Goal: Contribute content

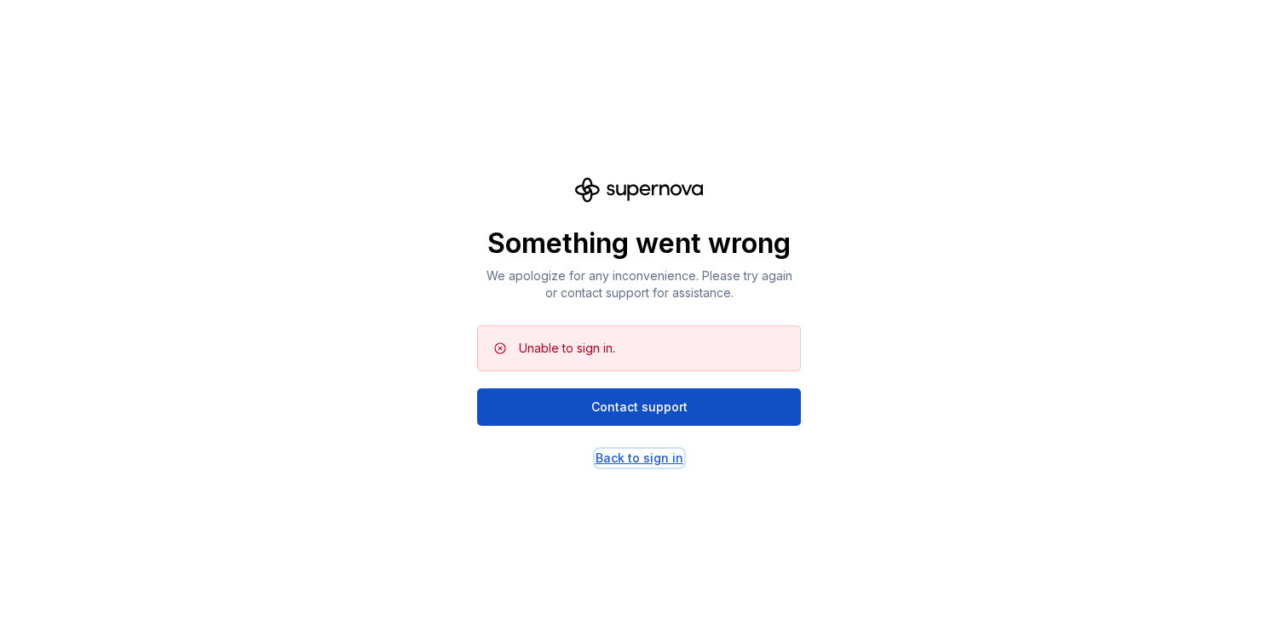
click at [639, 460] on div "Back to sign in" at bounding box center [640, 458] width 88 height 17
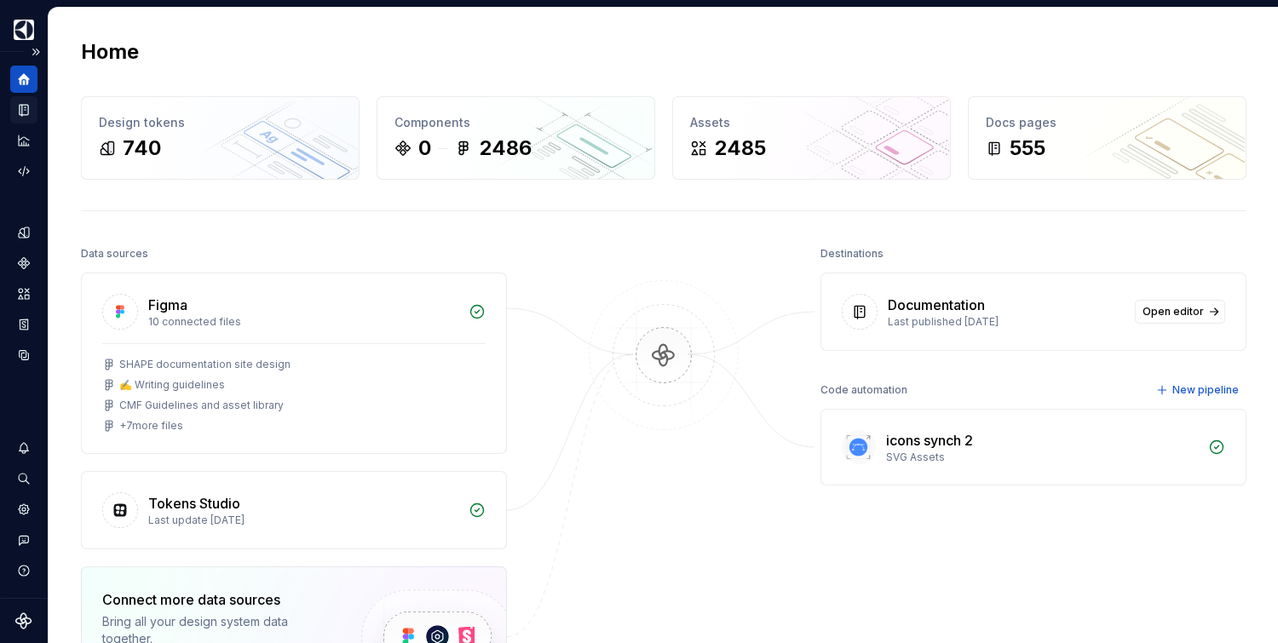
click at [26, 112] on icon "Documentation" at bounding box center [25, 110] width 7 height 9
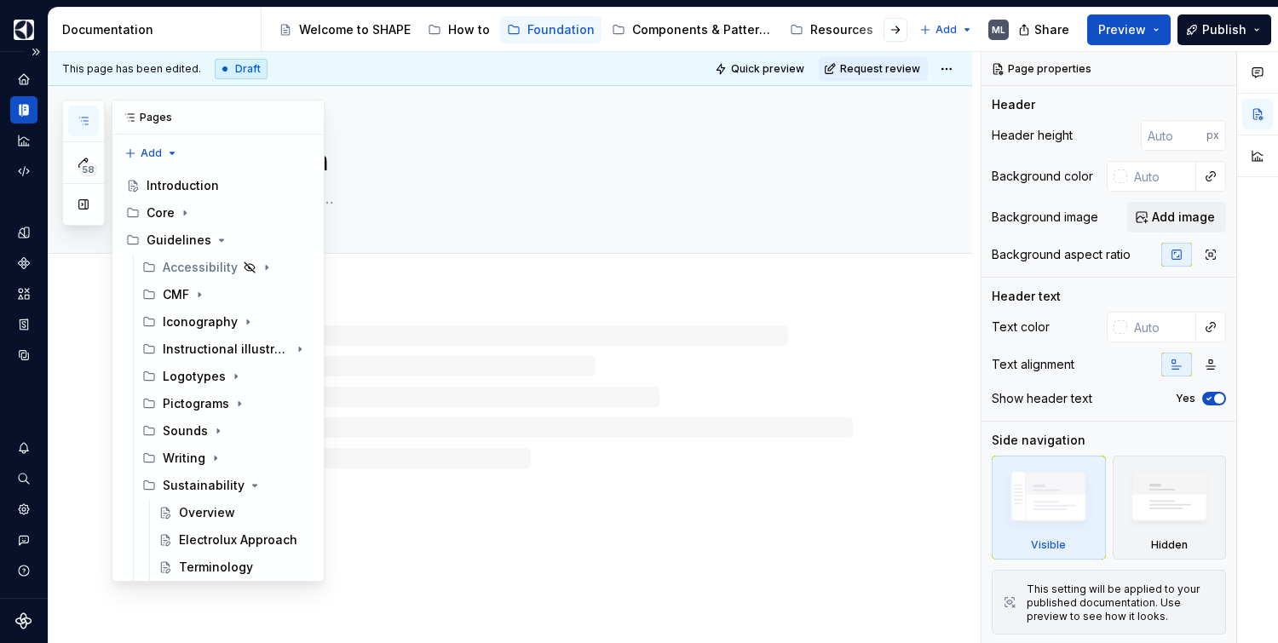
click at [78, 118] on icon "button" at bounding box center [84, 121] width 14 height 14
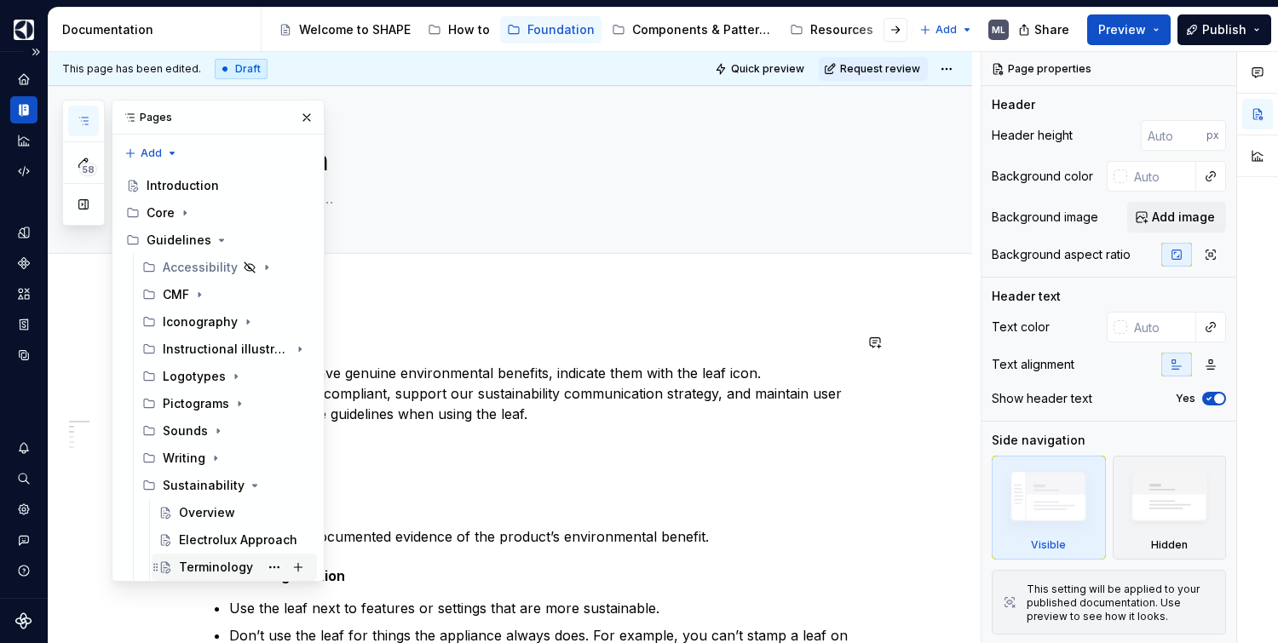
scroll to position [144, 0]
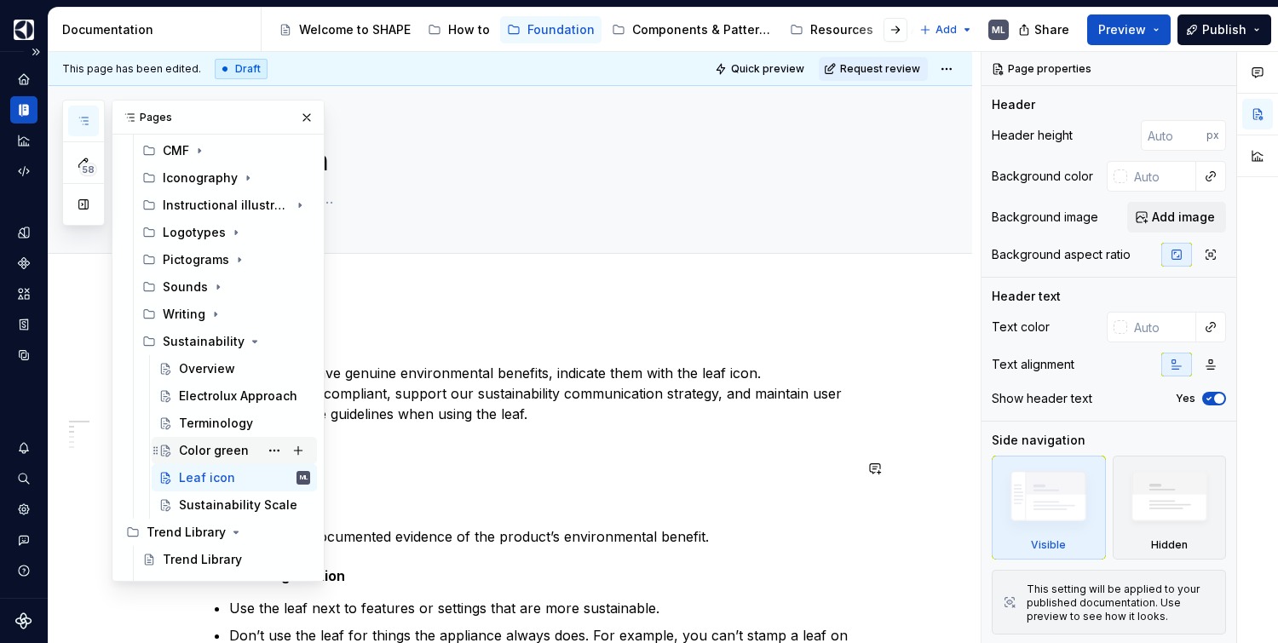
click at [235, 452] on div "Color green" at bounding box center [214, 450] width 70 height 17
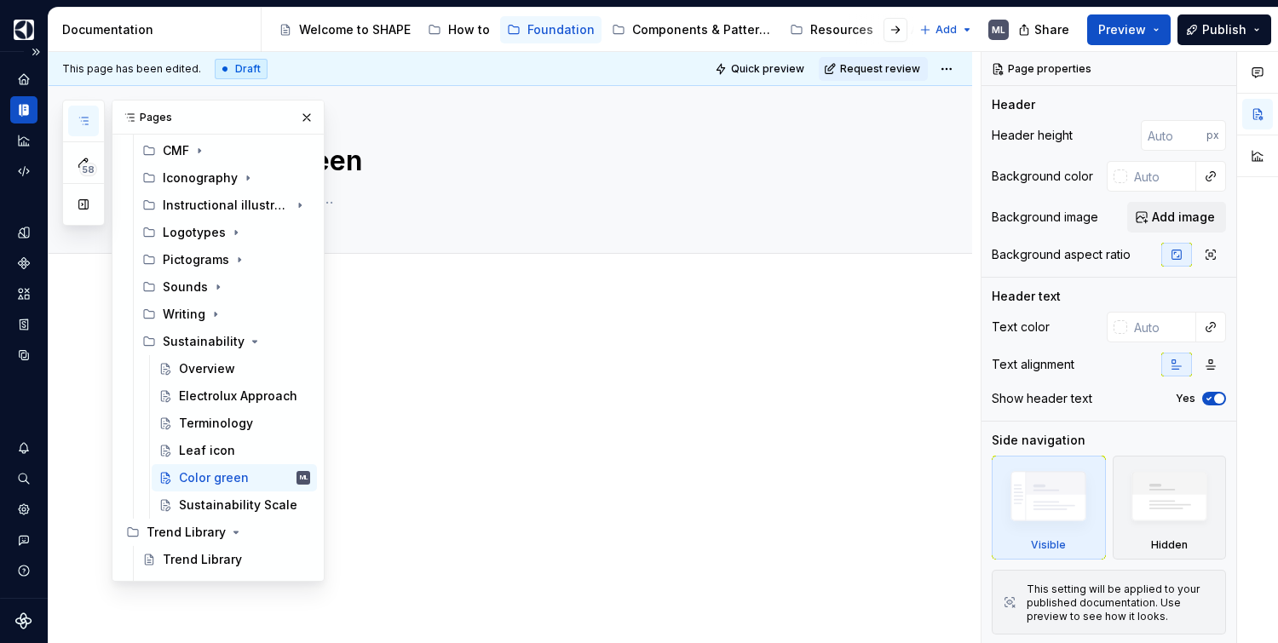
click at [469, 378] on div at bounding box center [531, 364] width 644 height 65
click at [300, 121] on button "button" at bounding box center [307, 118] width 24 height 24
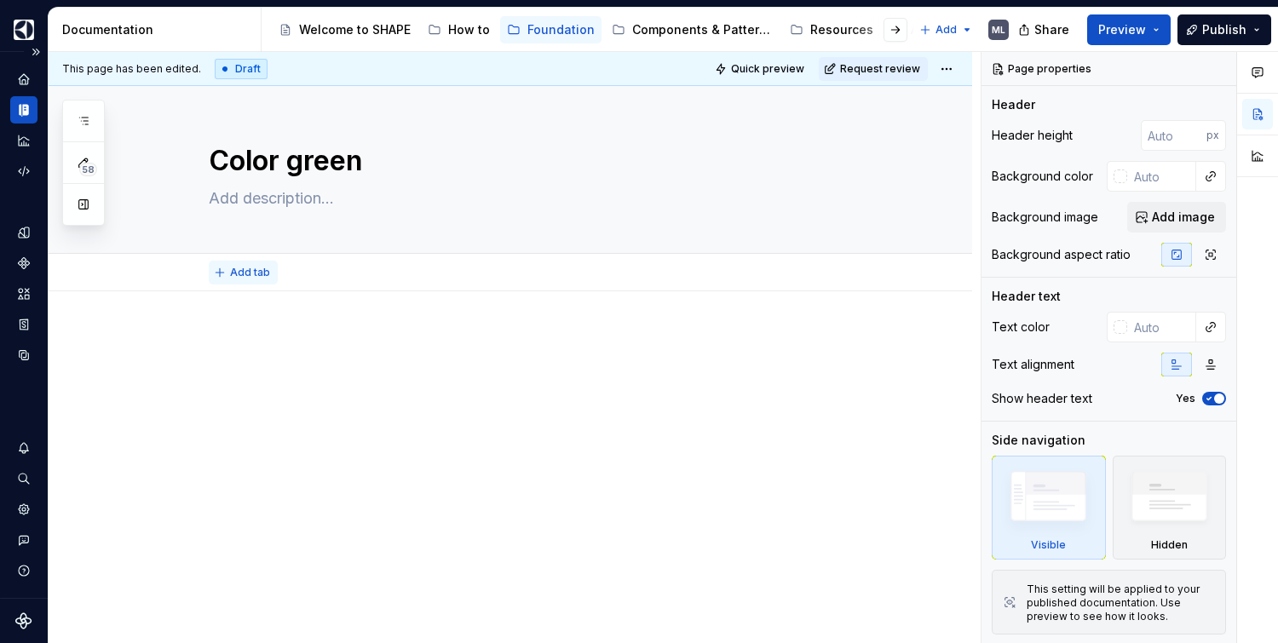
click at [260, 270] on span "Add tab" at bounding box center [250, 273] width 40 height 14
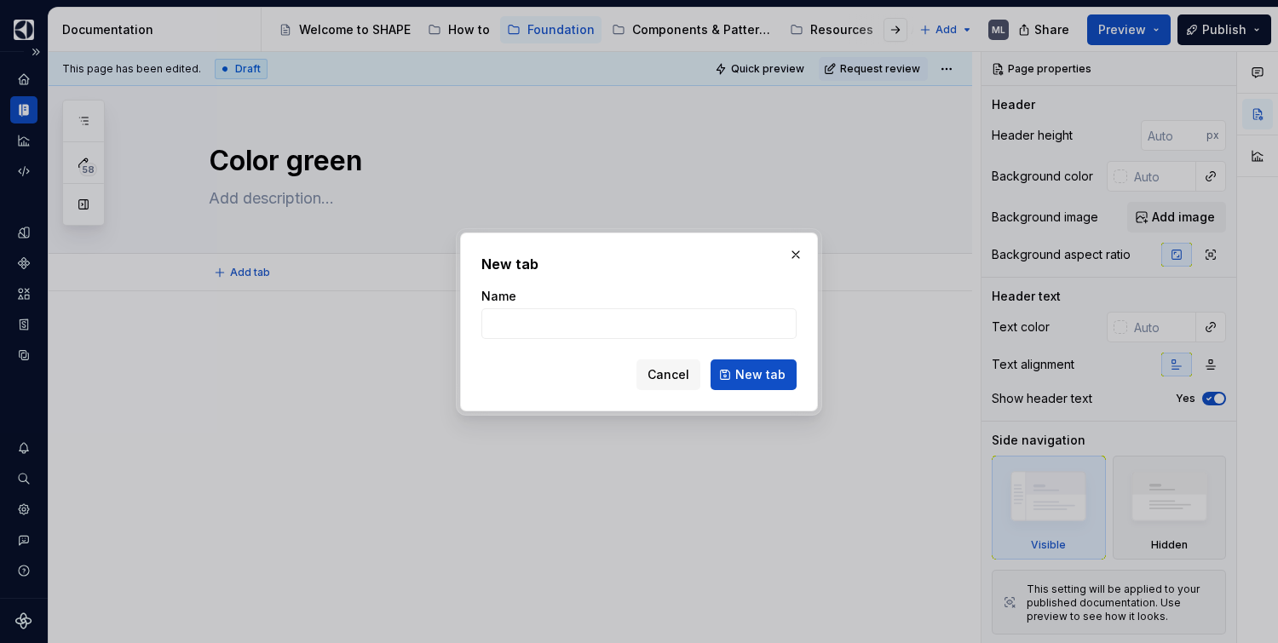
drag, startPoint x: 801, startPoint y: 250, endPoint x: 541, endPoint y: 262, distance: 260.1
click at [801, 250] on button "button" at bounding box center [796, 255] width 24 height 24
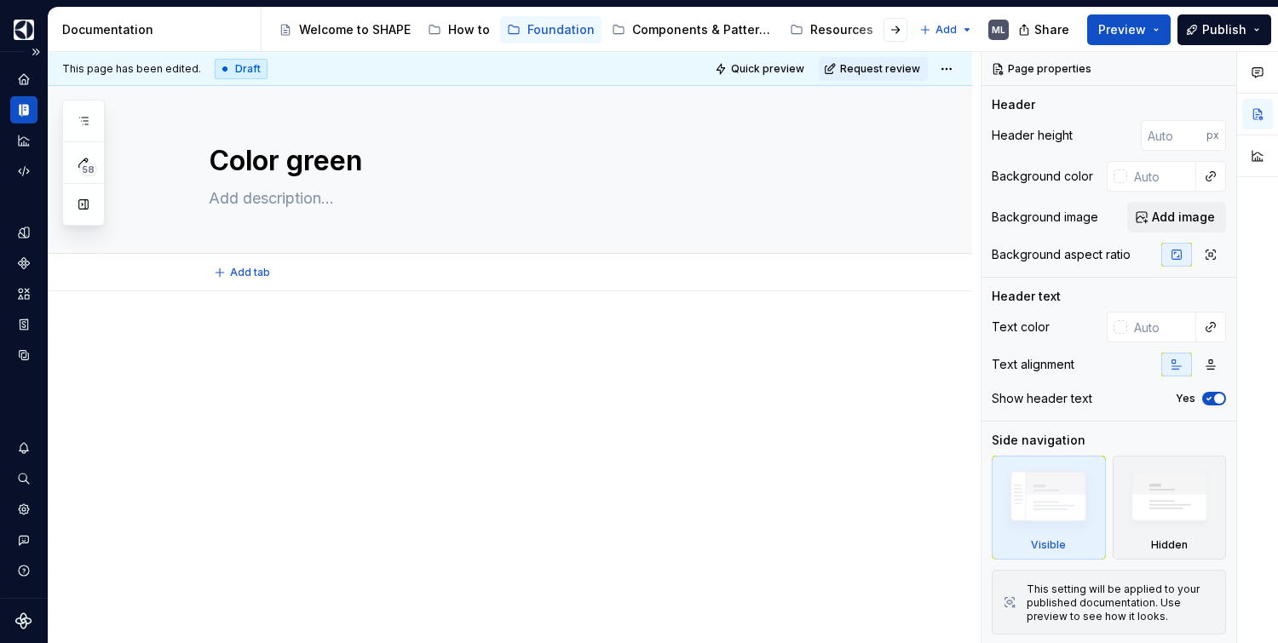
type textarea "*"
click at [231, 320] on div at bounding box center [511, 451] width 924 height 320
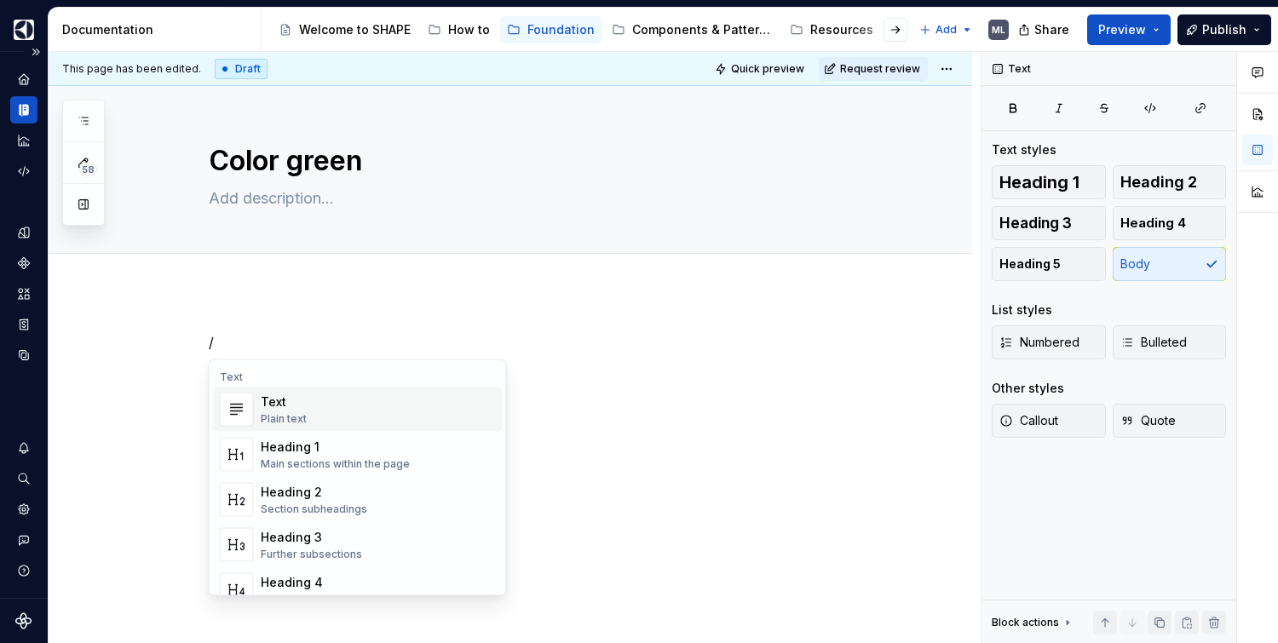
click at [262, 418] on div "Plain text" at bounding box center [284, 419] width 46 height 14
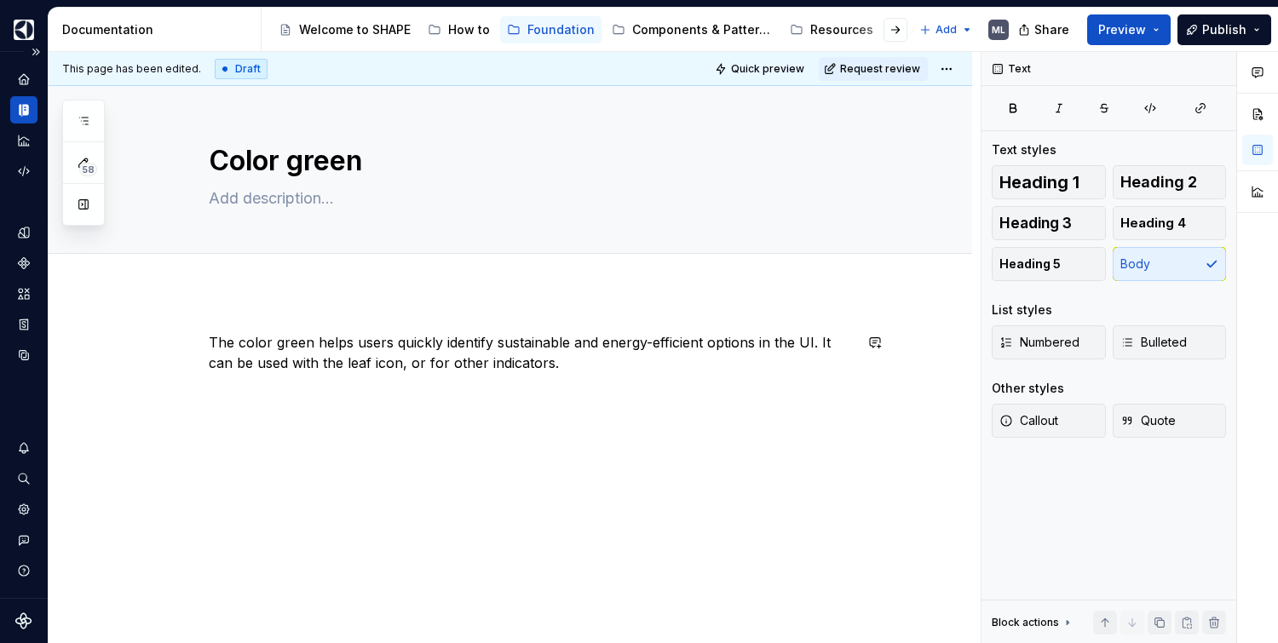
click at [247, 323] on div "The color green helps users quickly identify sustainable and energy-efficient o…" at bounding box center [511, 451] width 924 height 320
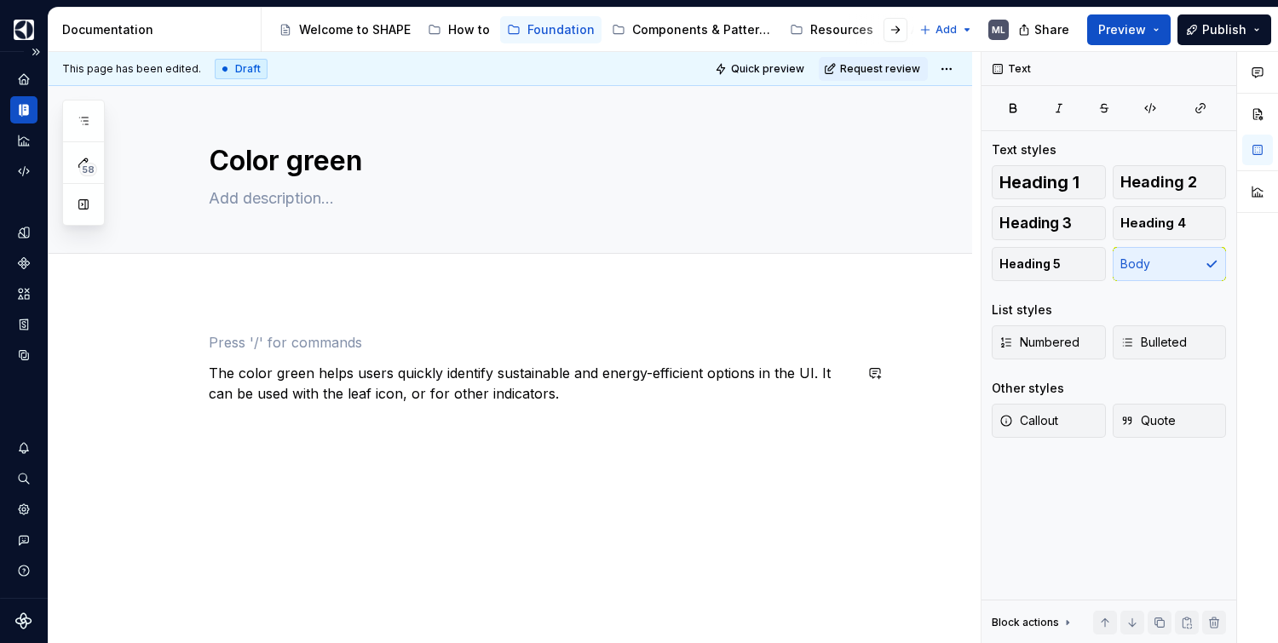
click at [452, 441] on div "The color green helps users quickly identify sustainable and energy-efficient o…" at bounding box center [511, 454] width 924 height 326
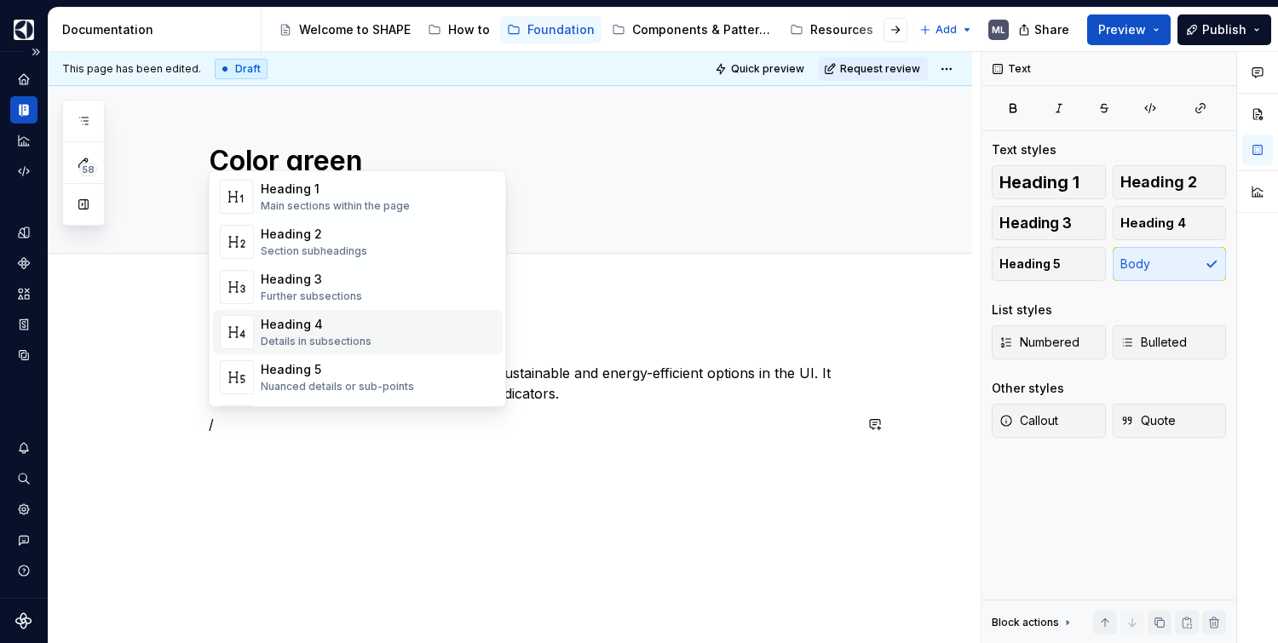
scroll to position [132, 0]
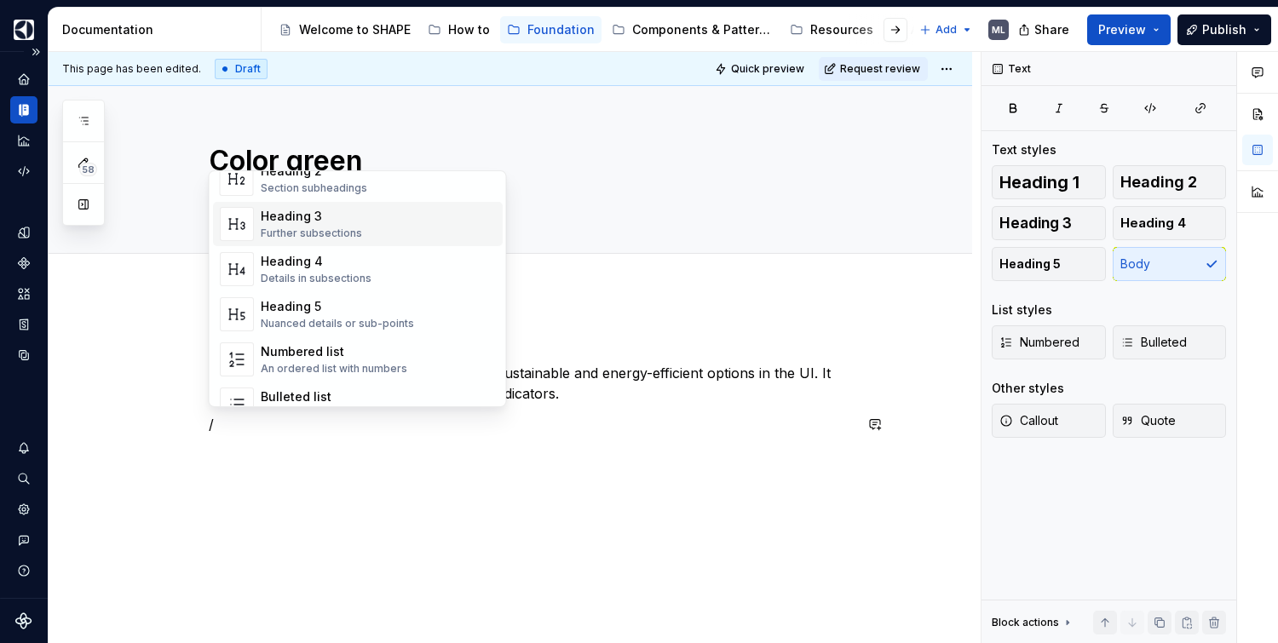
click at [319, 232] on div "Further subsections" at bounding box center [311, 234] width 101 height 14
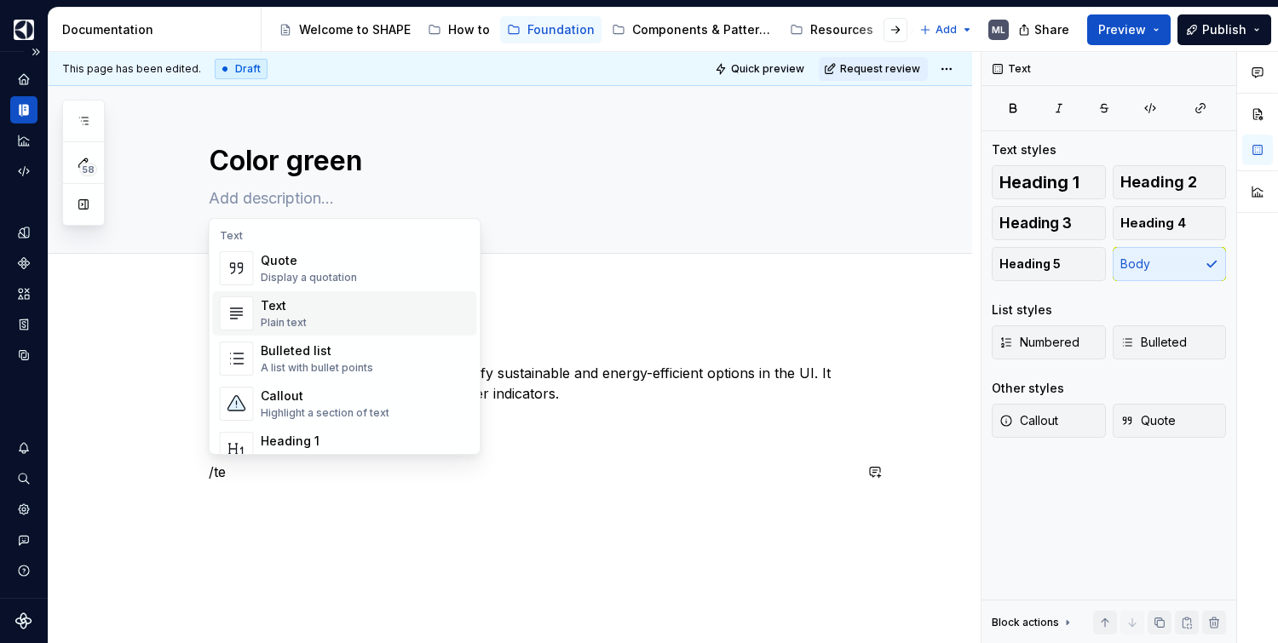
click at [313, 308] on div "Text Plain text" at bounding box center [366, 314] width 210 height 34
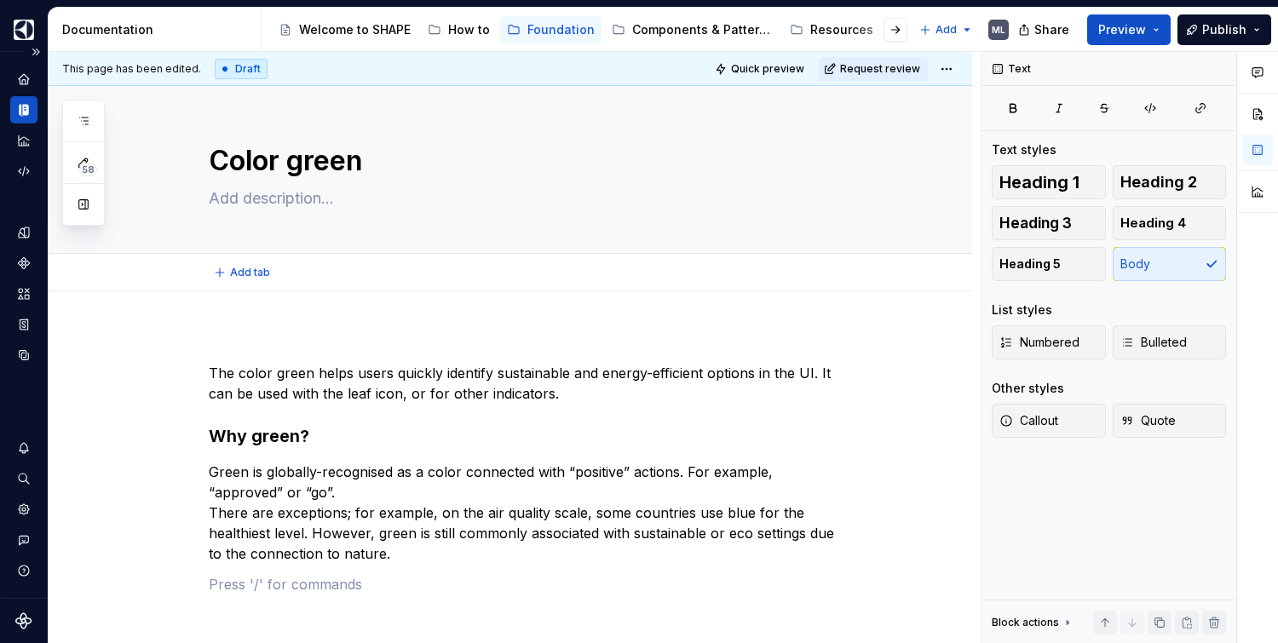
scroll to position [164, 0]
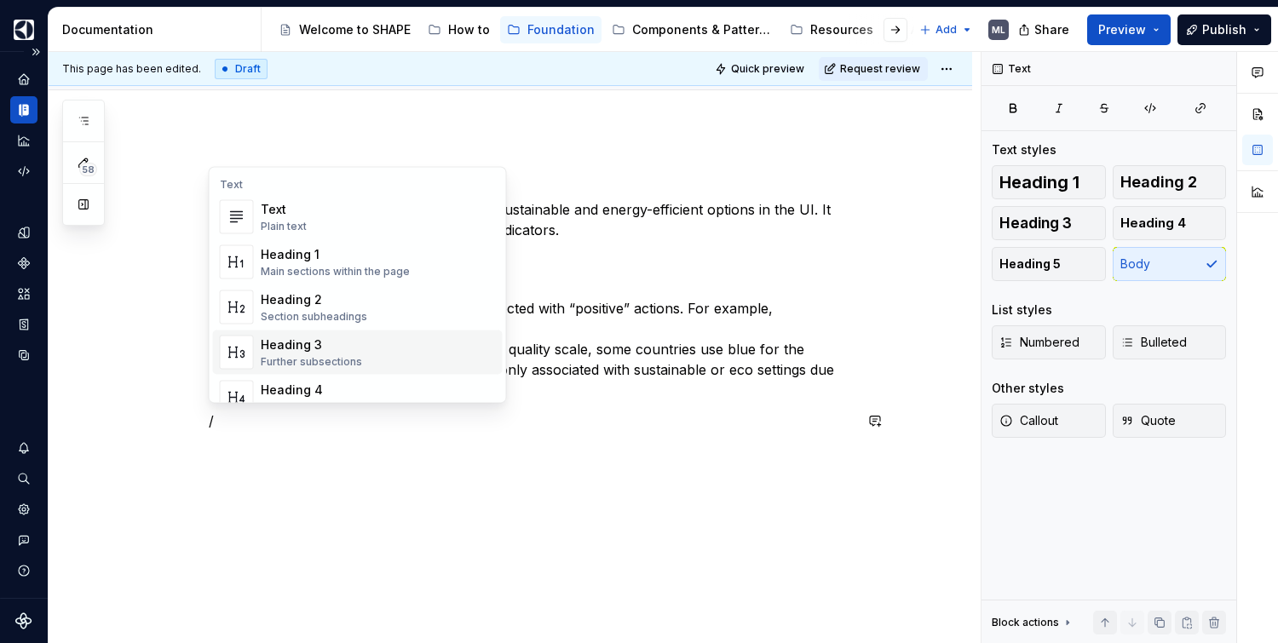
click at [314, 359] on div "Further subsections" at bounding box center [311, 362] width 101 height 14
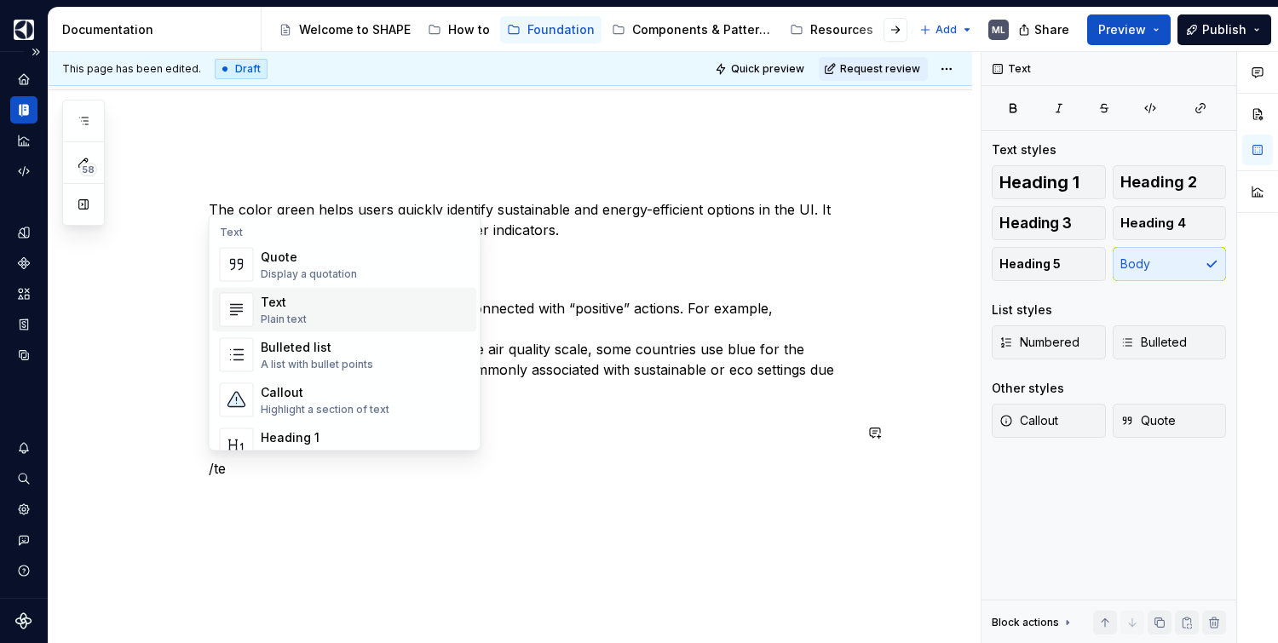
click at [267, 311] on div "Text Plain text" at bounding box center [284, 310] width 46 height 32
click at [276, 313] on div "Main sections within the page" at bounding box center [335, 320] width 149 height 14
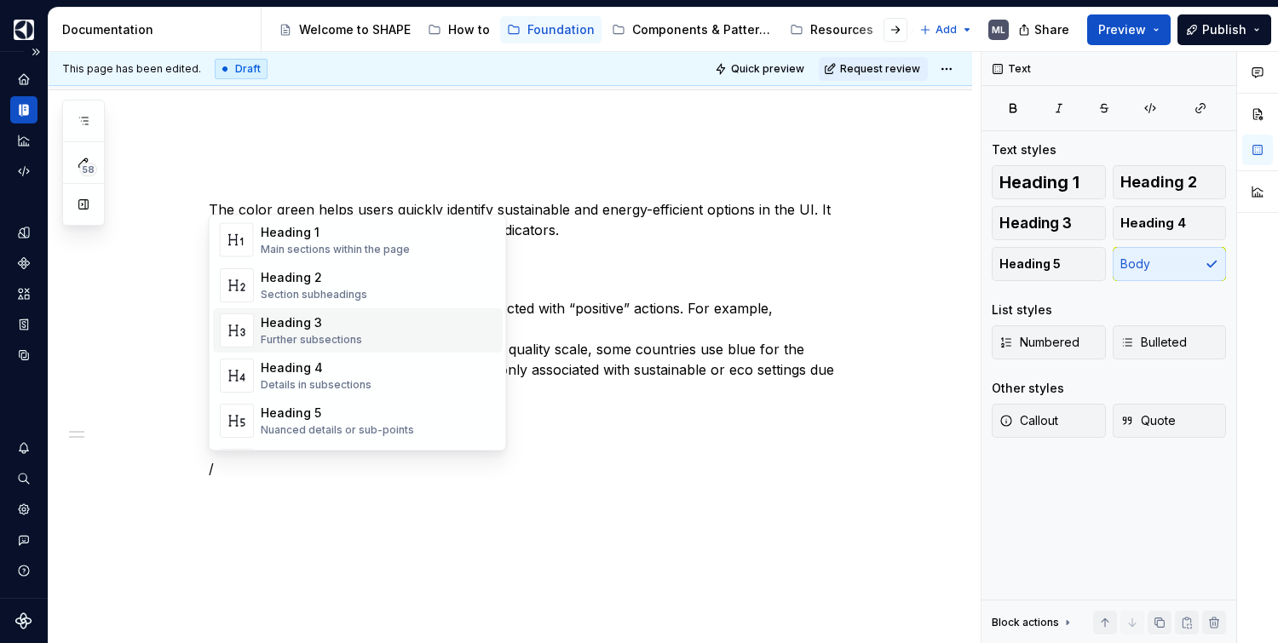
scroll to position [71, 0]
click at [292, 418] on div "Heading 5" at bounding box center [337, 412] width 153 height 17
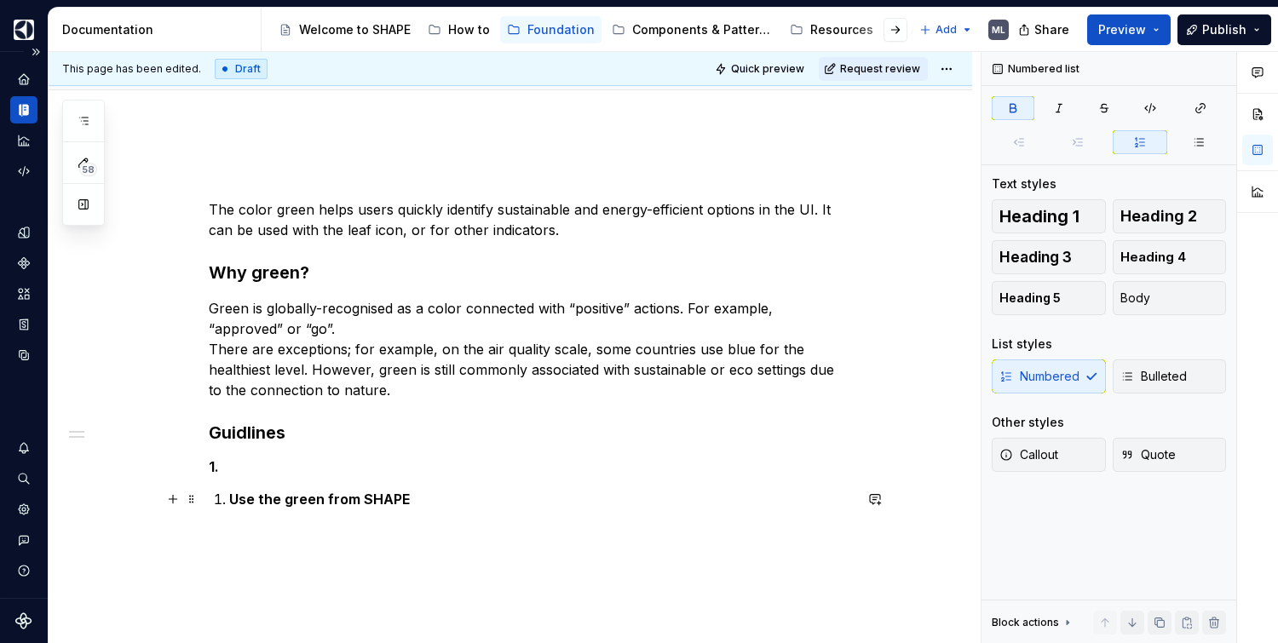
click at [229, 496] on strong "Use the green from SHAPE" at bounding box center [319, 499] width 181 height 17
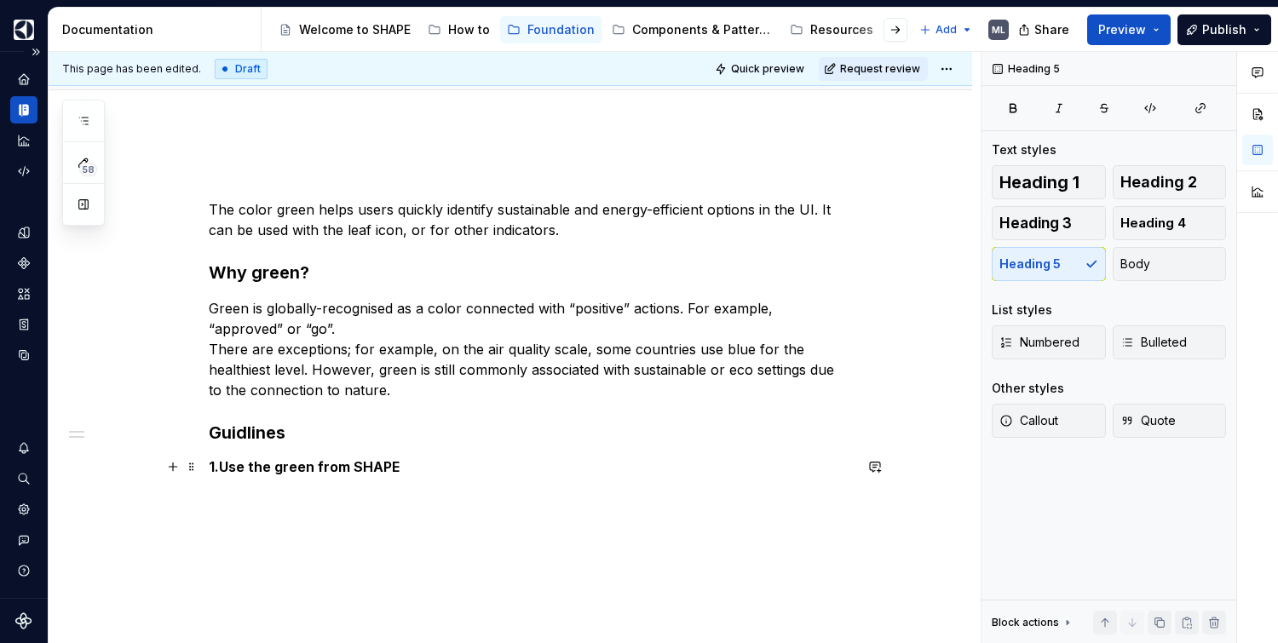
click at [408, 462] on h5 "1. Use the green from SHAPE" at bounding box center [531, 466] width 644 height 17
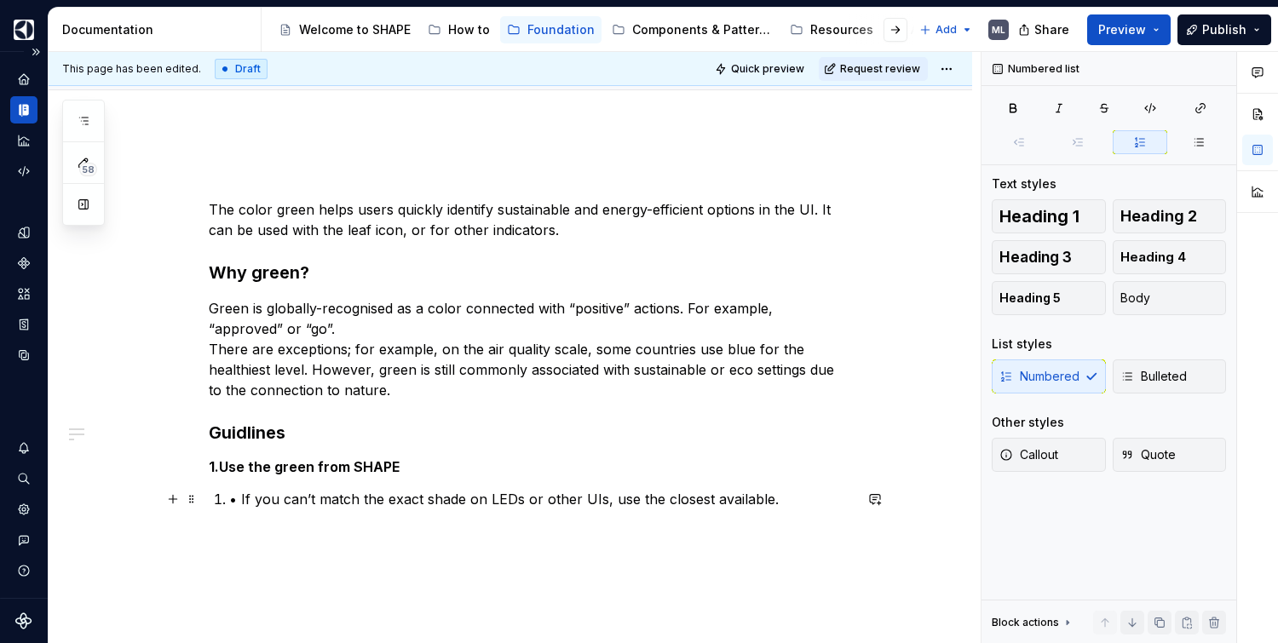
click at [229, 495] on li "• If you can’t match the exact shade on LEDs or other UIs, use the closest avai…" at bounding box center [541, 499] width 624 height 20
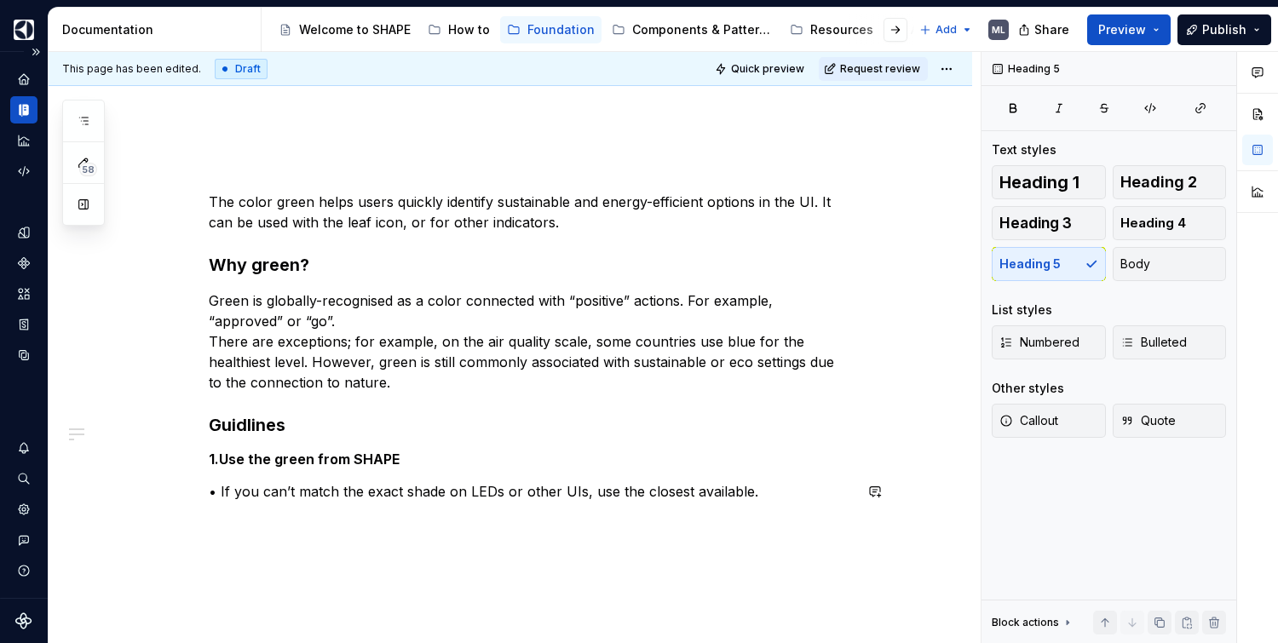
scroll to position [171, 0]
click at [775, 492] on p "• If you can’t match the exact shade on LEDs or other UIs, use the closest avai…" at bounding box center [531, 491] width 644 height 20
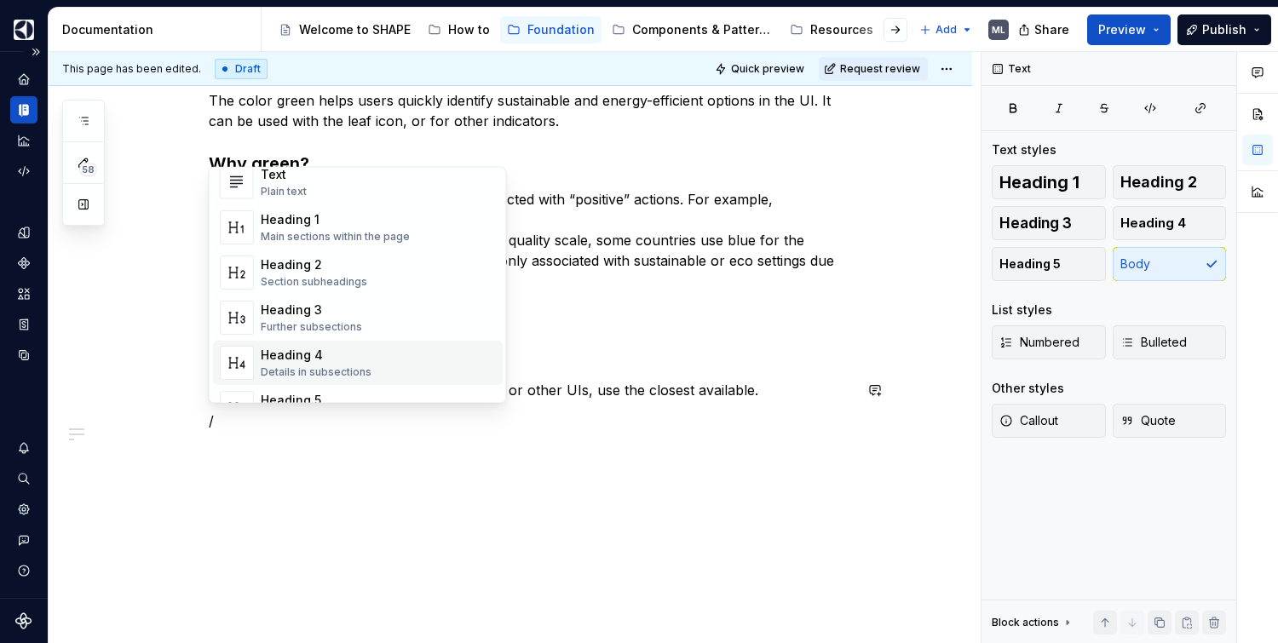
scroll to position [57, 0]
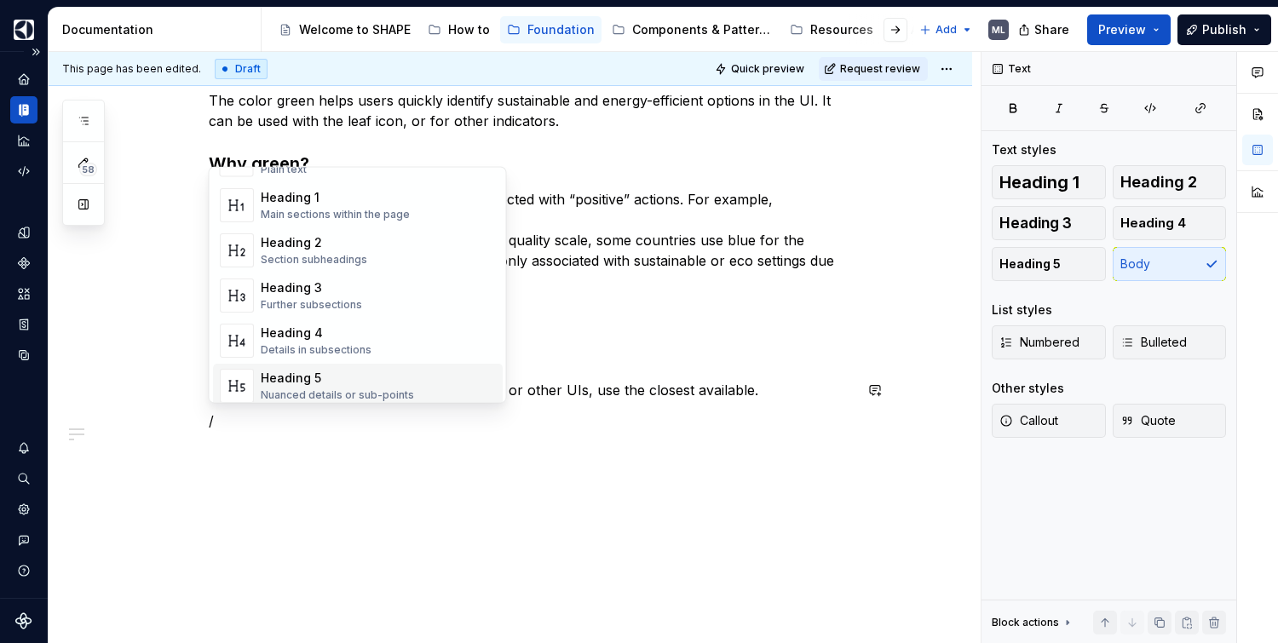
click at [299, 382] on div "Heading 5" at bounding box center [337, 378] width 153 height 17
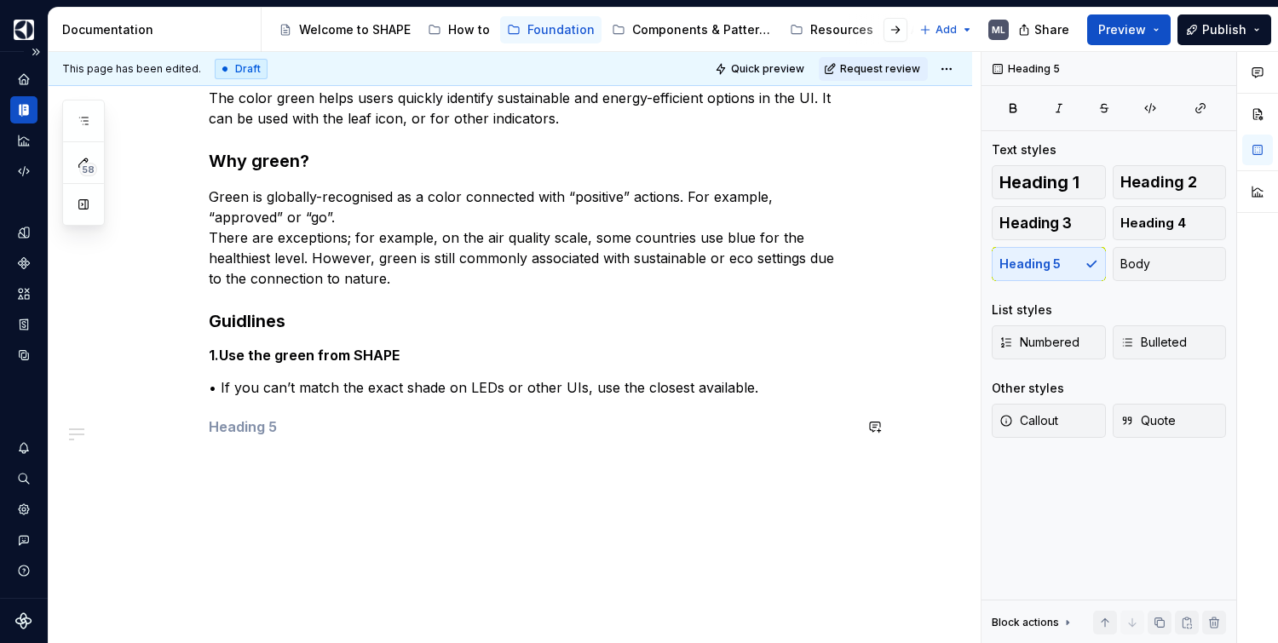
scroll to position [279, 0]
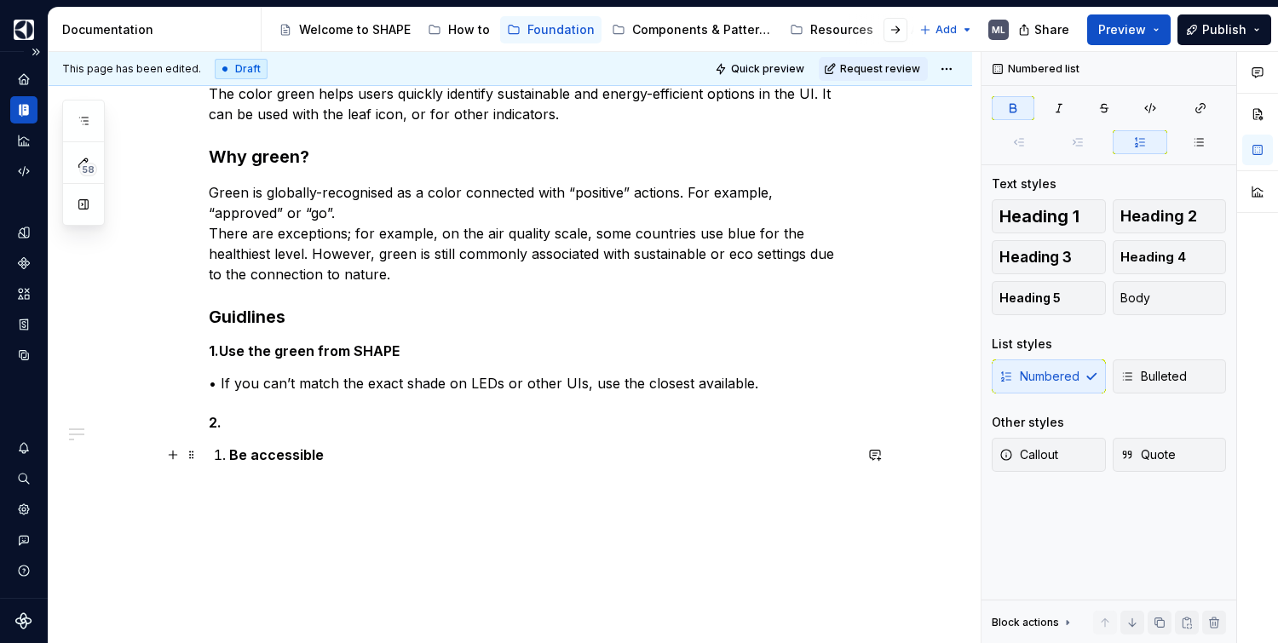
click at [229, 456] on li "Be accessible" at bounding box center [541, 455] width 624 height 20
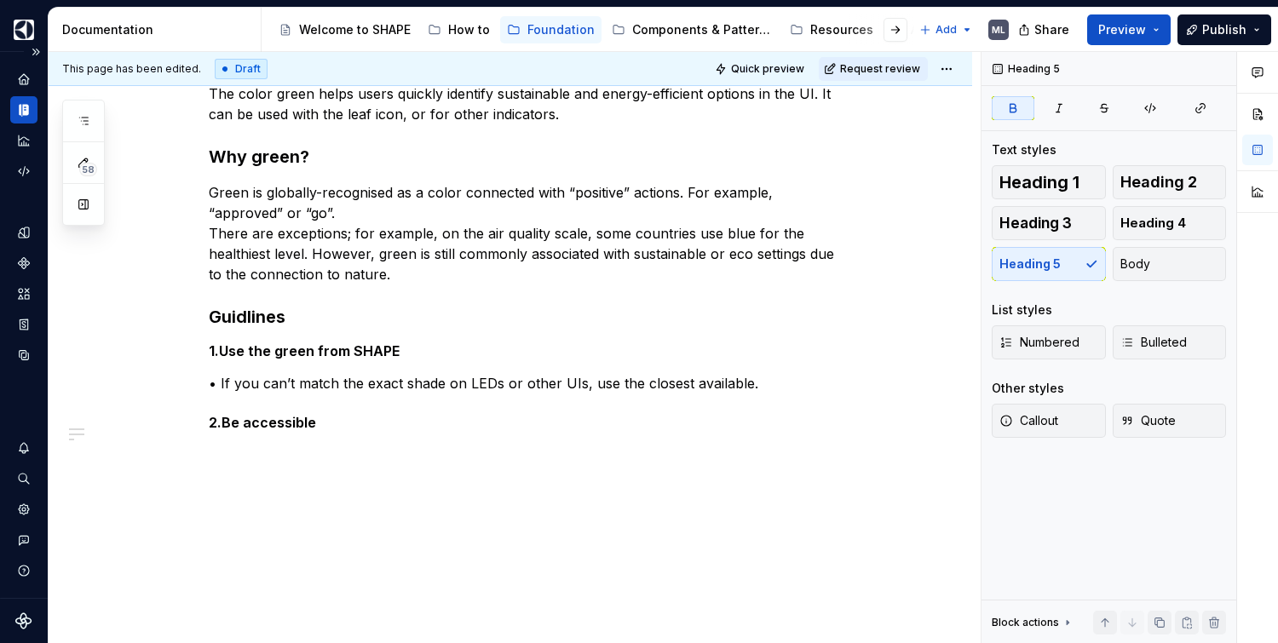
click at [360, 434] on div "The color green helps users quickly identify sustainable and energy-efficient o…" at bounding box center [531, 252] width 644 height 399
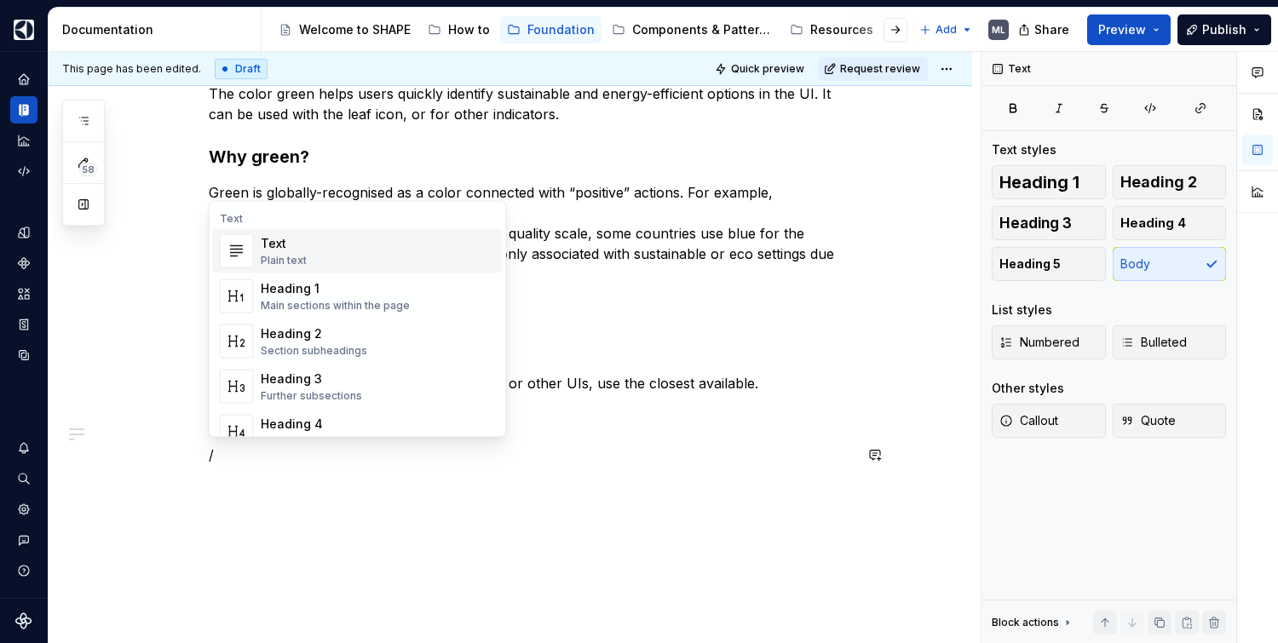
click at [306, 262] on div "Text Plain text" at bounding box center [378, 251] width 235 height 34
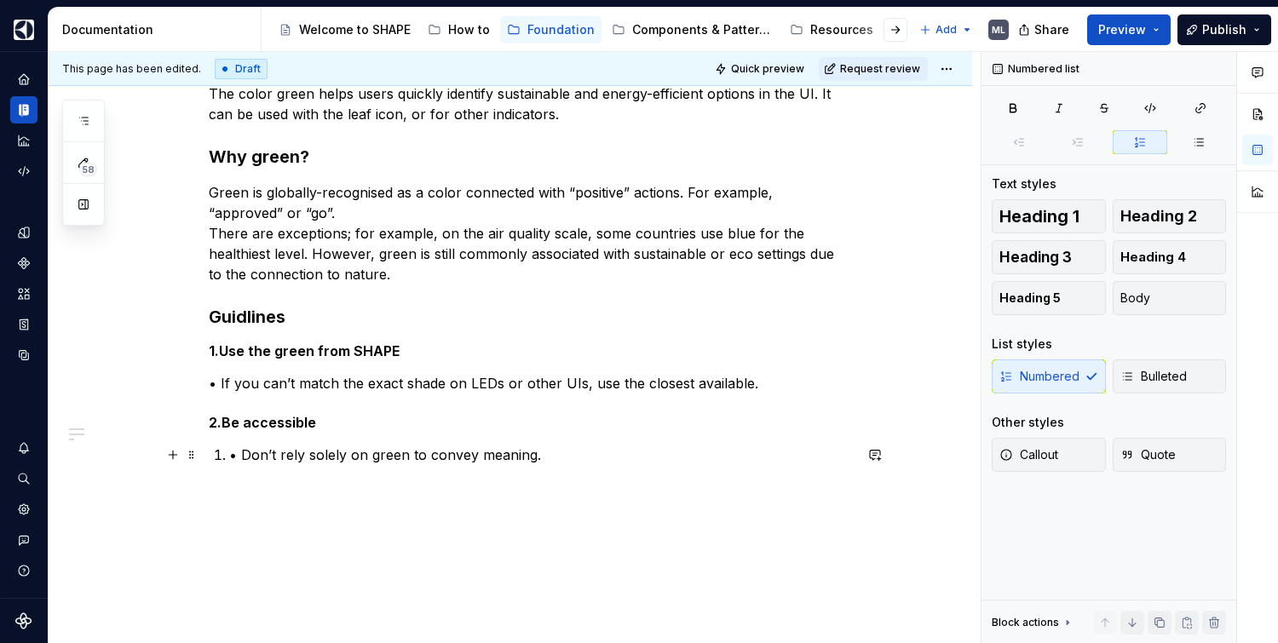
click at [229, 460] on li "• Don’t rely solely on green to convey meaning." at bounding box center [541, 455] width 624 height 20
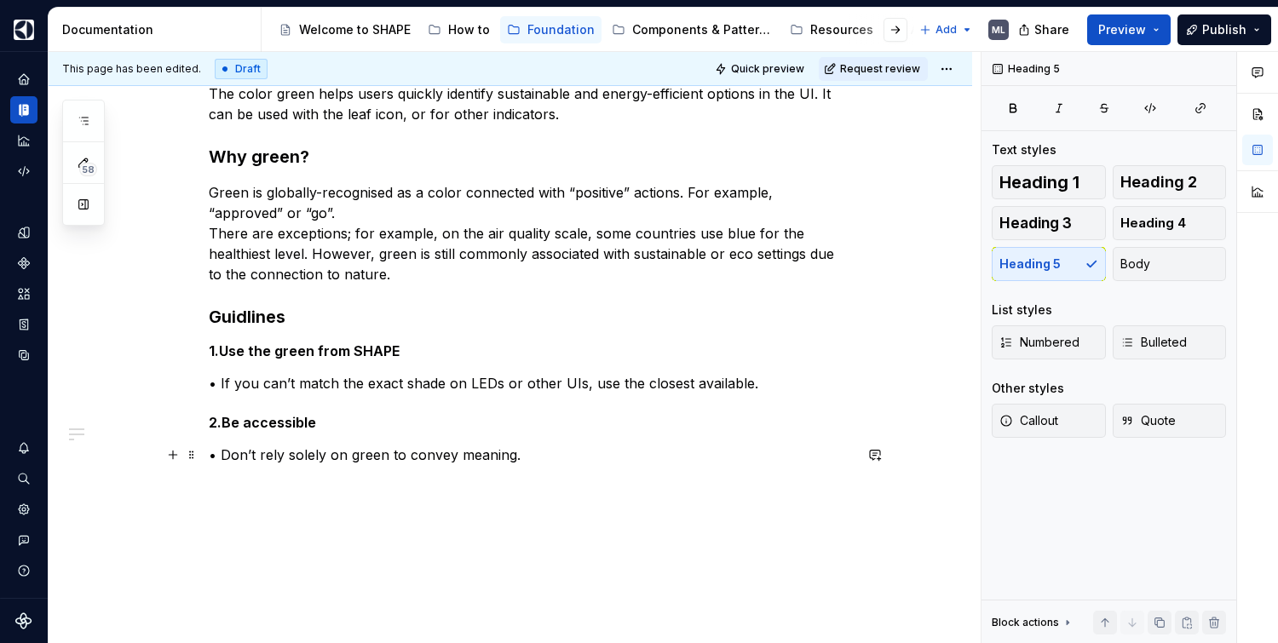
click at [581, 453] on p "• Don’t rely solely on green to convey meaning." at bounding box center [531, 455] width 644 height 20
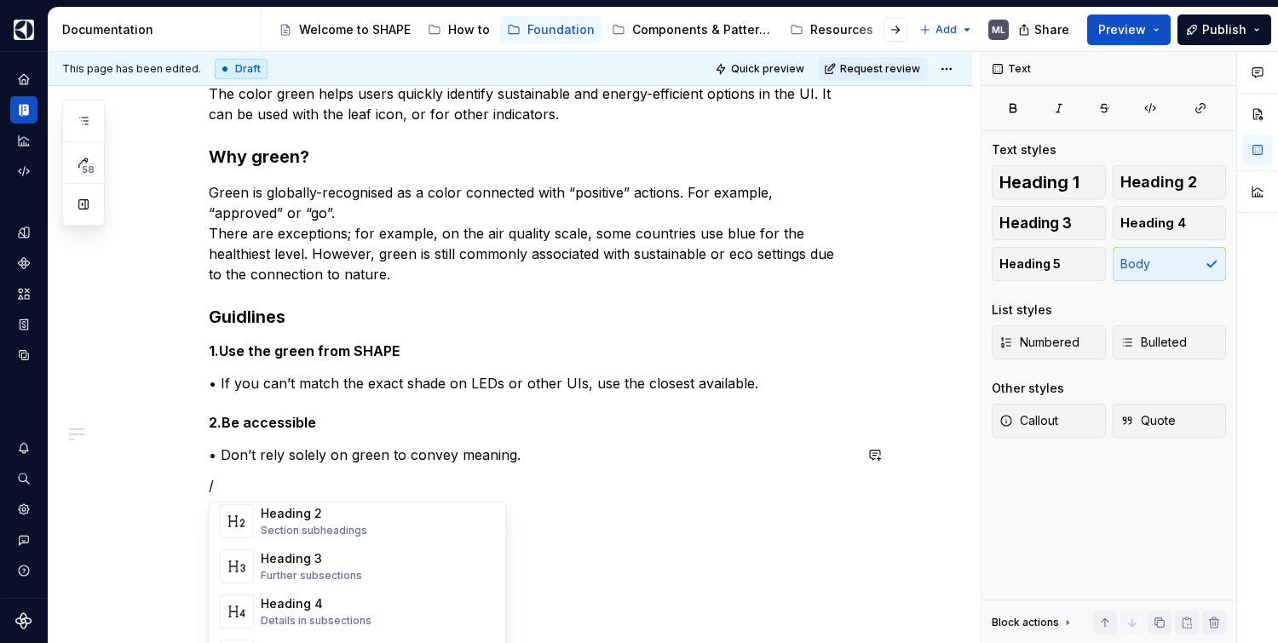
scroll to position [166, 0]
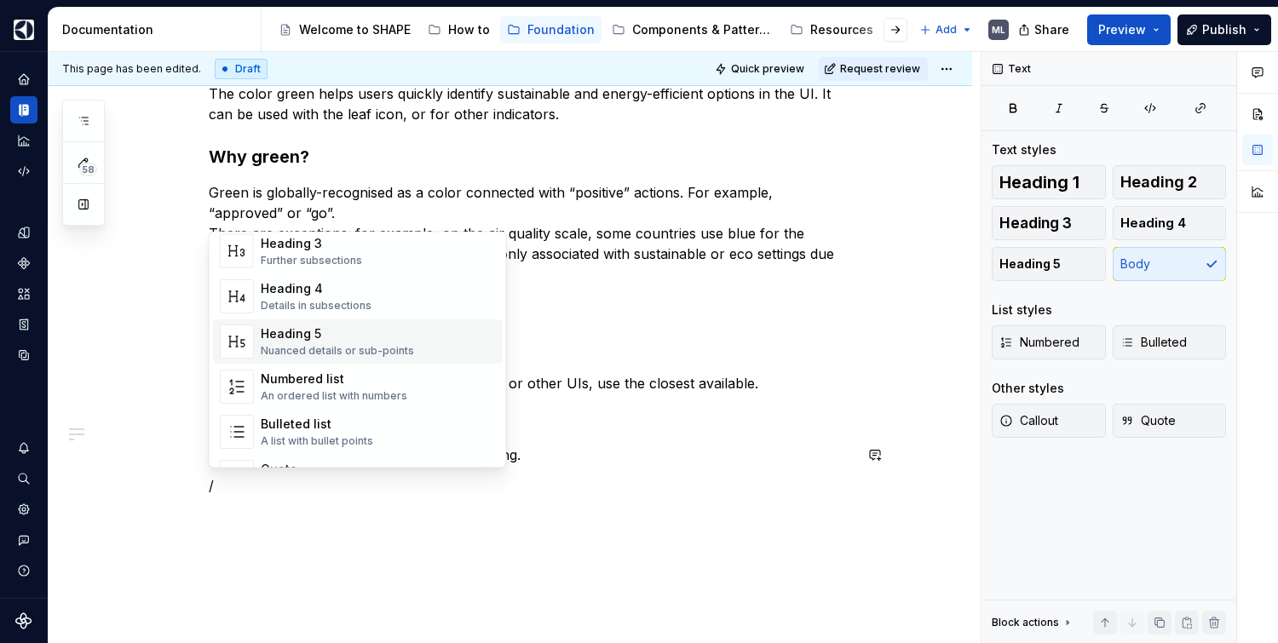
click at [343, 349] on div "Nuanced details or sub-points" at bounding box center [337, 351] width 153 height 14
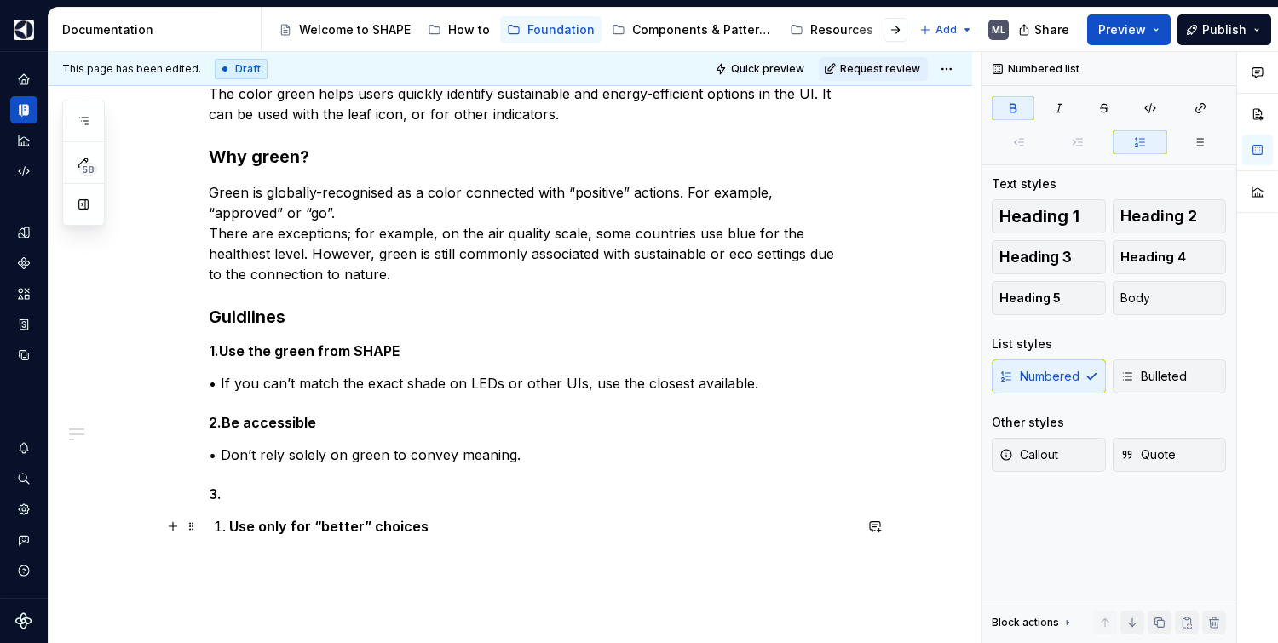
click at [229, 527] on li "Use only for “better” choices" at bounding box center [541, 526] width 624 height 20
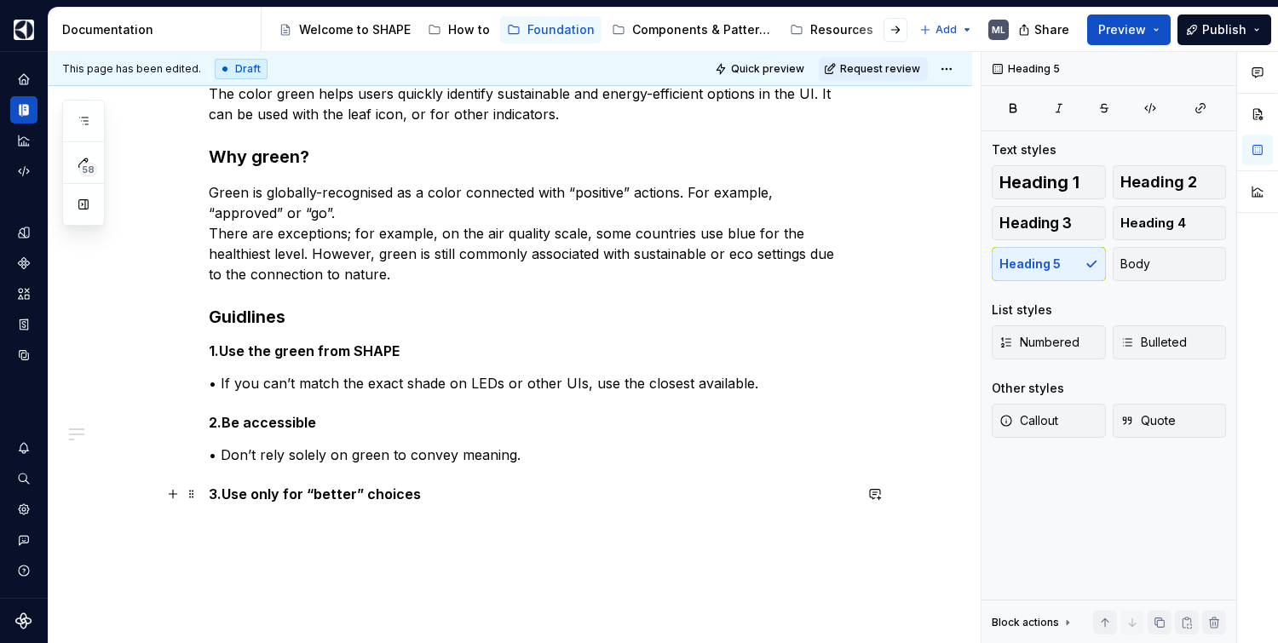
click at [450, 492] on h5 "3. Use only for “better” choices" at bounding box center [531, 494] width 644 height 17
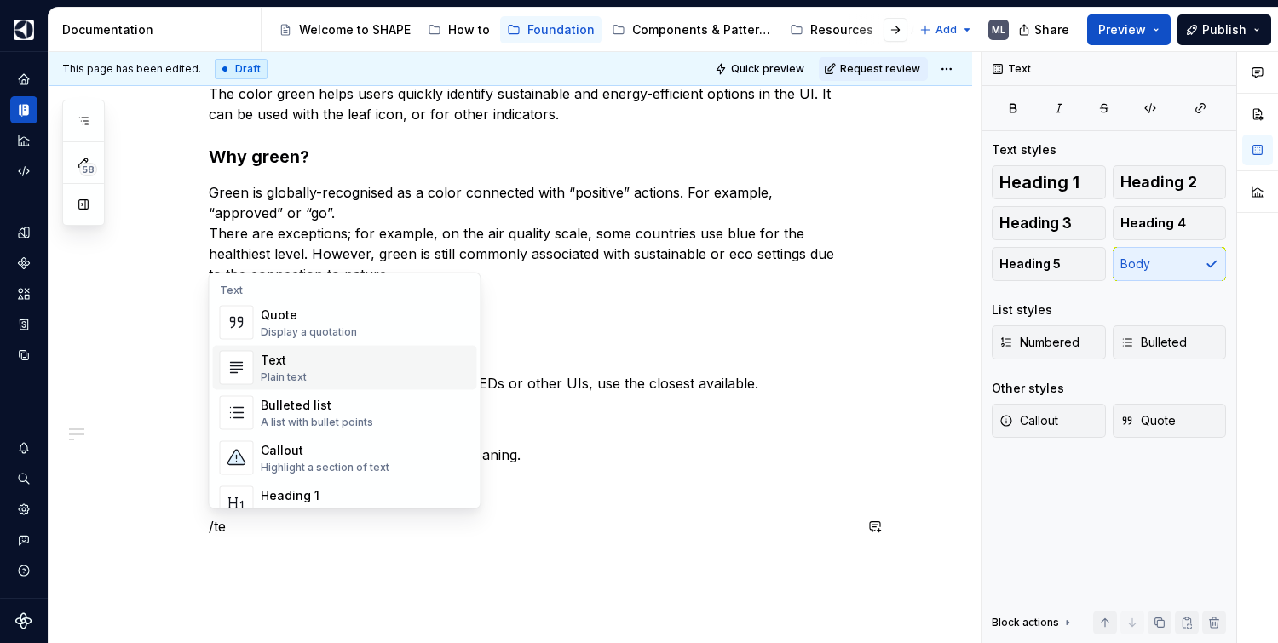
click at [312, 359] on div "Text Plain text" at bounding box center [366, 368] width 210 height 34
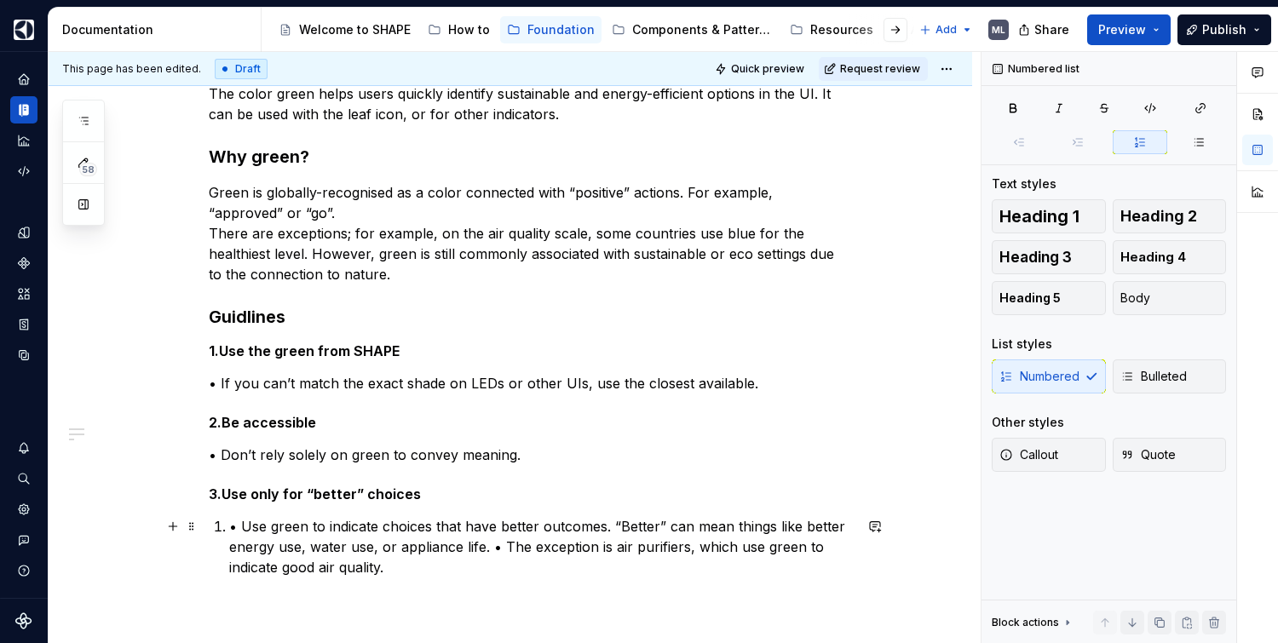
click at [231, 525] on p "• Use green to indicate choices that have better outcomes. “Better” can mean th…" at bounding box center [541, 546] width 624 height 61
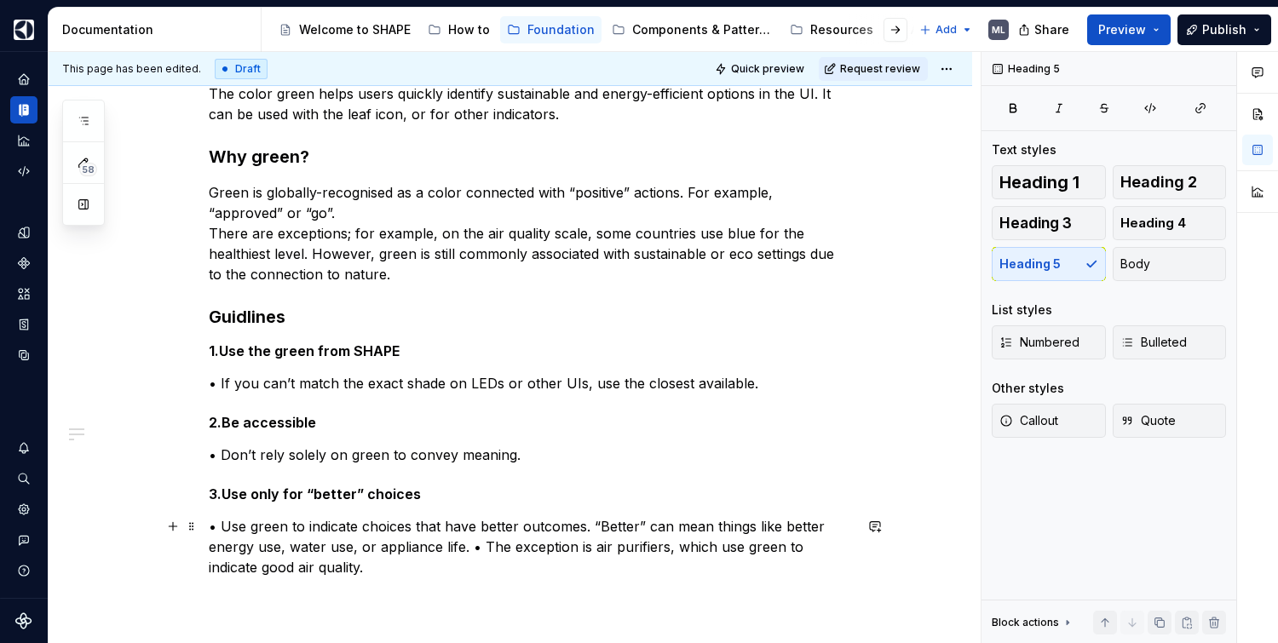
click at [470, 544] on p "• Use green to indicate choices that have better outcomes. “Better” can mean th…" at bounding box center [531, 546] width 644 height 61
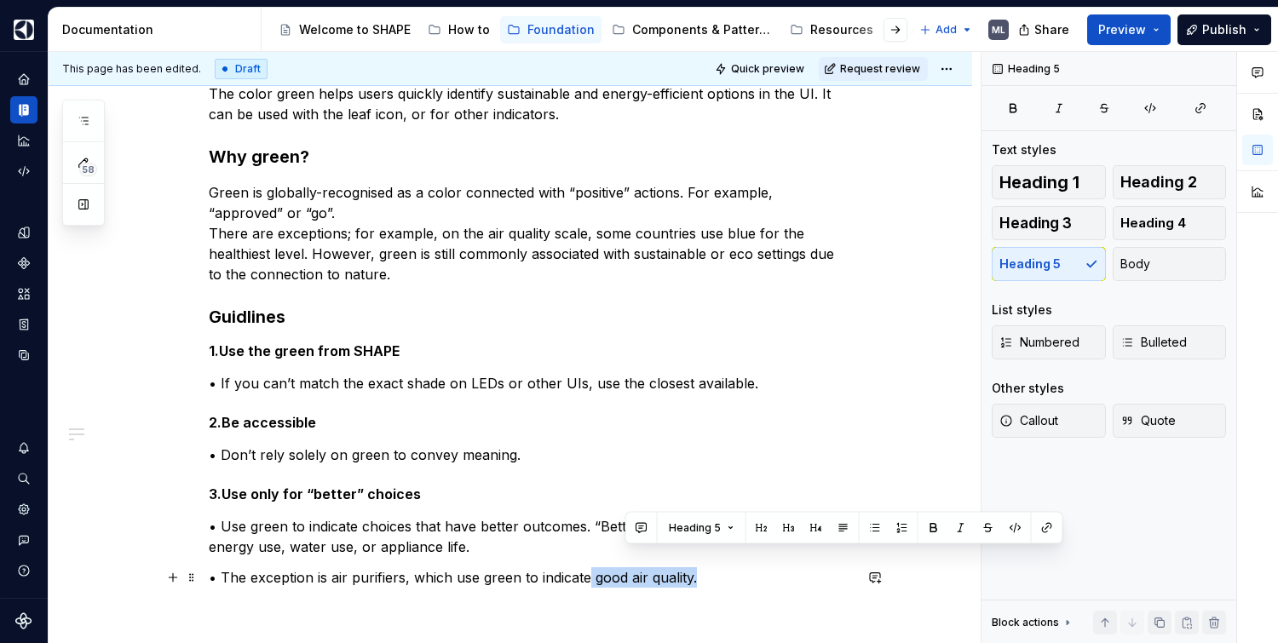
scroll to position [297, 0]
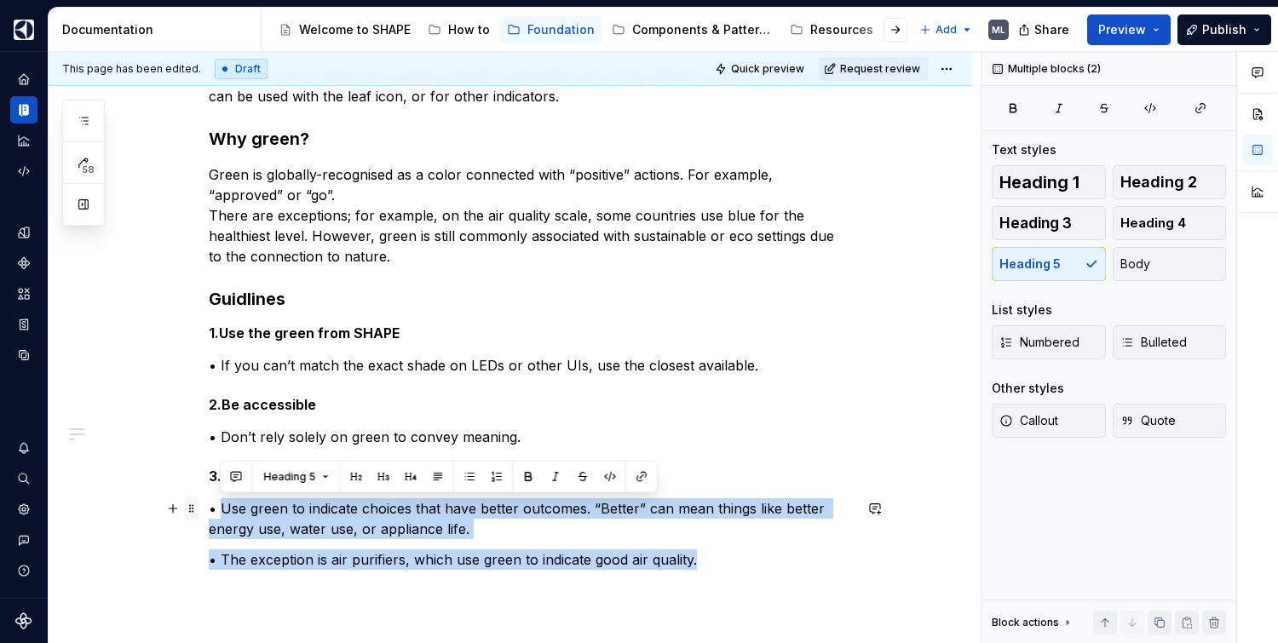
drag, startPoint x: 756, startPoint y: 579, endPoint x: 186, endPoint y: 504, distance: 575.0
click at [209, 504] on div "The color green helps users quickly identify sustainable and energy-efficient o…" at bounding box center [531, 313] width 644 height 556
click at [446, 570] on div "The color green helps users quickly identify sustainable and energy-efficient o…" at bounding box center [511, 389] width 924 height 790
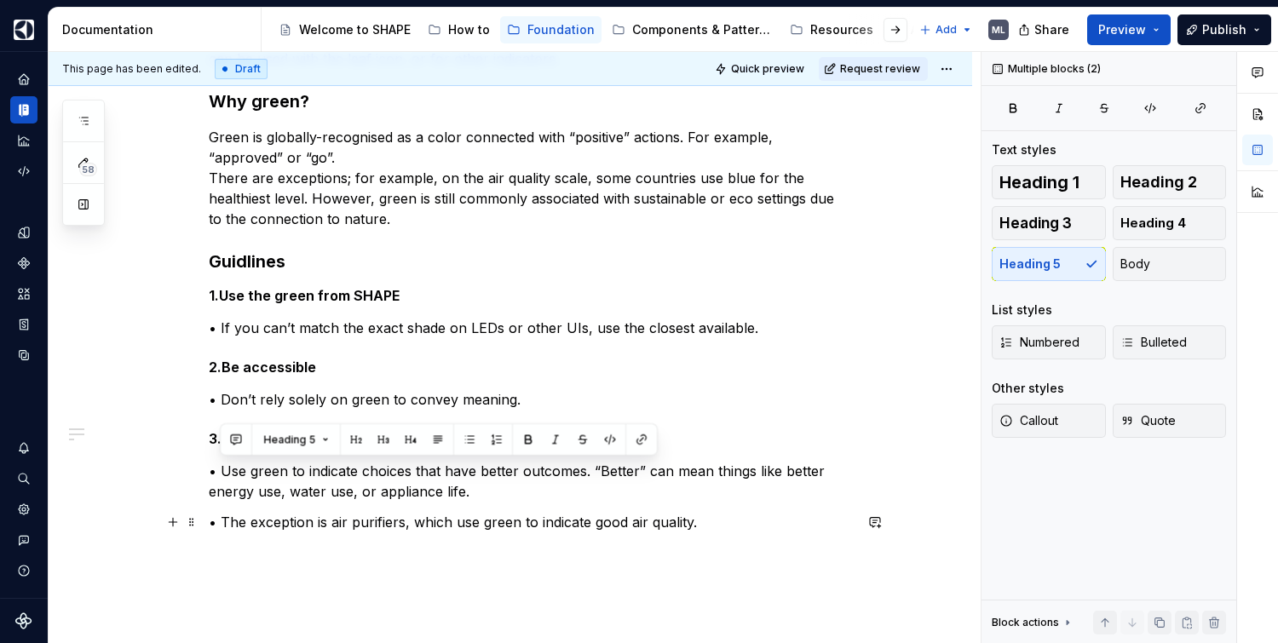
click at [705, 531] on p "• The exception is air purifiers, which use green to indicate good air quality." at bounding box center [531, 522] width 644 height 20
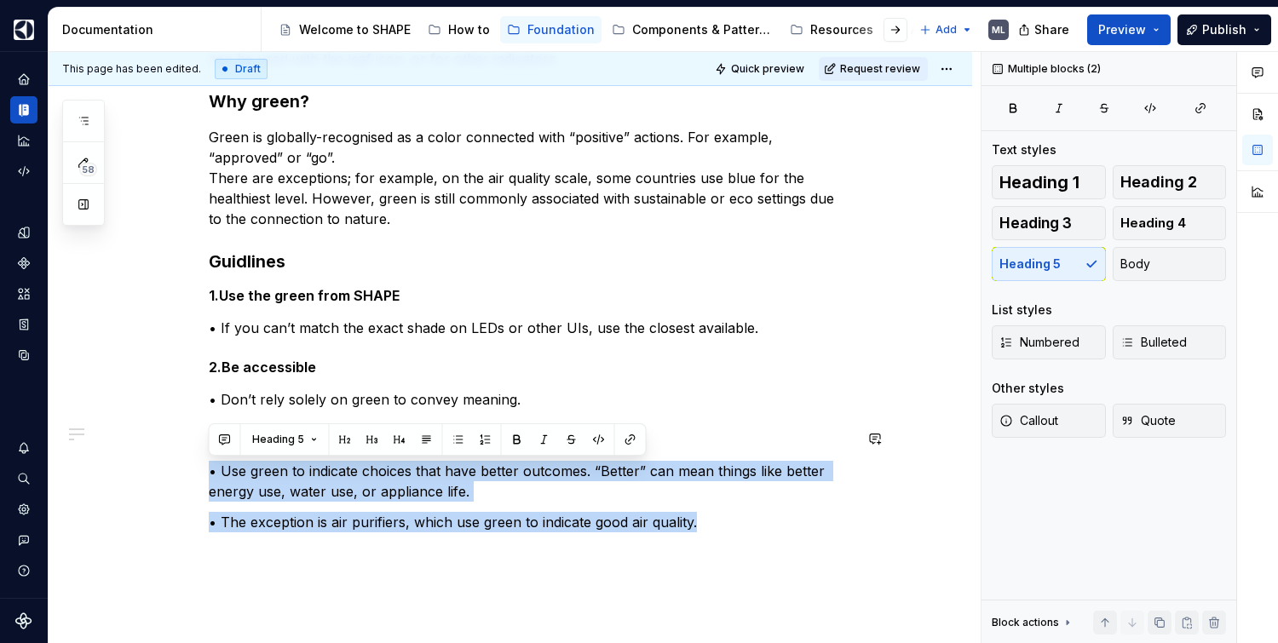
drag, startPoint x: 526, startPoint y: 520, endPoint x: 168, endPoint y: 452, distance: 364.1
click at [168, 452] on div "The color green helps users quickly identify sustainable and energy-efficient o…" at bounding box center [511, 352] width 924 height 790
click at [1175, 341] on span "Bulleted" at bounding box center [1153, 342] width 66 height 17
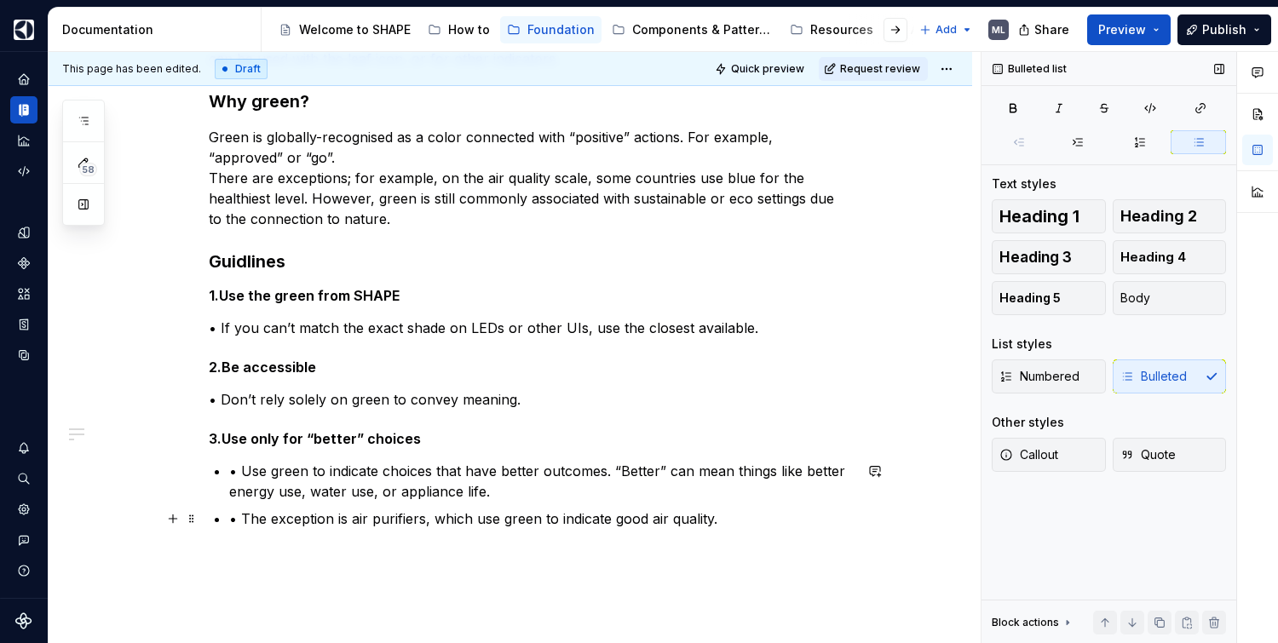
drag, startPoint x: 383, startPoint y: 514, endPoint x: 239, endPoint y: 486, distance: 147.6
click at [383, 514] on p "• The exception is air purifiers, which use green to indicate good air quality." at bounding box center [541, 519] width 624 height 20
click at [239, 475] on p "• Use green to indicate choices that have better outcomes. “Better” can mean th…" at bounding box center [541, 481] width 624 height 41
click at [245, 515] on p "• The exception is air purifiers, which use green to indicate good air quality." at bounding box center [541, 519] width 624 height 20
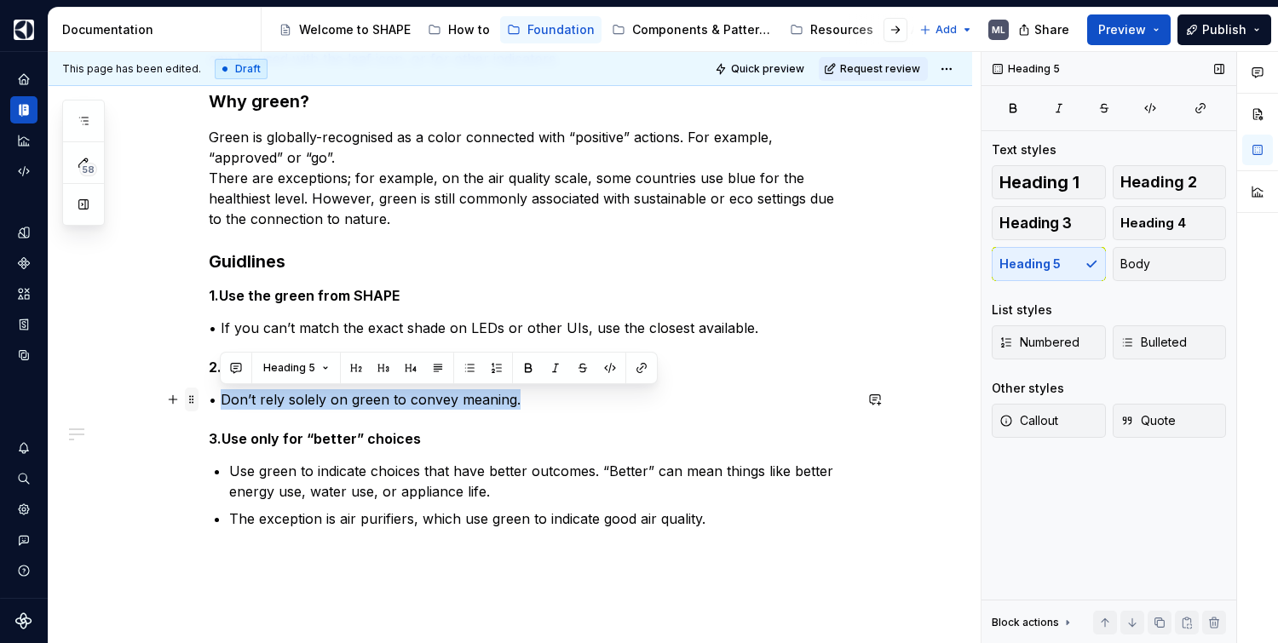
drag, startPoint x: 513, startPoint y: 400, endPoint x: 191, endPoint y: 403, distance: 322.1
click at [209, 401] on div "The color green helps users quickly identify sustainable and energy-efficient o…" at bounding box center [531, 273] width 644 height 552
click at [509, 412] on div "The color green helps users quickly identify sustainable and energy-efficient o…" at bounding box center [531, 263] width 644 height 532
drag, startPoint x: 506, startPoint y: 406, endPoint x: 208, endPoint y: 406, distance: 298.2
click at [209, 406] on p "• Don’t rely solely on green to convey meaning." at bounding box center [531, 399] width 644 height 20
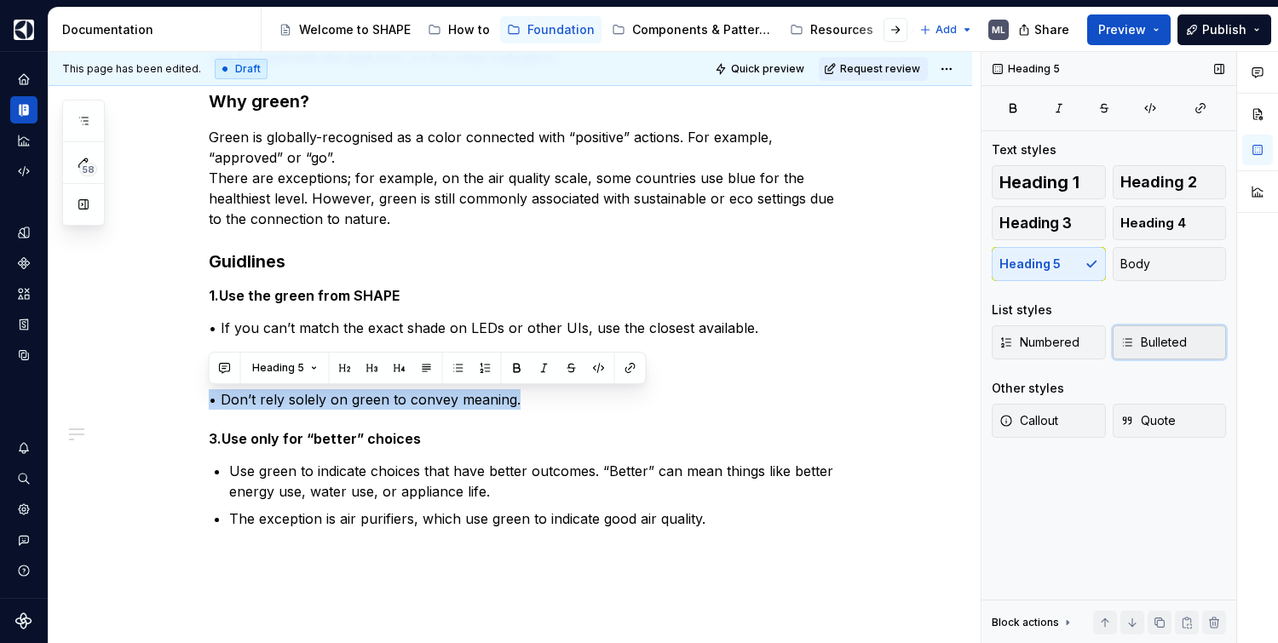
click at [1170, 348] on span "Bulleted" at bounding box center [1153, 342] width 66 height 17
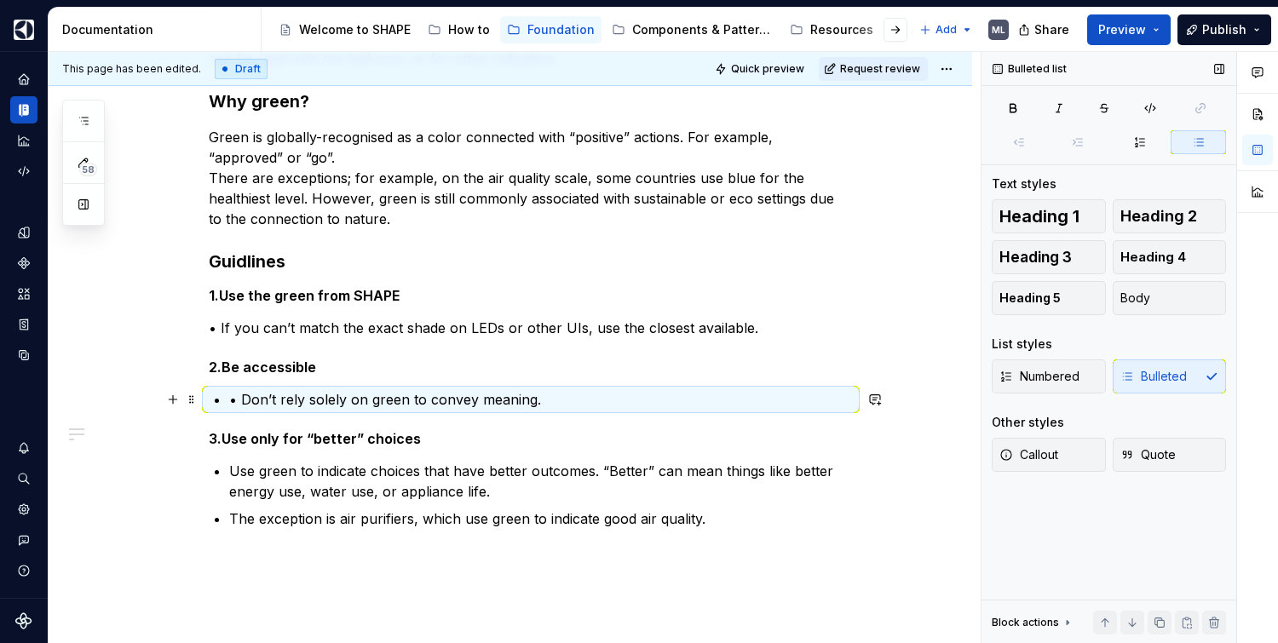
click at [239, 400] on p "• Don’t rely solely on green to convey meaning." at bounding box center [541, 399] width 624 height 20
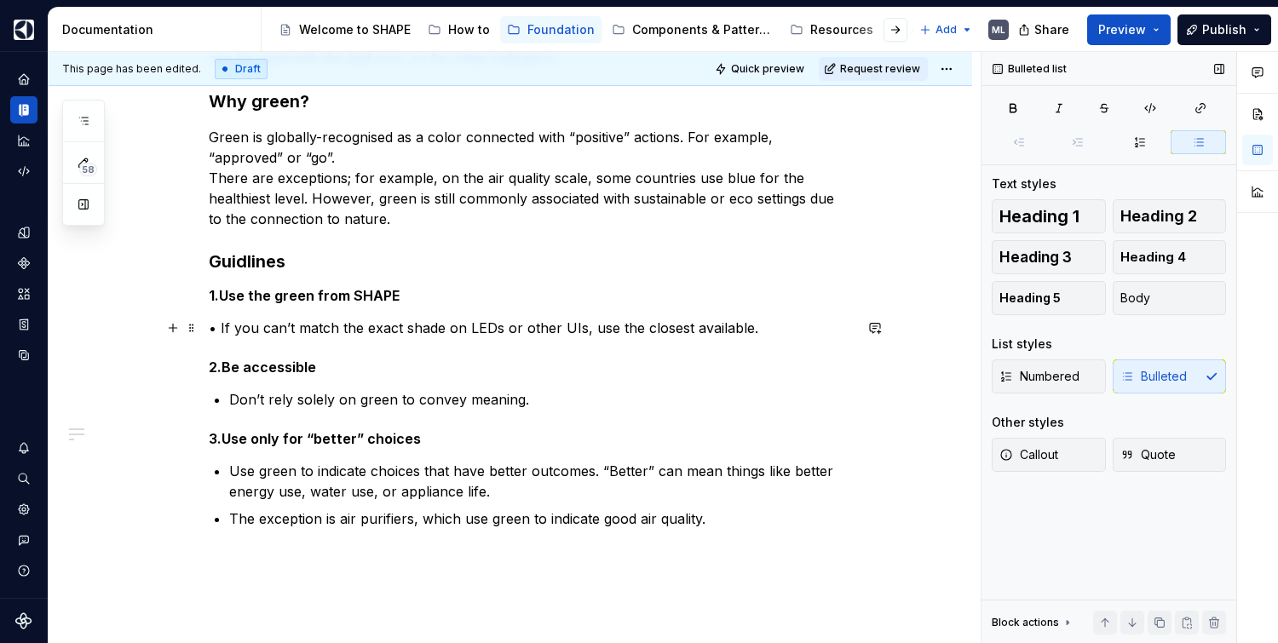
click at [221, 325] on p "• If you can’t match the exact shade on LEDs or other UIs, use the closest avai…" at bounding box center [531, 328] width 644 height 20
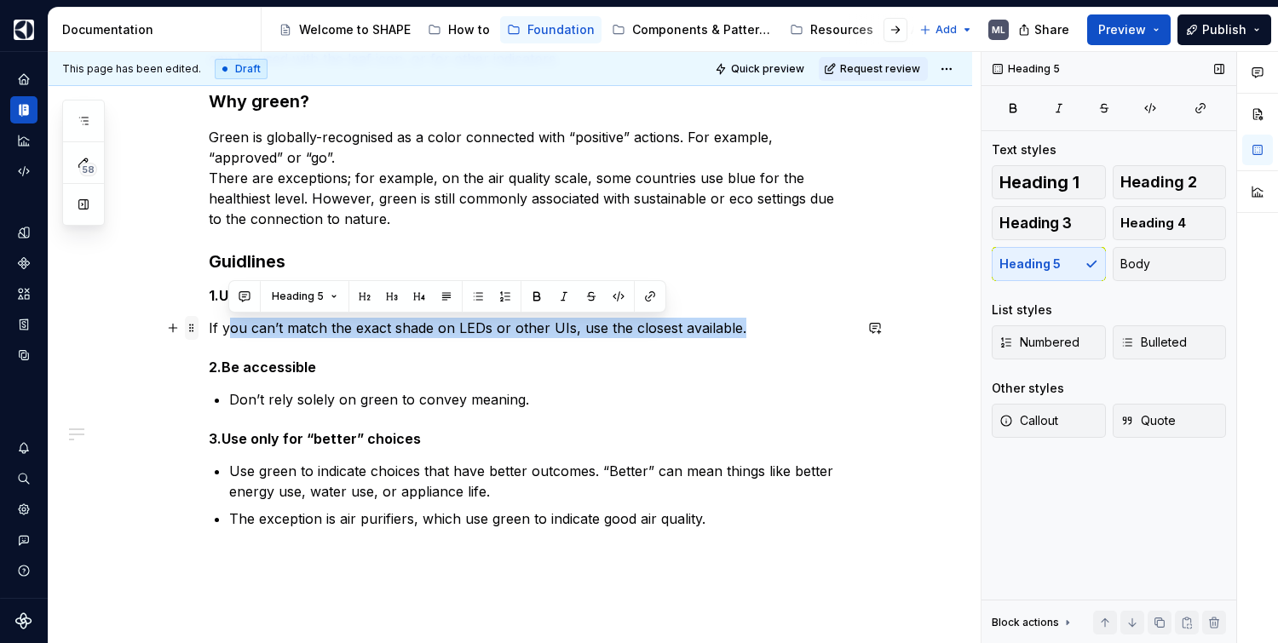
drag, startPoint x: 767, startPoint y: 329, endPoint x: 193, endPoint y: 331, distance: 574.3
click at [209, 331] on div "The color green helps users quickly identify sustainable and energy-efficient o…" at bounding box center [531, 273] width 644 height 552
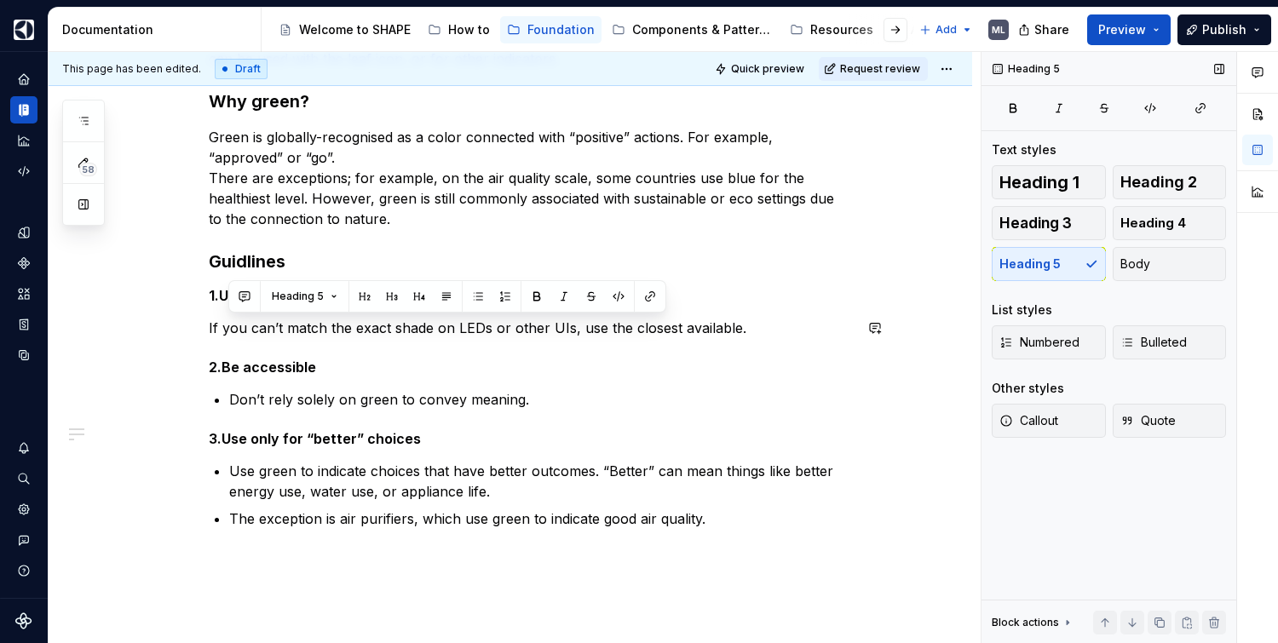
click at [495, 338] on div "The color green helps users quickly identify sustainable and energy-efficient o…" at bounding box center [531, 263] width 644 height 532
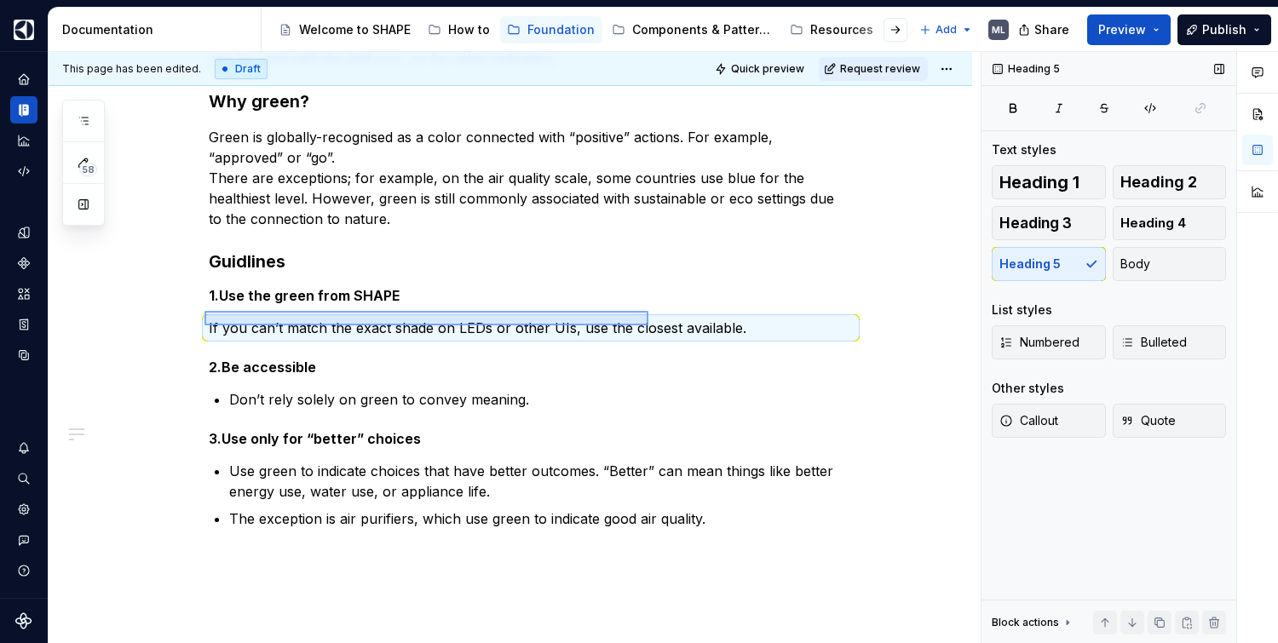
drag, startPoint x: 204, startPoint y: 325, endPoint x: 656, endPoint y: 311, distance: 451.8
click at [656, 311] on div "This page has been edited. Draft Quick preview Request review Color green Edit …" at bounding box center [515, 348] width 932 height 592
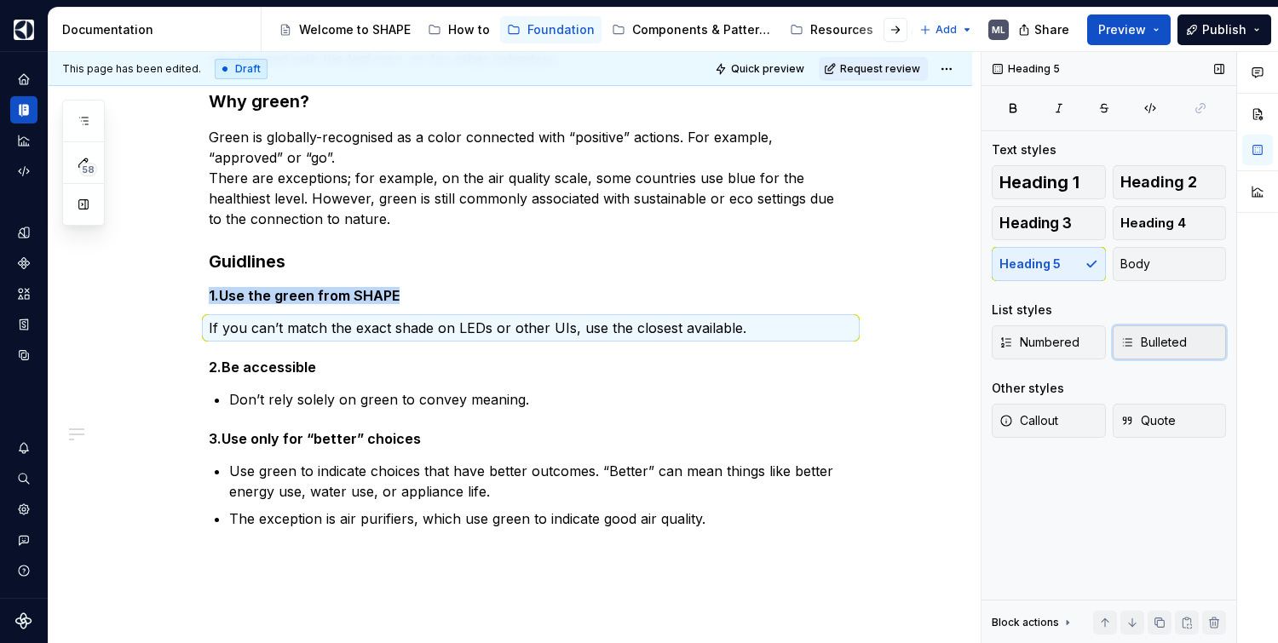
click at [1167, 337] on span "Bulleted" at bounding box center [1153, 342] width 66 height 17
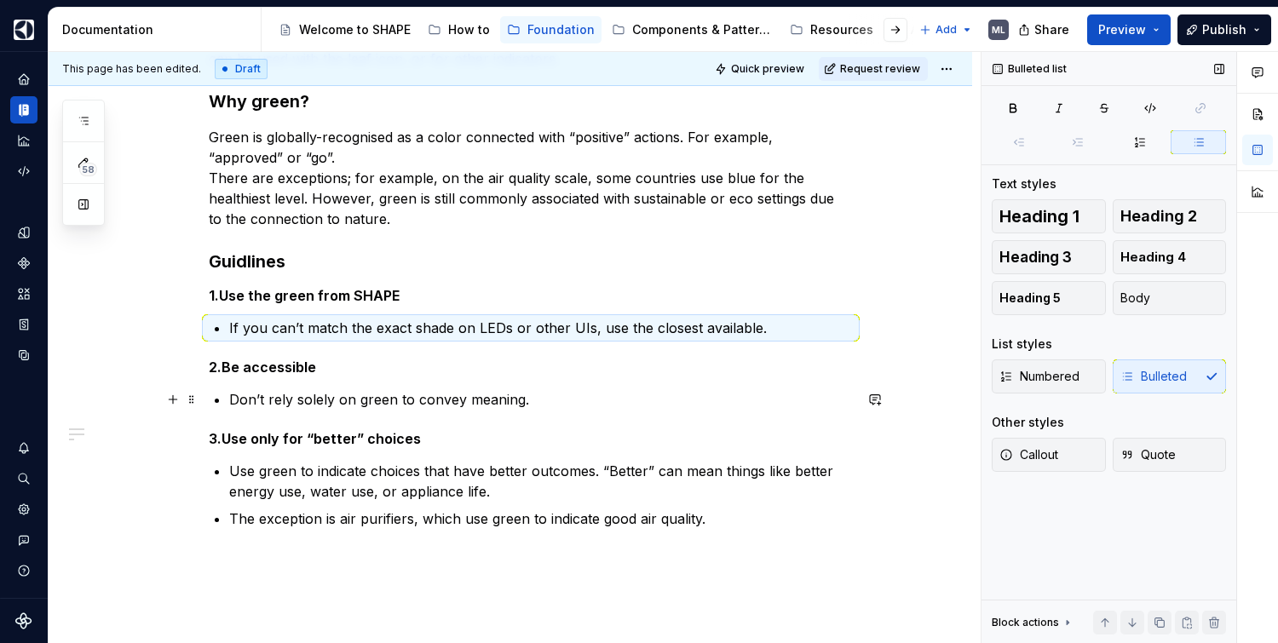
click at [684, 405] on p "Don’t rely solely on green to convey meaning." at bounding box center [541, 399] width 624 height 20
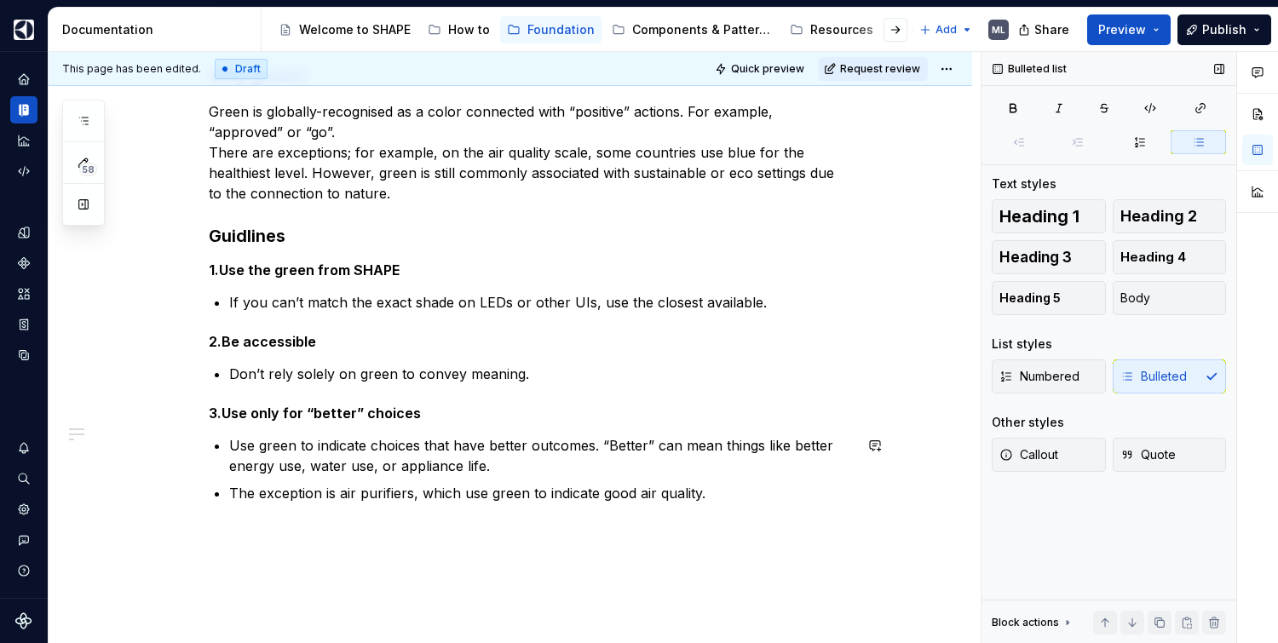
scroll to position [362, 0]
click at [785, 499] on p "The exception is air purifiers, which use green to indicate good air quality." at bounding box center [541, 491] width 624 height 20
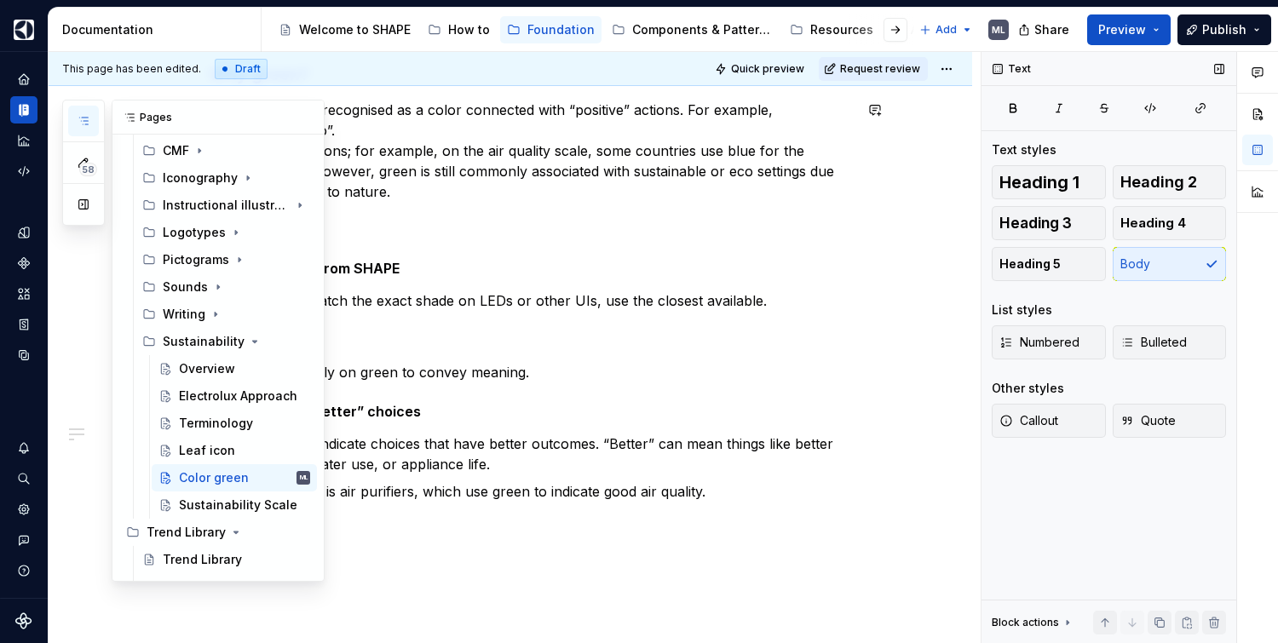
click at [78, 122] on icon "button" at bounding box center [84, 121] width 14 height 14
click at [230, 424] on div "Terminology" at bounding box center [216, 423] width 74 height 17
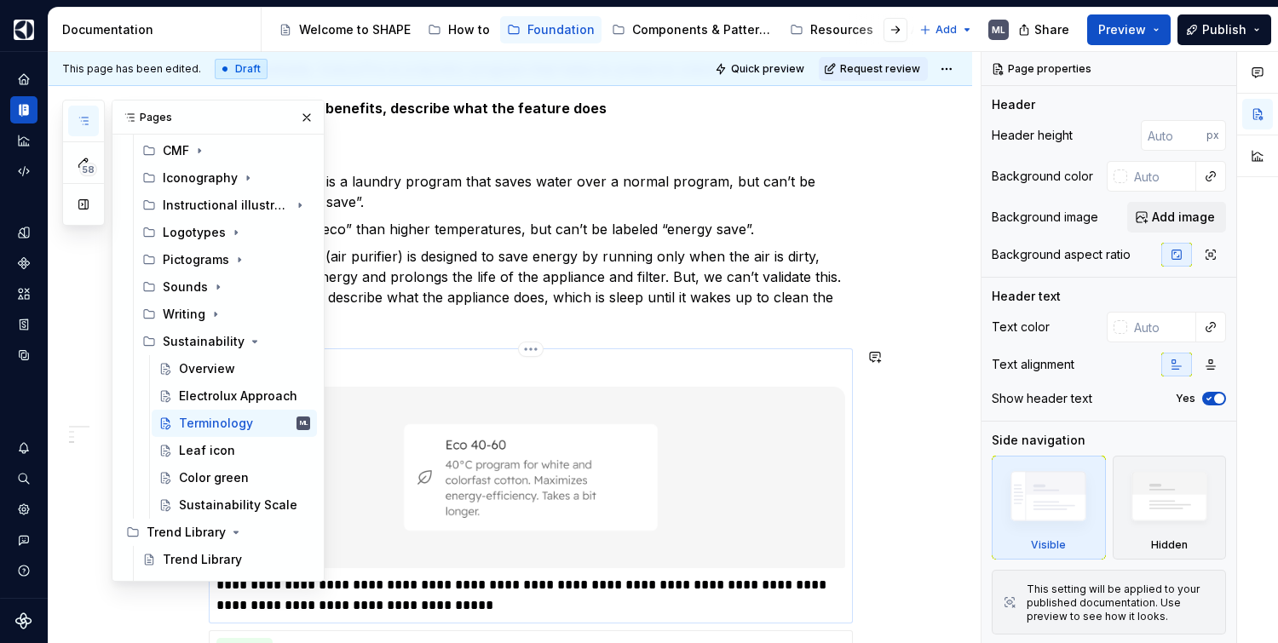
scroll to position [716, 0]
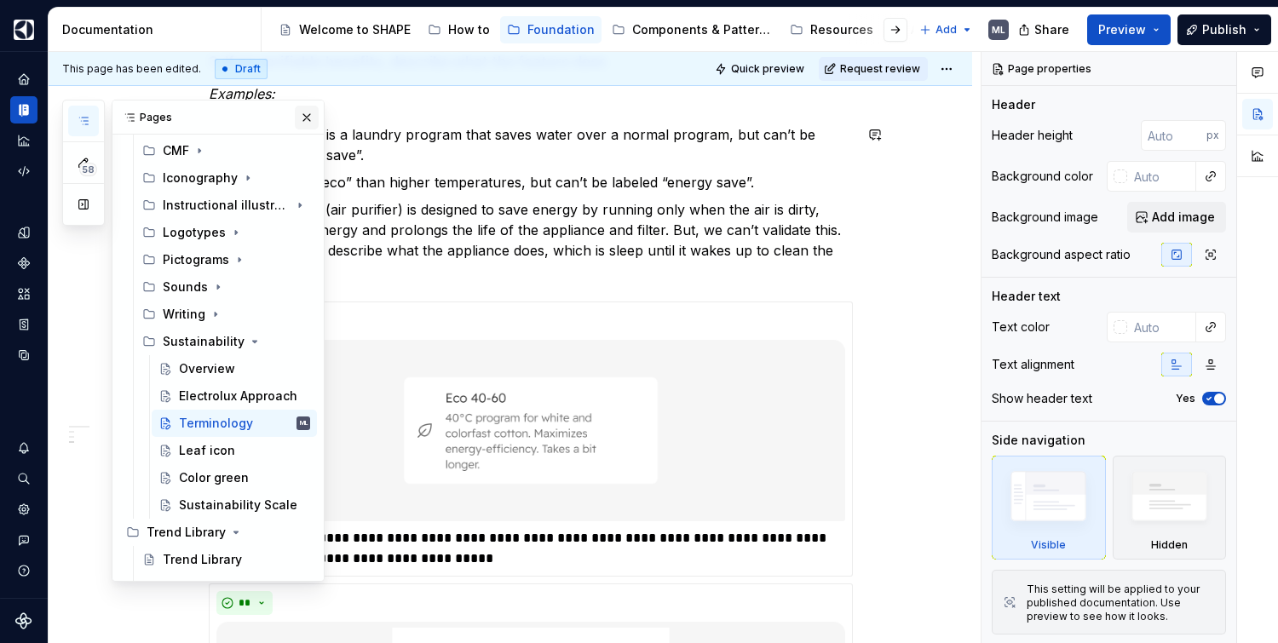
click at [302, 119] on button "button" at bounding box center [307, 118] width 24 height 24
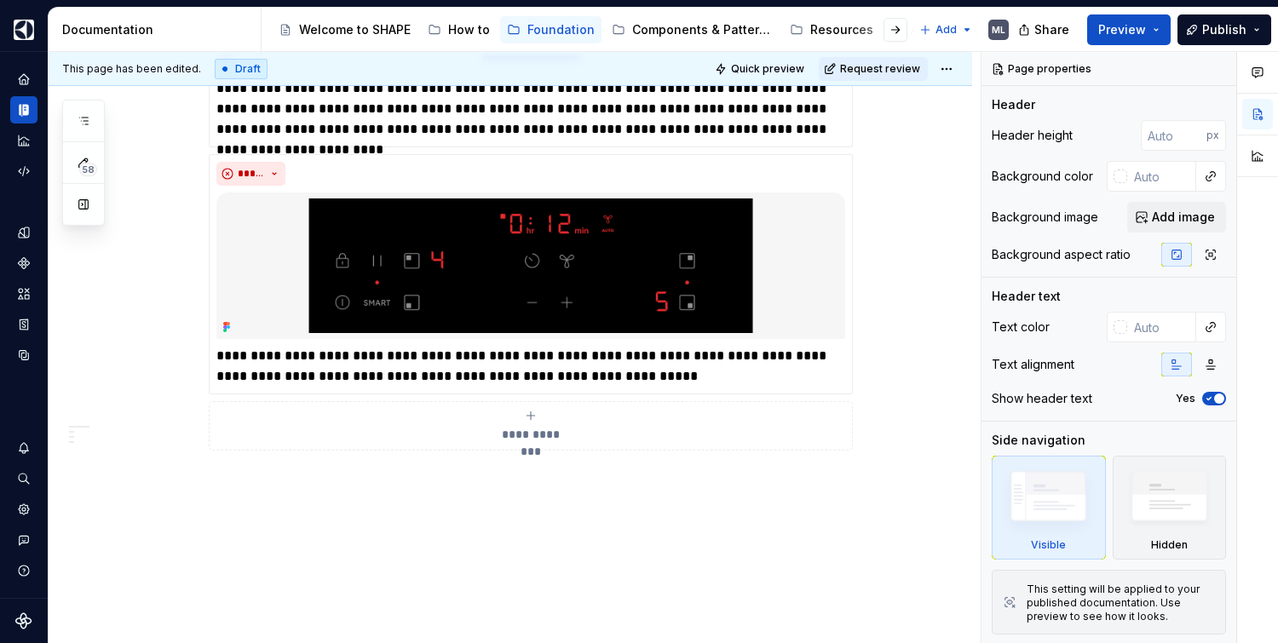
scroll to position [2267, 0]
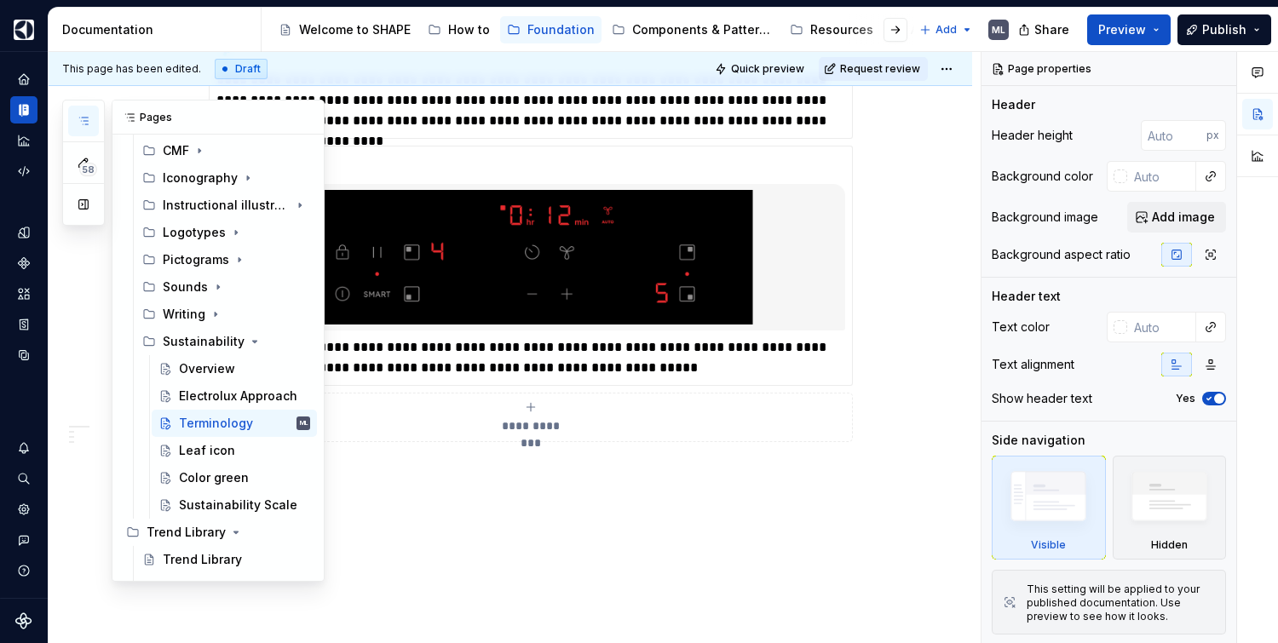
click at [84, 118] on icon "button" at bounding box center [83, 121] width 9 height 7
click at [212, 481] on div "Color green" at bounding box center [214, 477] width 70 height 17
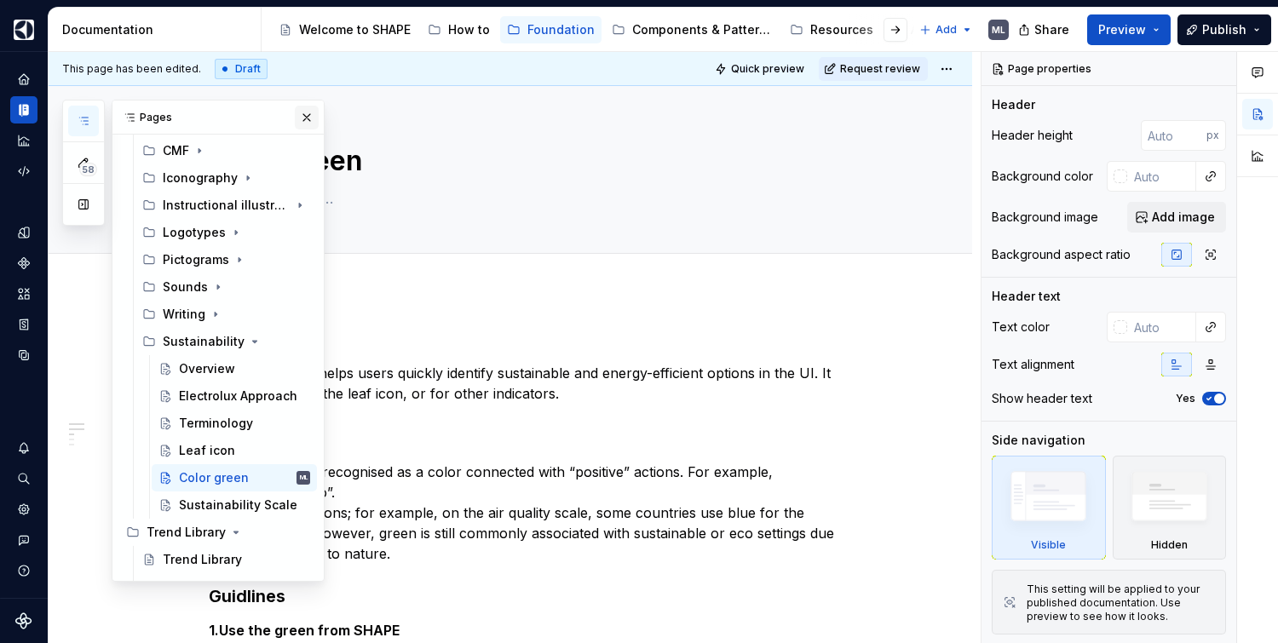
click at [295, 117] on button "button" at bounding box center [307, 118] width 24 height 24
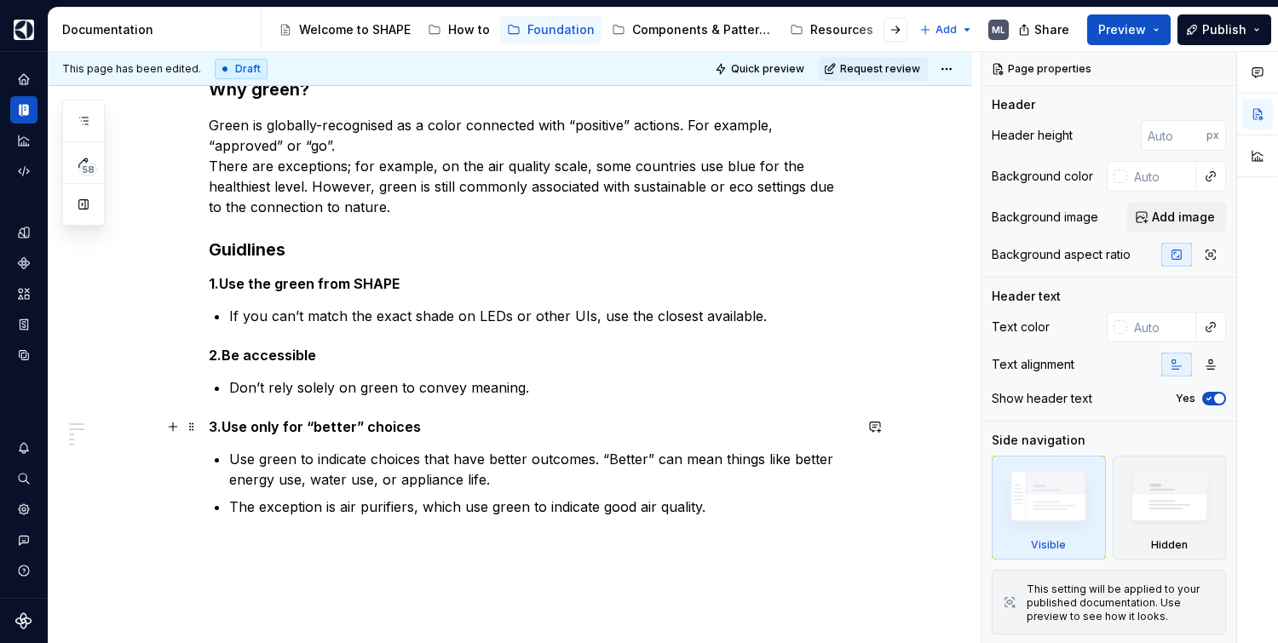
scroll to position [474, 0]
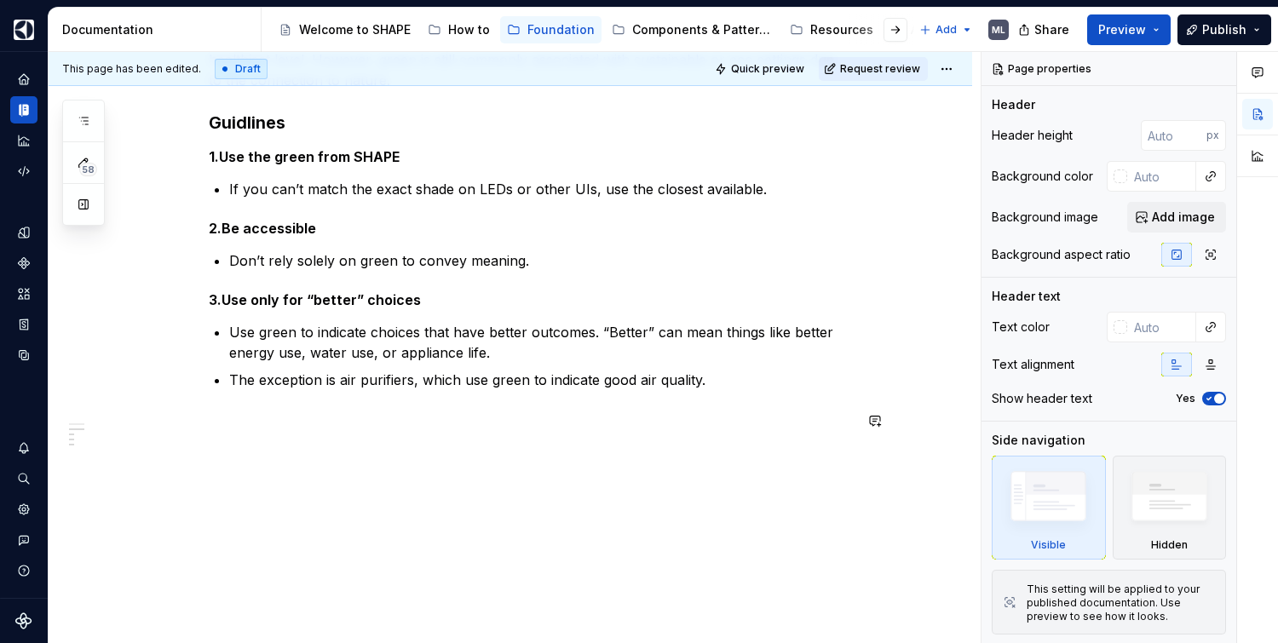
click at [269, 467] on div "The color green helps users quickly identify sustainable and energy-efficient o…" at bounding box center [511, 231] width 924 height 827
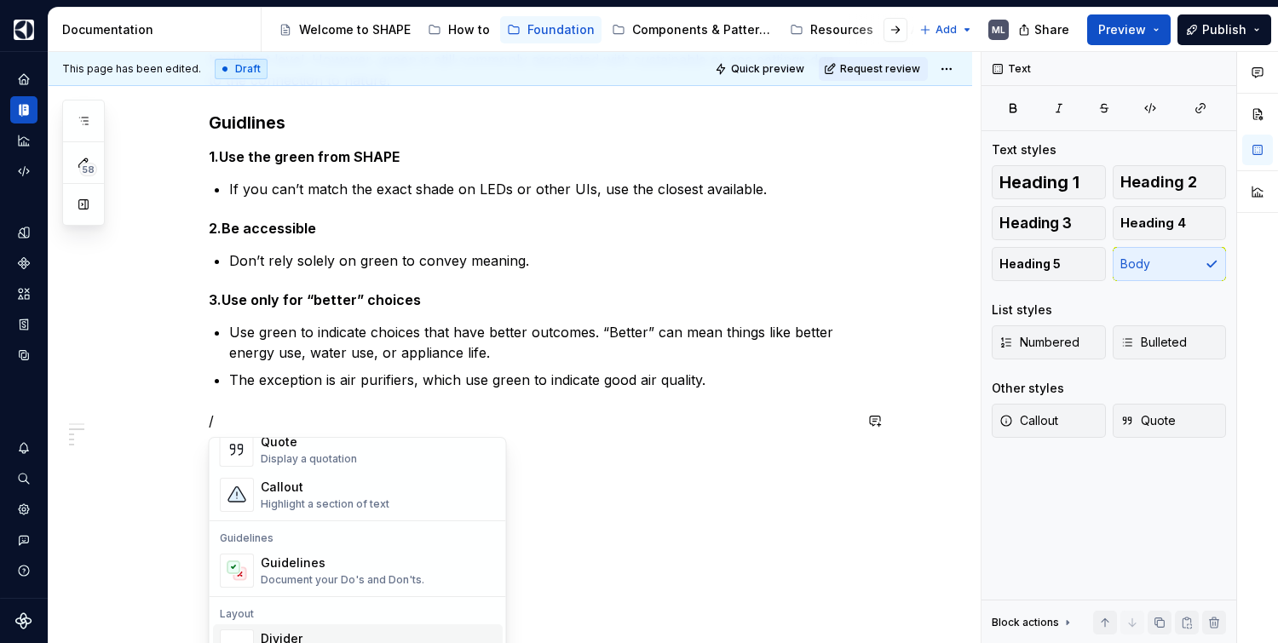
scroll to position [408, 0]
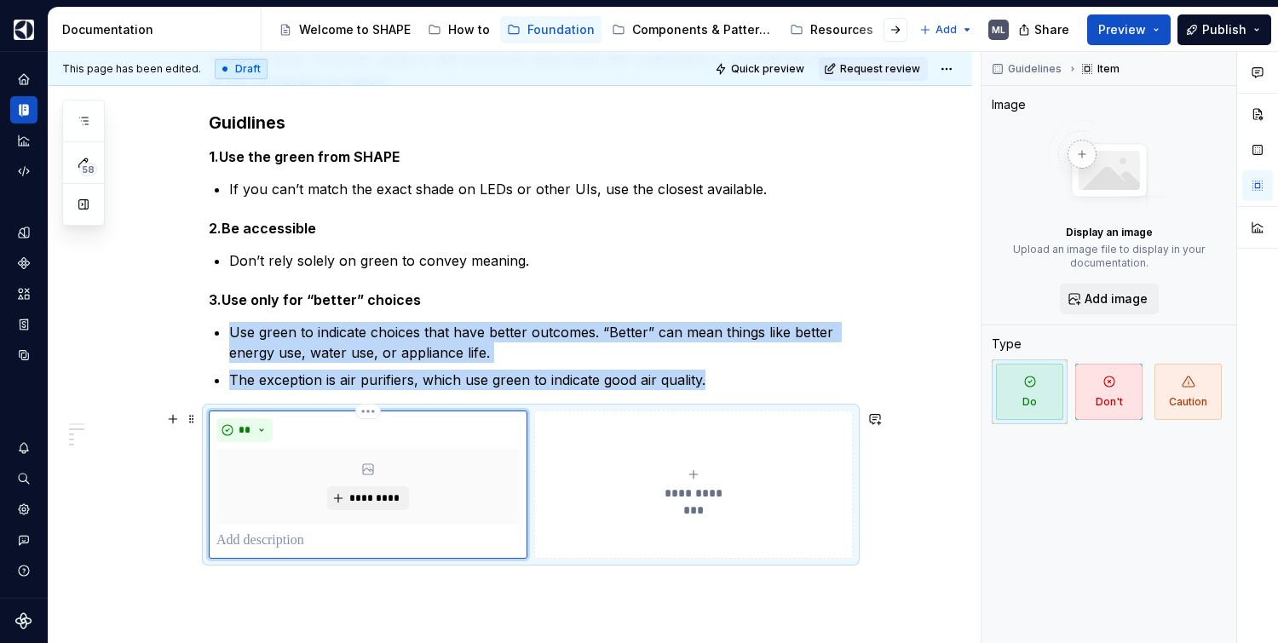
click at [499, 462] on div "*********" at bounding box center [367, 486] width 303 height 75
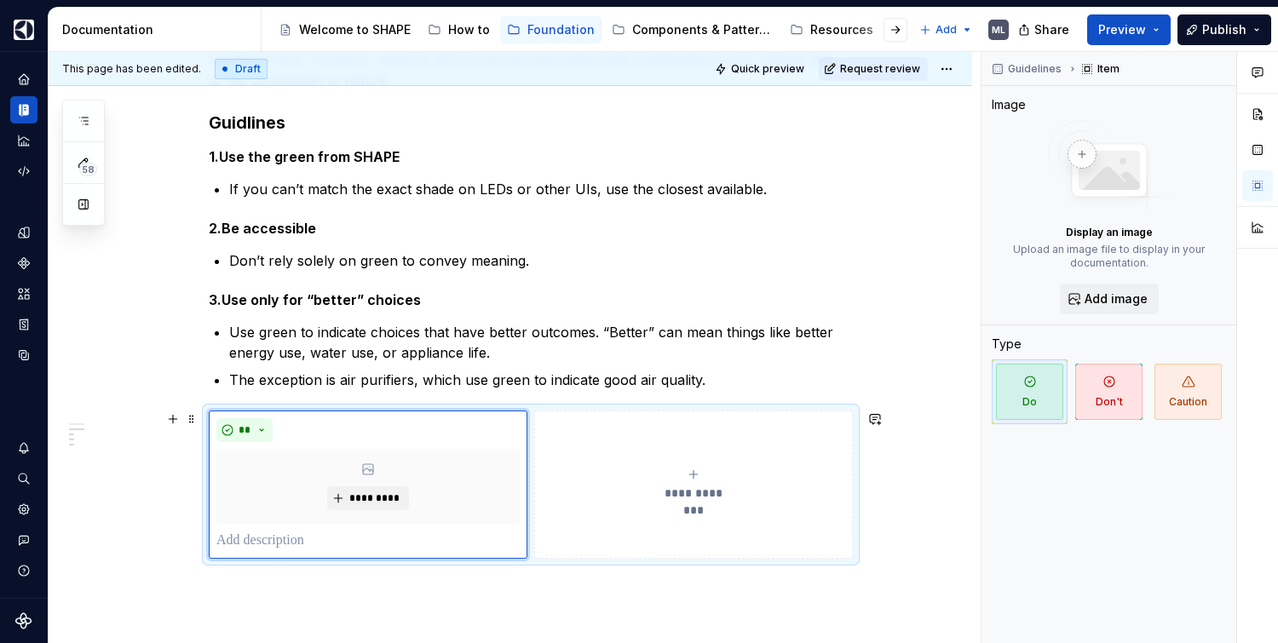
click at [590, 411] on div "**********" at bounding box center [531, 485] width 644 height 148
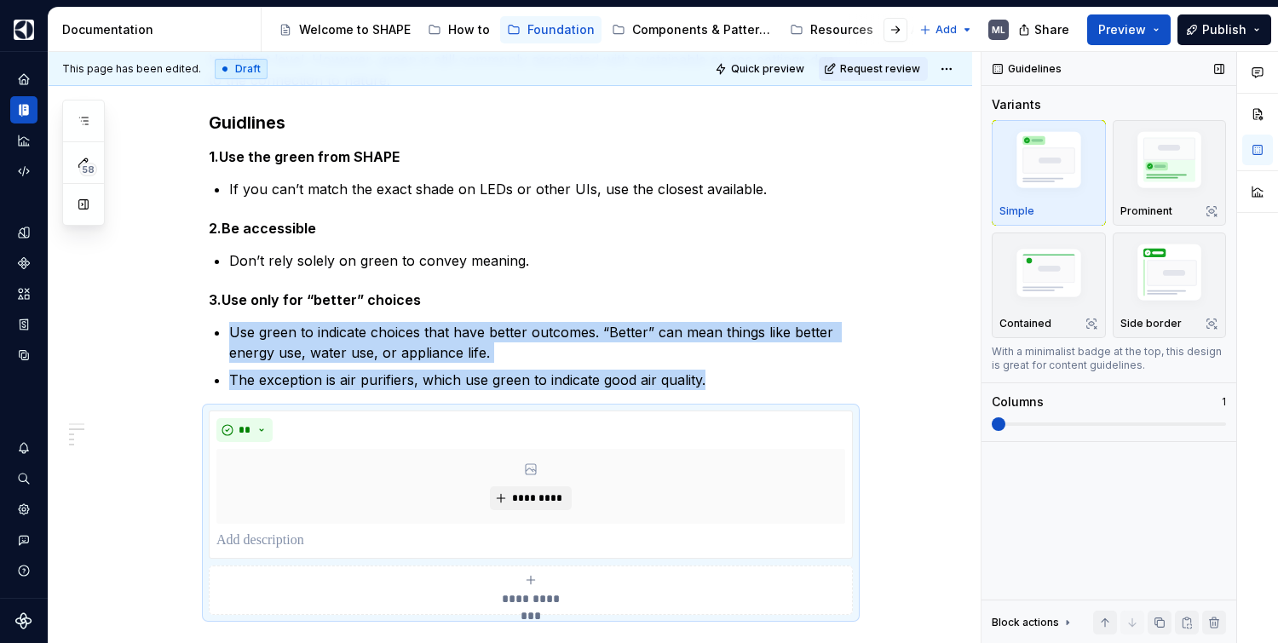
click at [992, 431] on span at bounding box center [999, 425] width 14 height 14
click at [538, 492] on span "*********" at bounding box center [537, 499] width 52 height 14
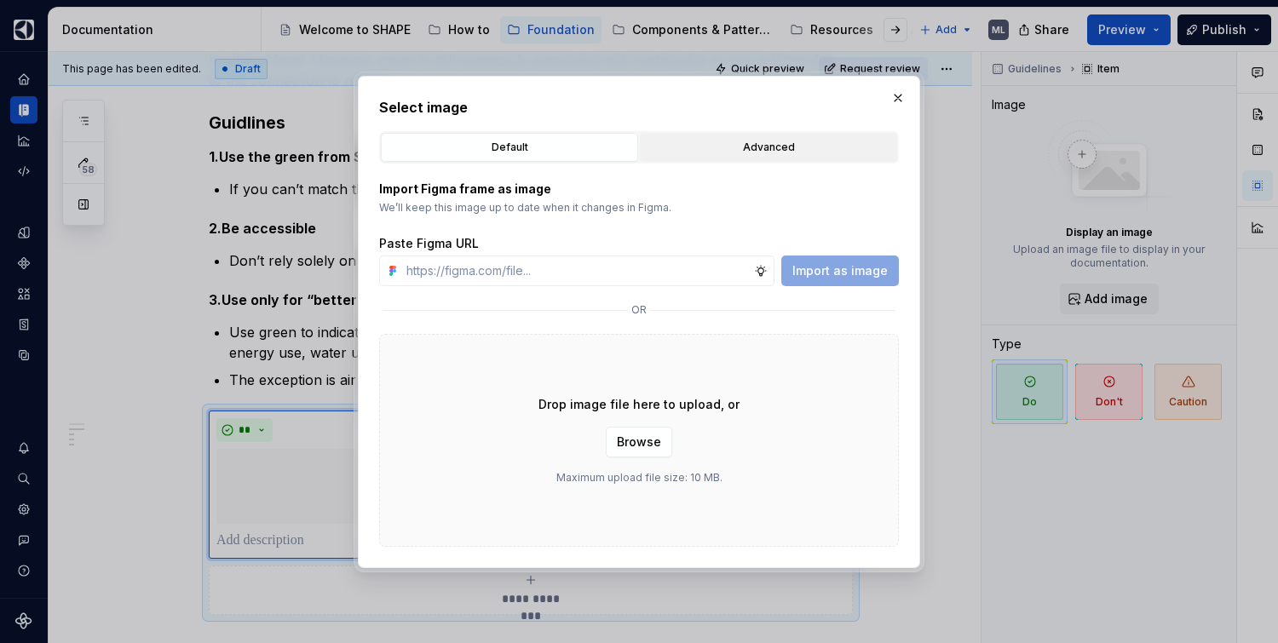
click at [734, 150] on div "Advanced" at bounding box center [768, 147] width 245 height 17
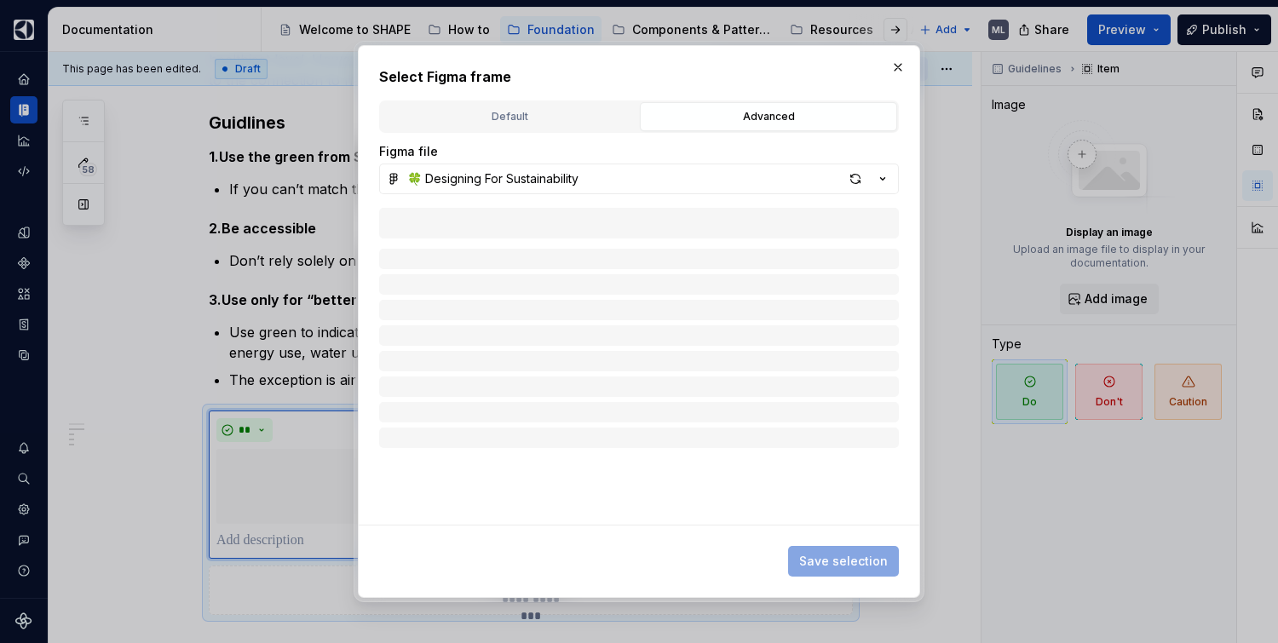
type textarea "*"
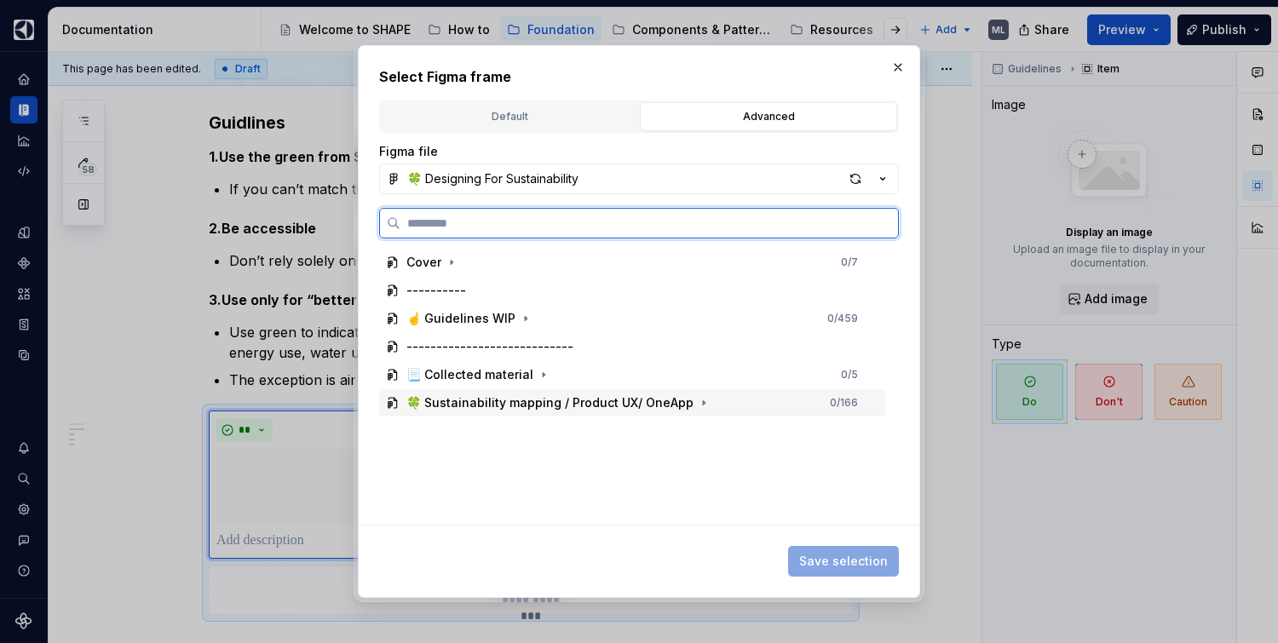
click at [485, 397] on div "🍀 Sustainability mapping / Product UX/ OneApp" at bounding box center [549, 402] width 287 height 17
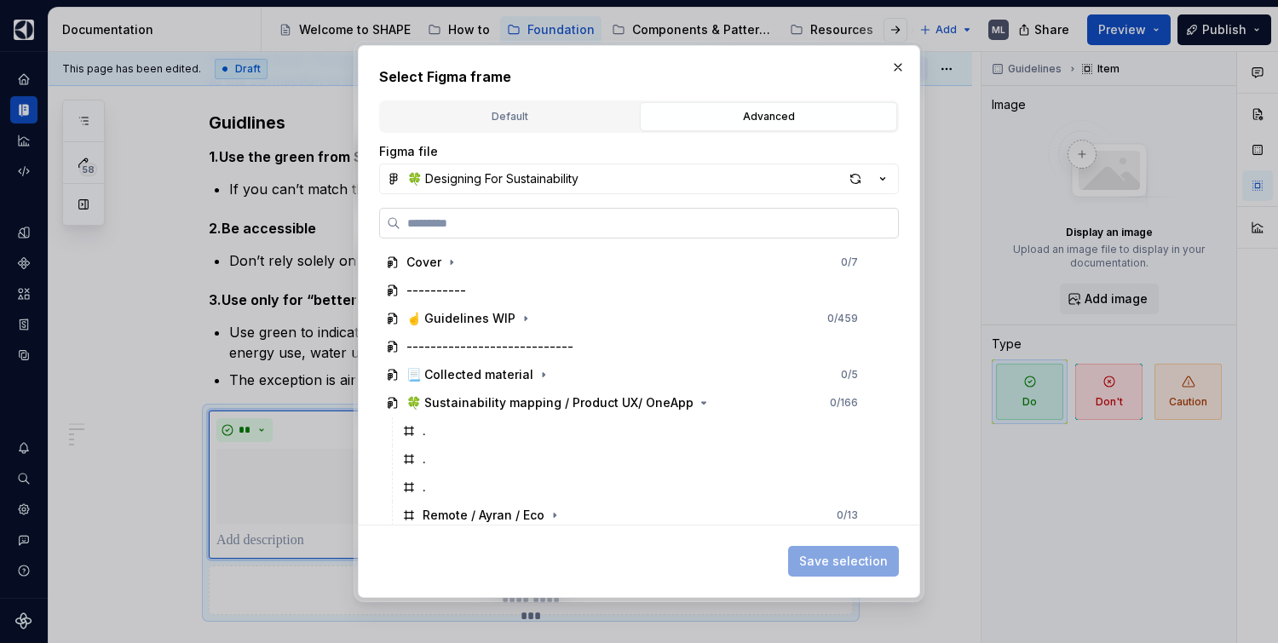
click at [550, 220] on input "search" at bounding box center [649, 223] width 498 height 17
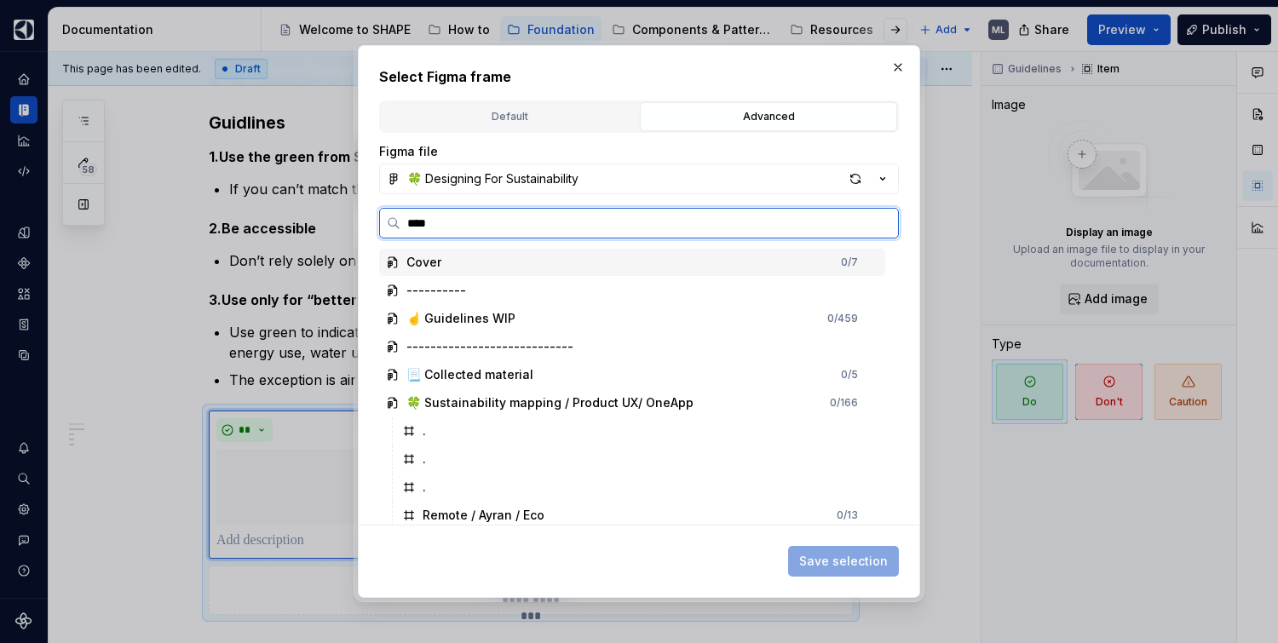
type input "*****"
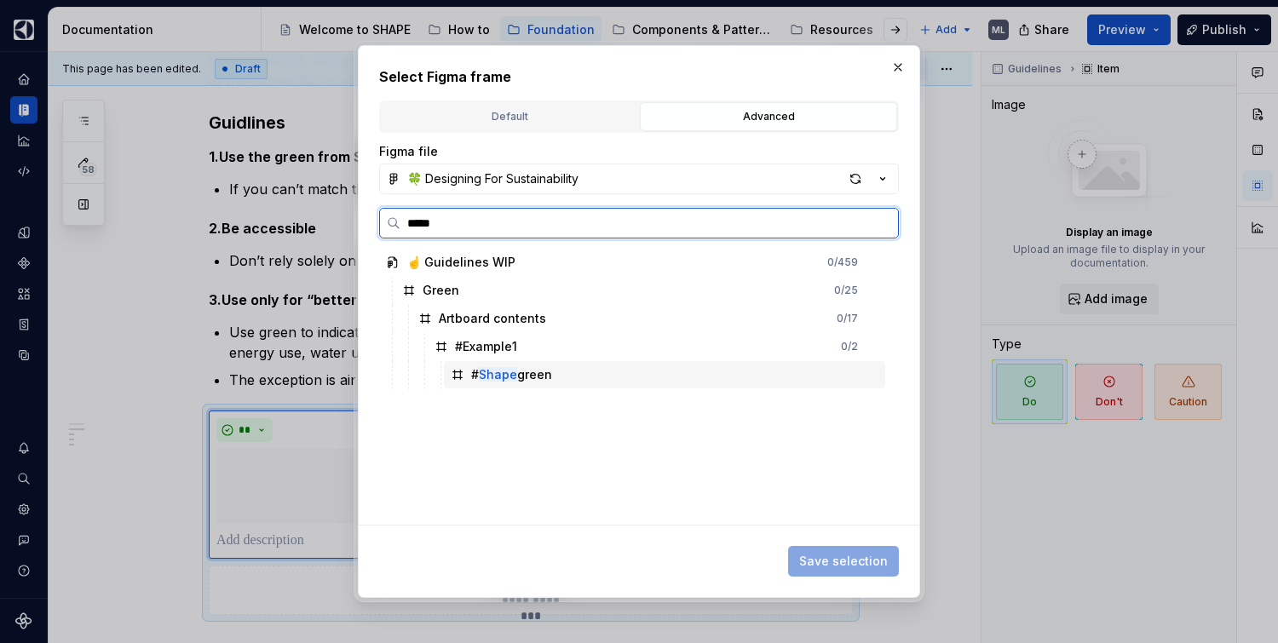
click at [554, 375] on div "# Shape green" at bounding box center [664, 374] width 441 height 27
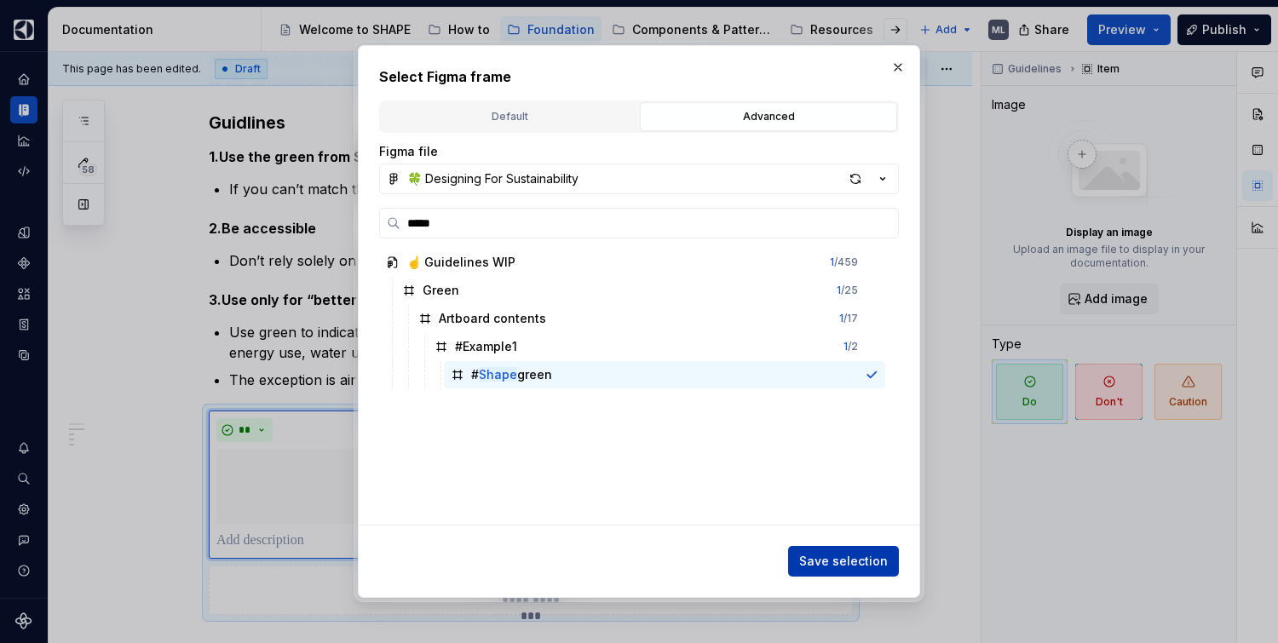
click at [869, 567] on span "Save selection" at bounding box center [843, 561] width 89 height 17
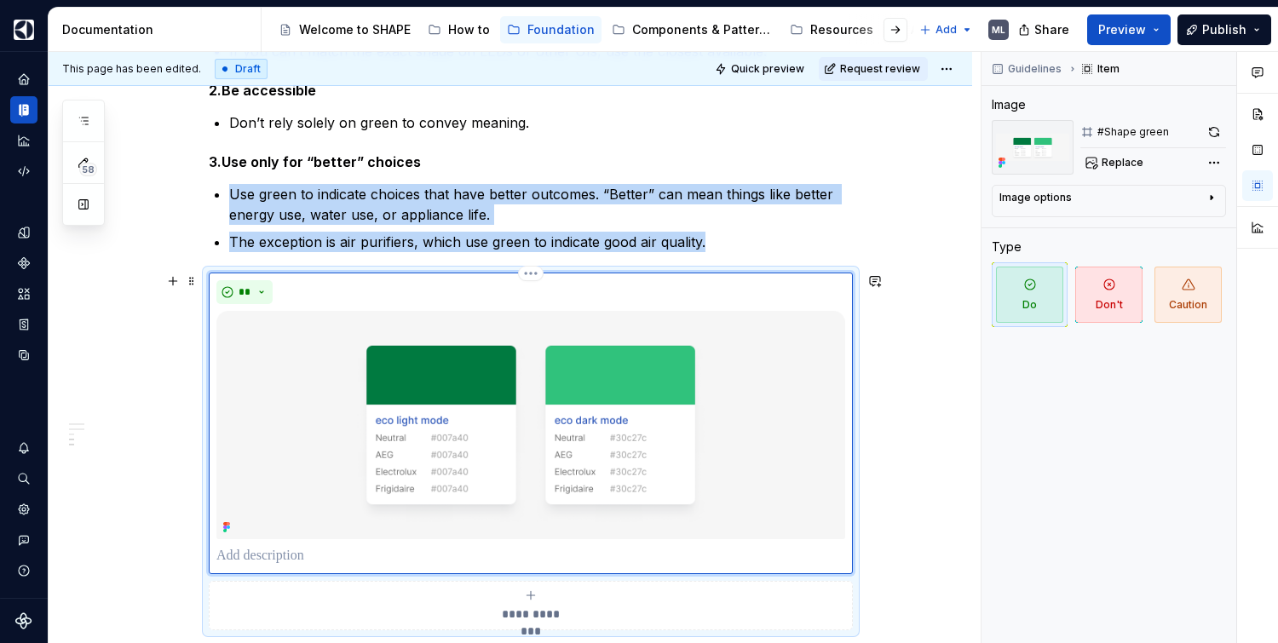
scroll to position [613, 0]
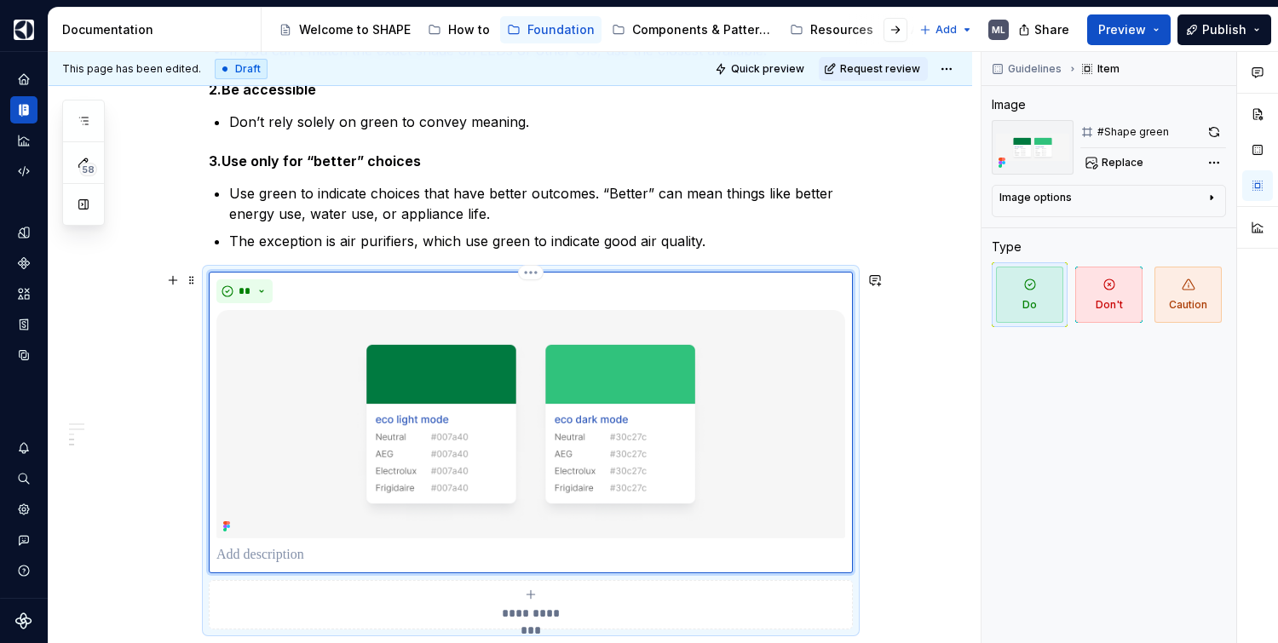
click at [296, 559] on p at bounding box center [530, 555] width 629 height 20
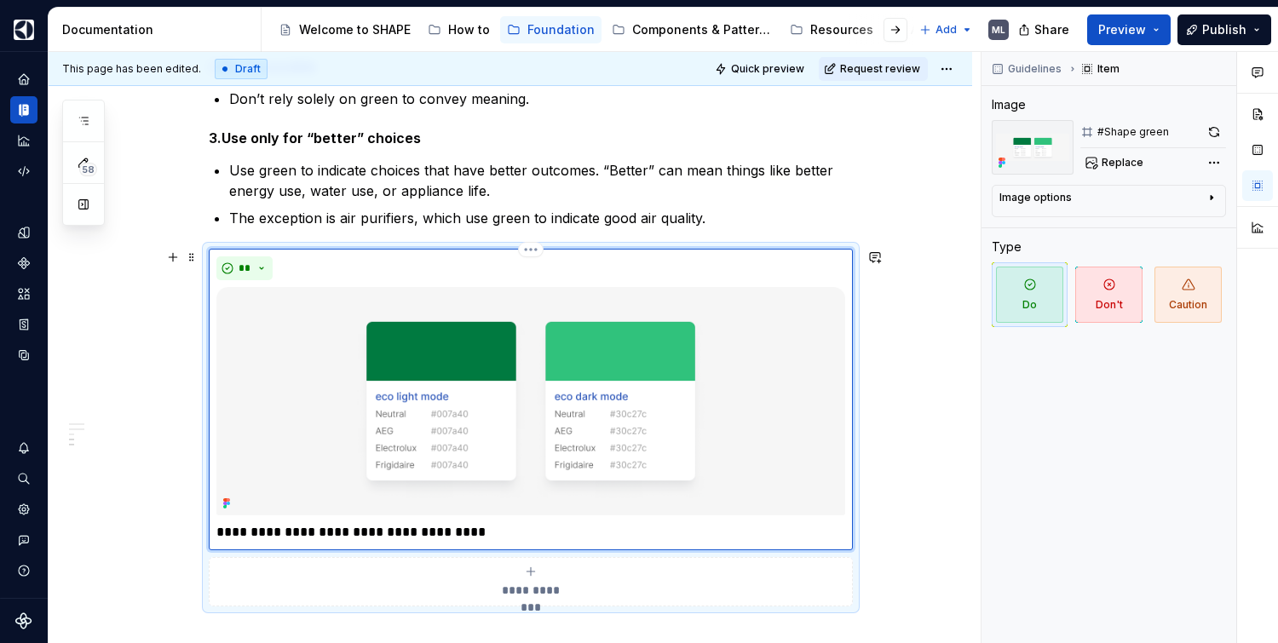
scroll to position [636, 0]
click at [935, 463] on div "**********" at bounding box center [511, 237] width 924 height 1165
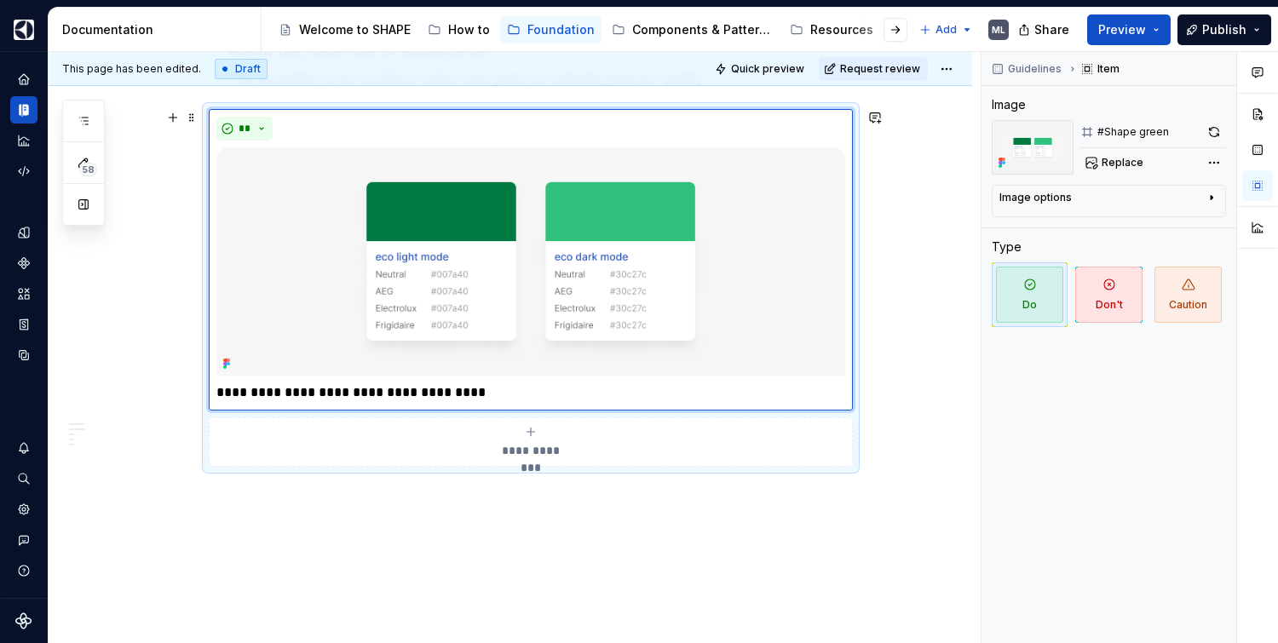
scroll to position [776, 0]
click at [566, 446] on span "**********" at bounding box center [531, 449] width 78 height 17
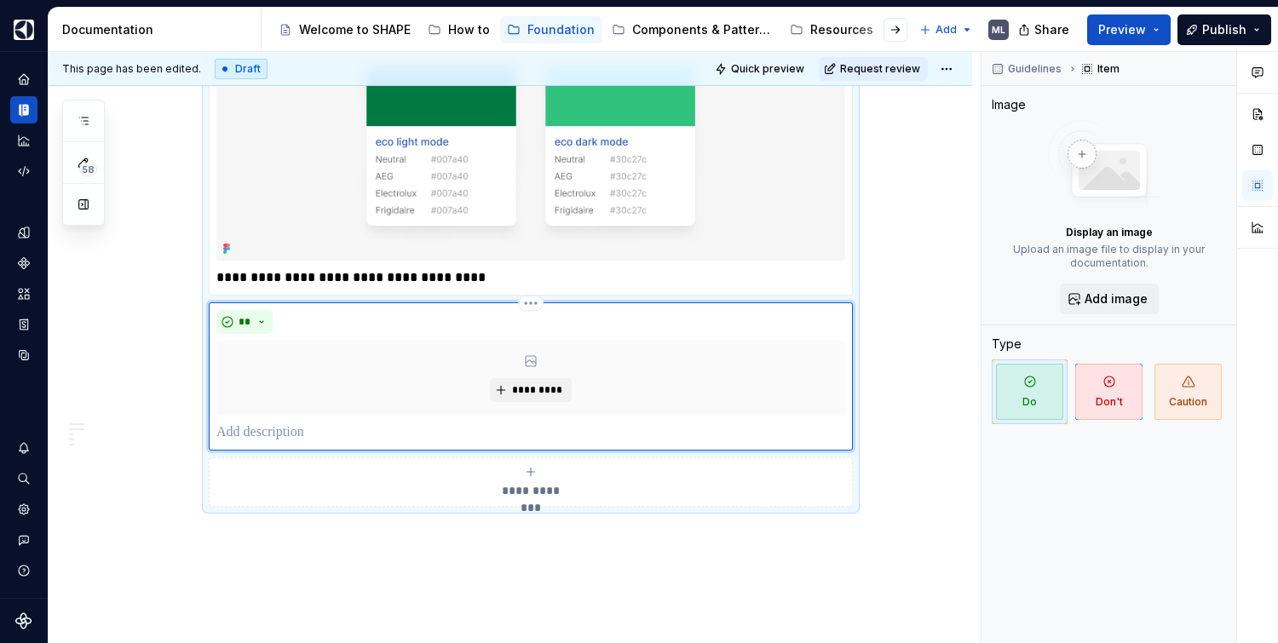
scroll to position [893, 0]
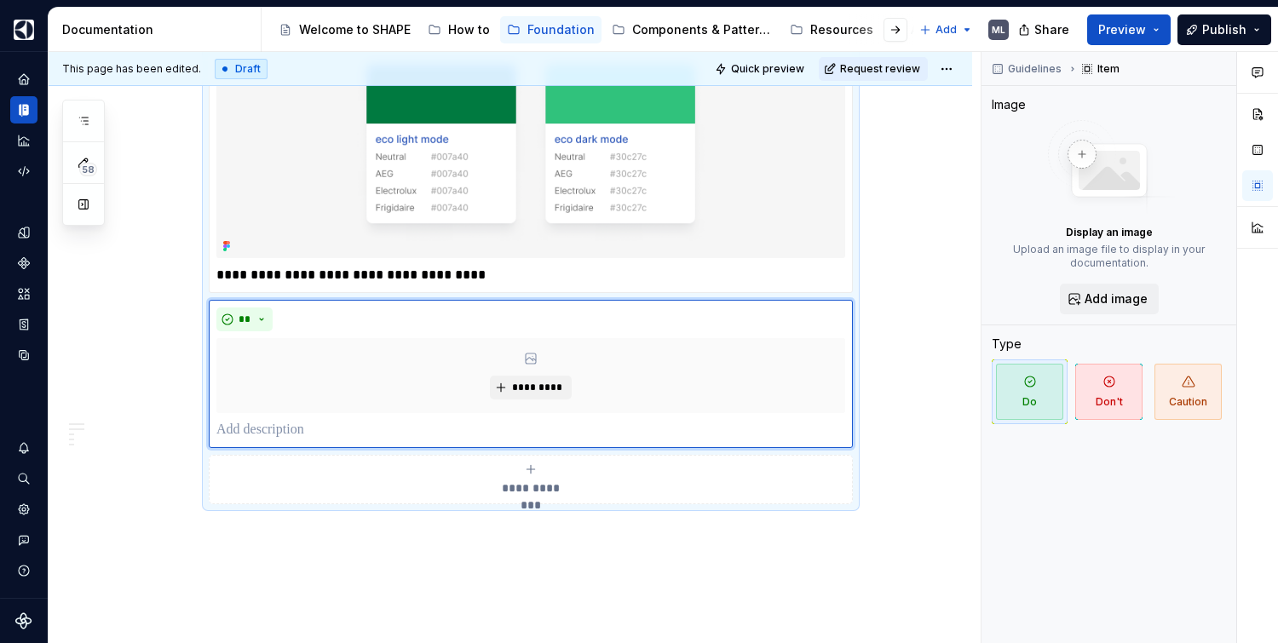
click at [528, 476] on icon "submit" at bounding box center [531, 470] width 14 height 14
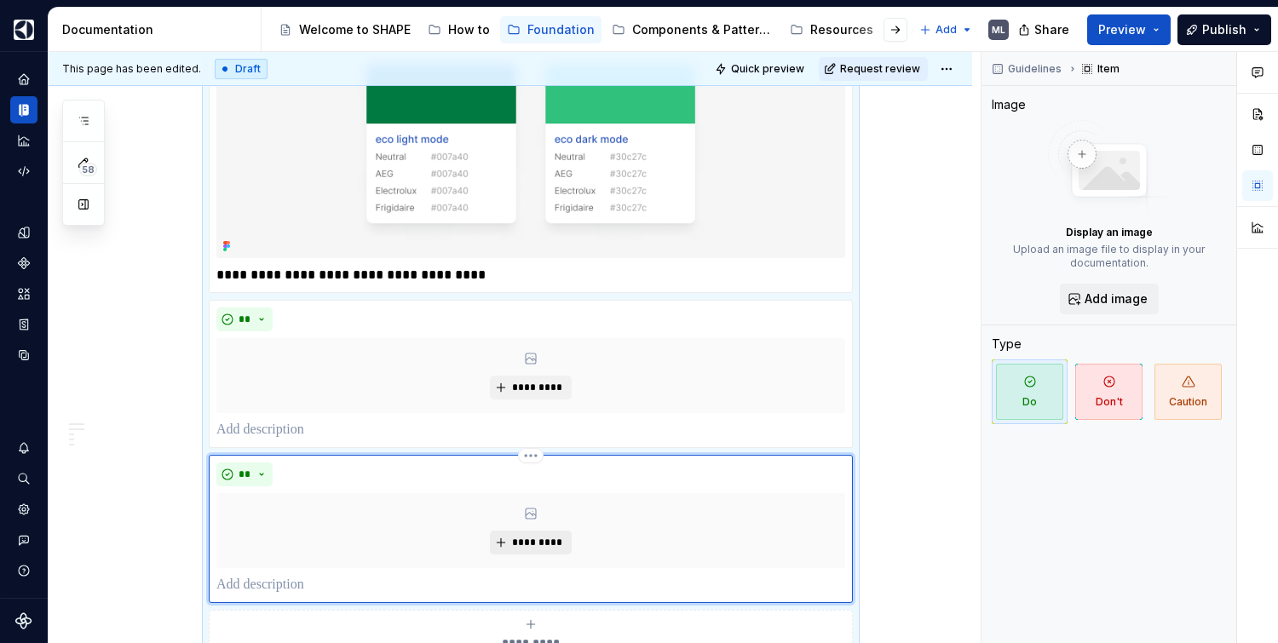
click at [539, 540] on span "*********" at bounding box center [537, 543] width 52 height 14
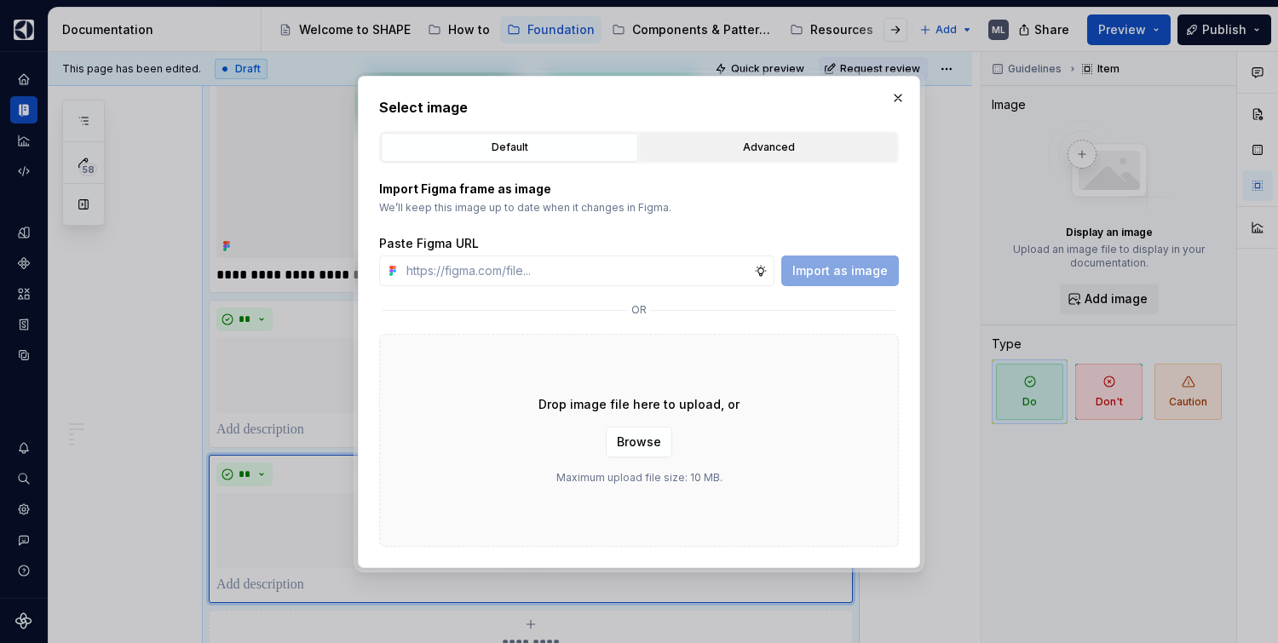
click at [780, 142] on div "Advanced" at bounding box center [768, 147] width 245 height 17
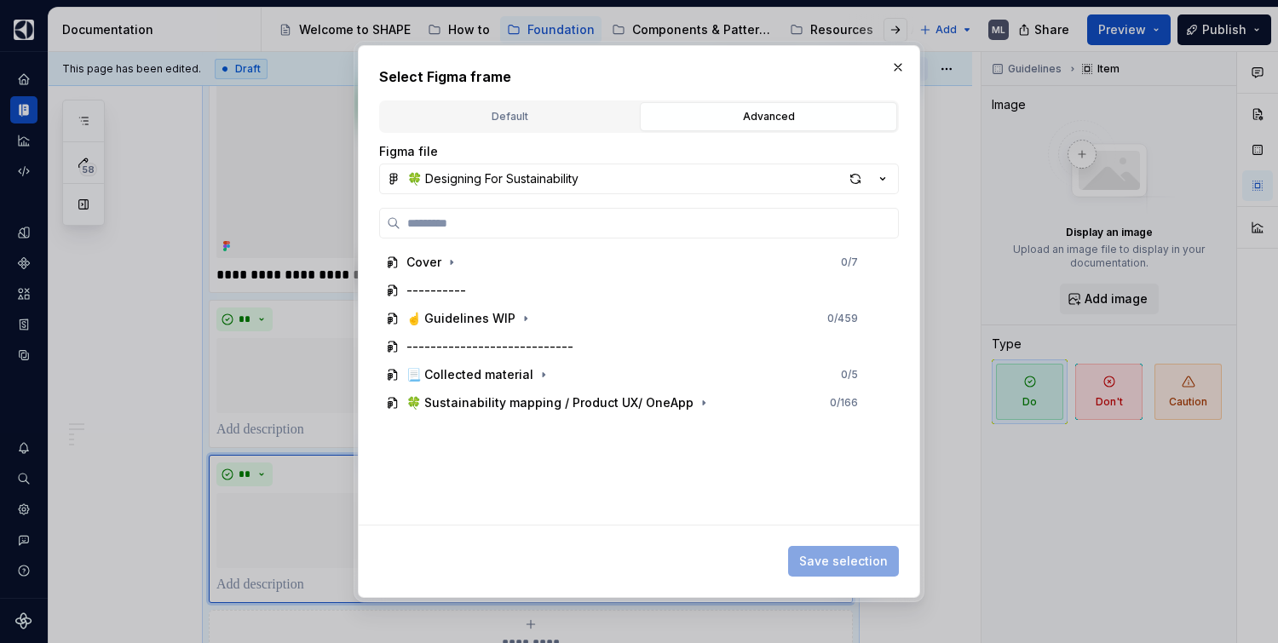
type textarea "*"
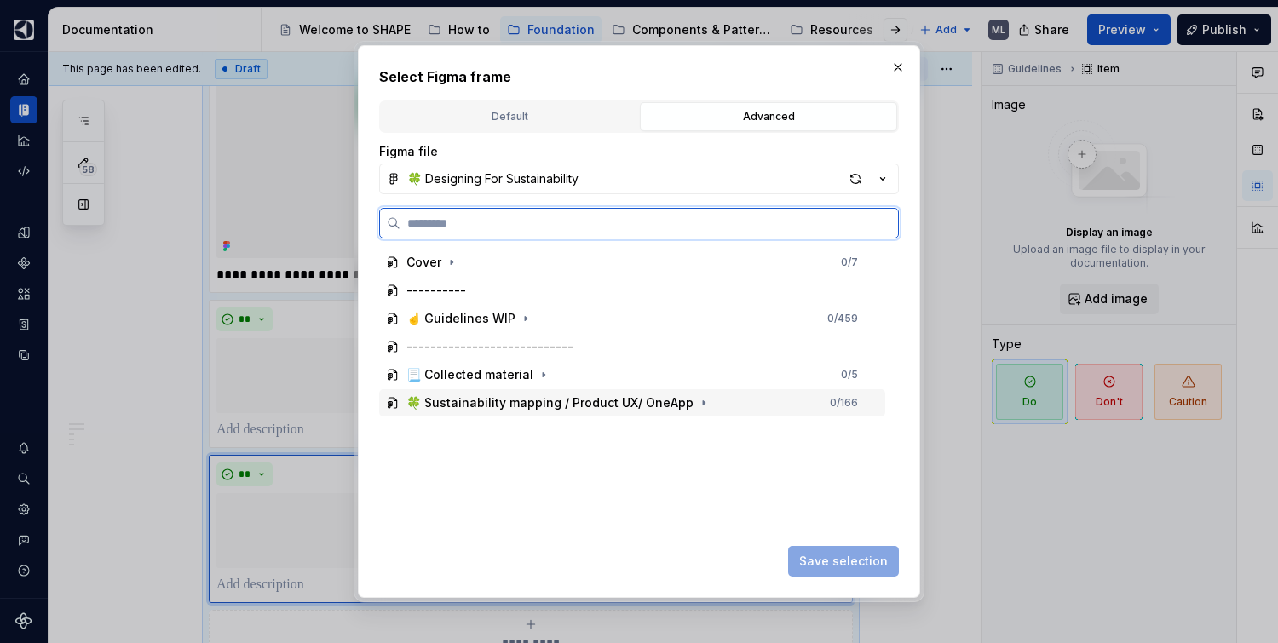
click at [475, 395] on div "🍀 Sustainability mapping / Product UX/ OneApp" at bounding box center [549, 402] width 287 height 17
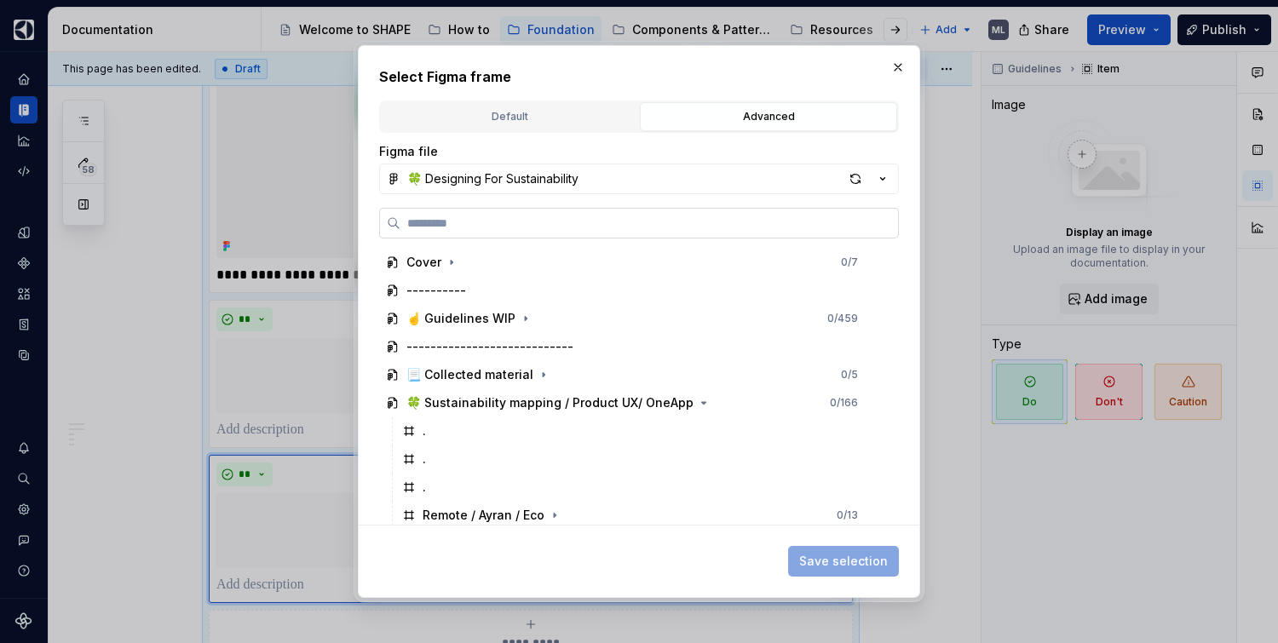
click at [521, 215] on input "search" at bounding box center [649, 223] width 498 height 17
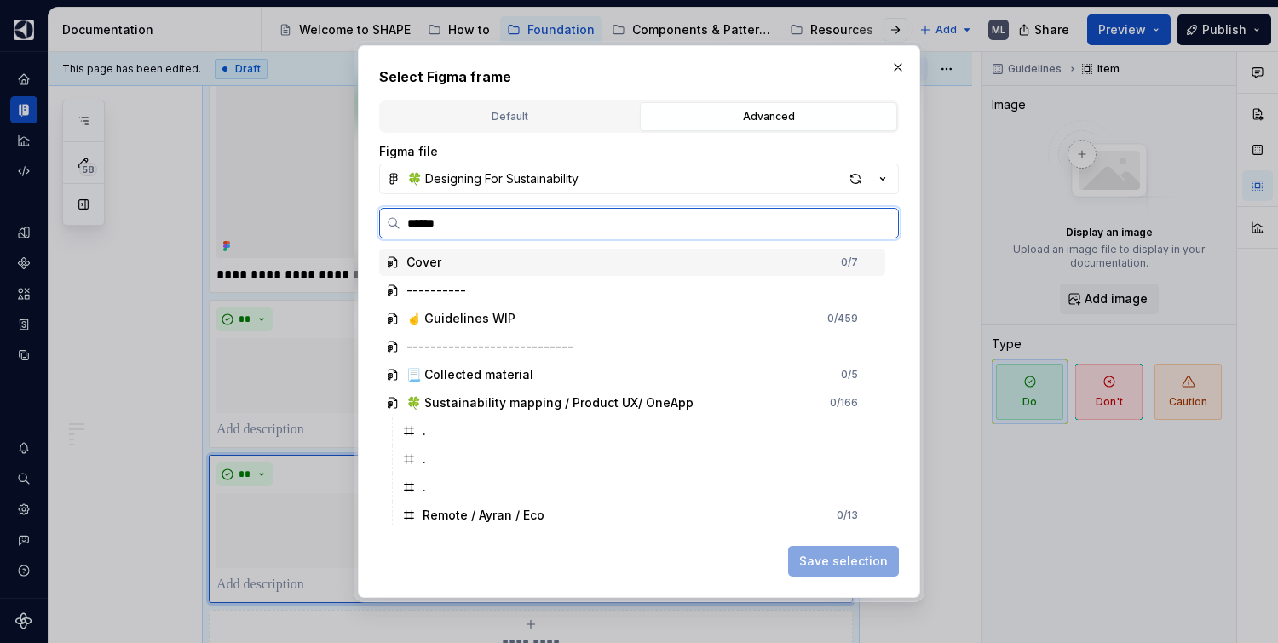
type input "*******"
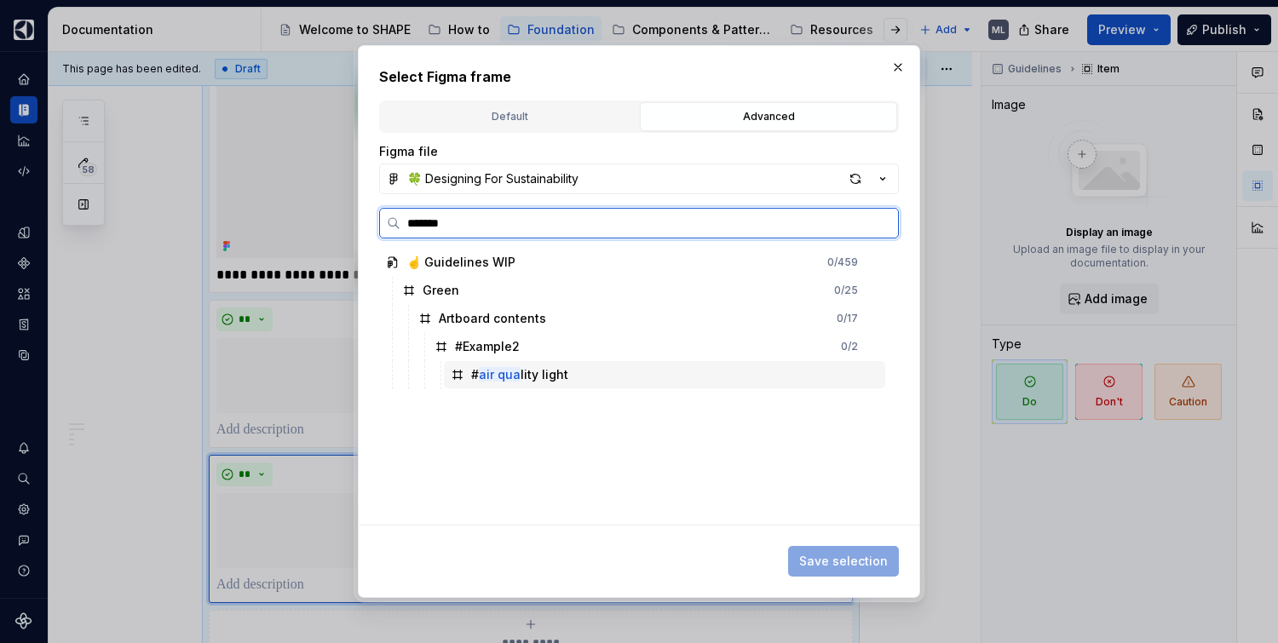
click at [526, 379] on div "# air qua lity light" at bounding box center [519, 374] width 97 height 17
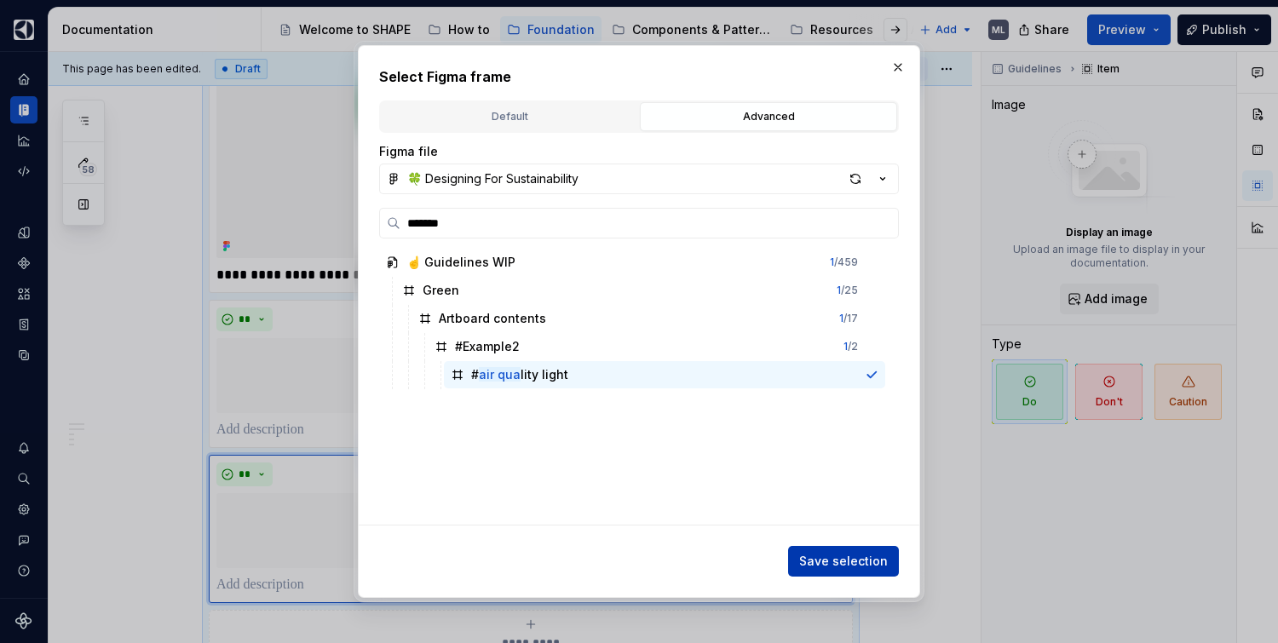
click at [849, 561] on span "Save selection" at bounding box center [843, 561] width 89 height 17
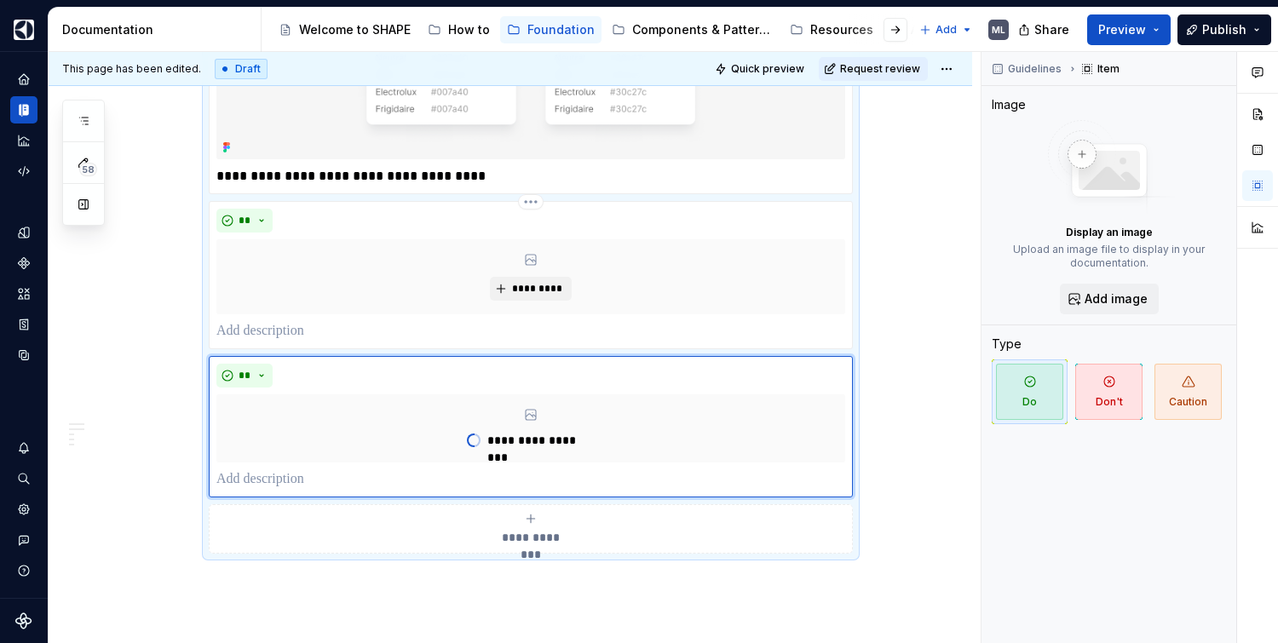
scroll to position [993, 0]
click at [1189, 386] on icon "button" at bounding box center [1189, 382] width 12 height 10
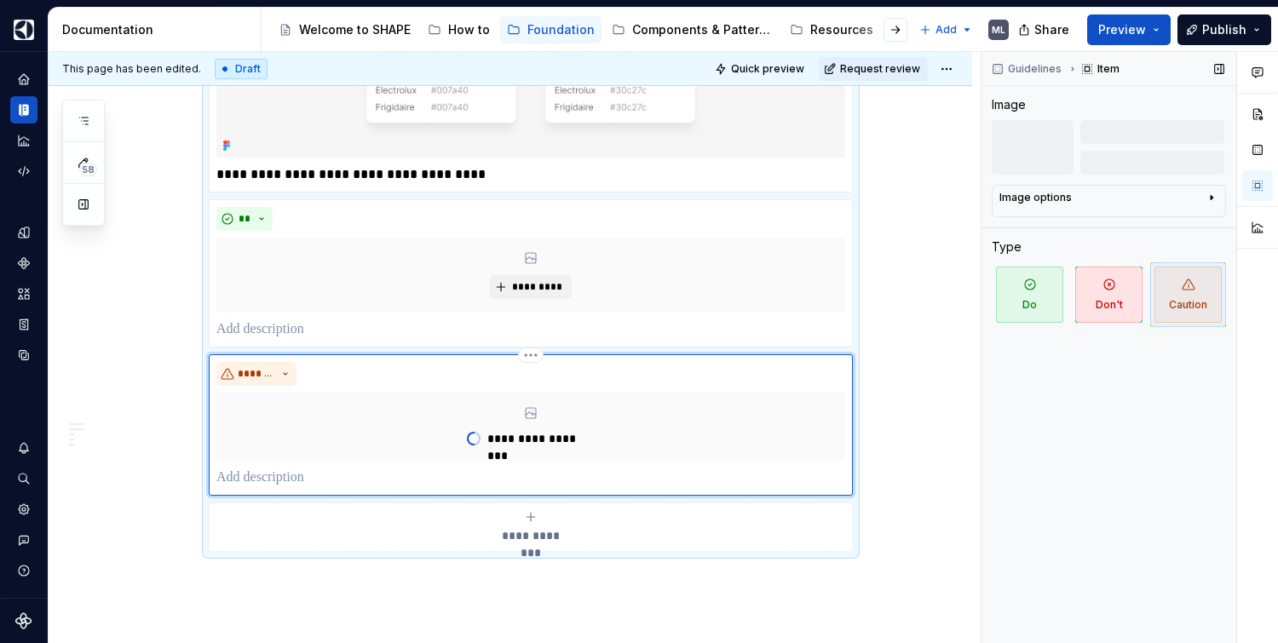
click at [326, 480] on p at bounding box center [530, 478] width 629 height 20
type textarea "*"
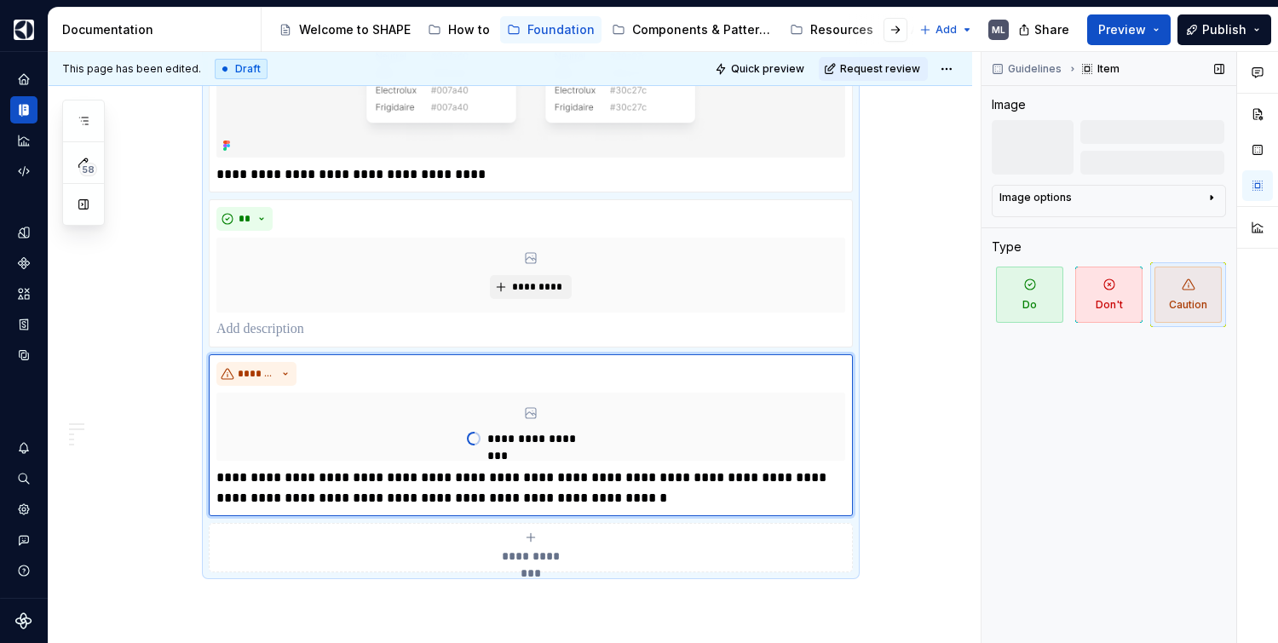
click at [931, 397] on div "**********" at bounding box center [511, 42] width 924 height 1489
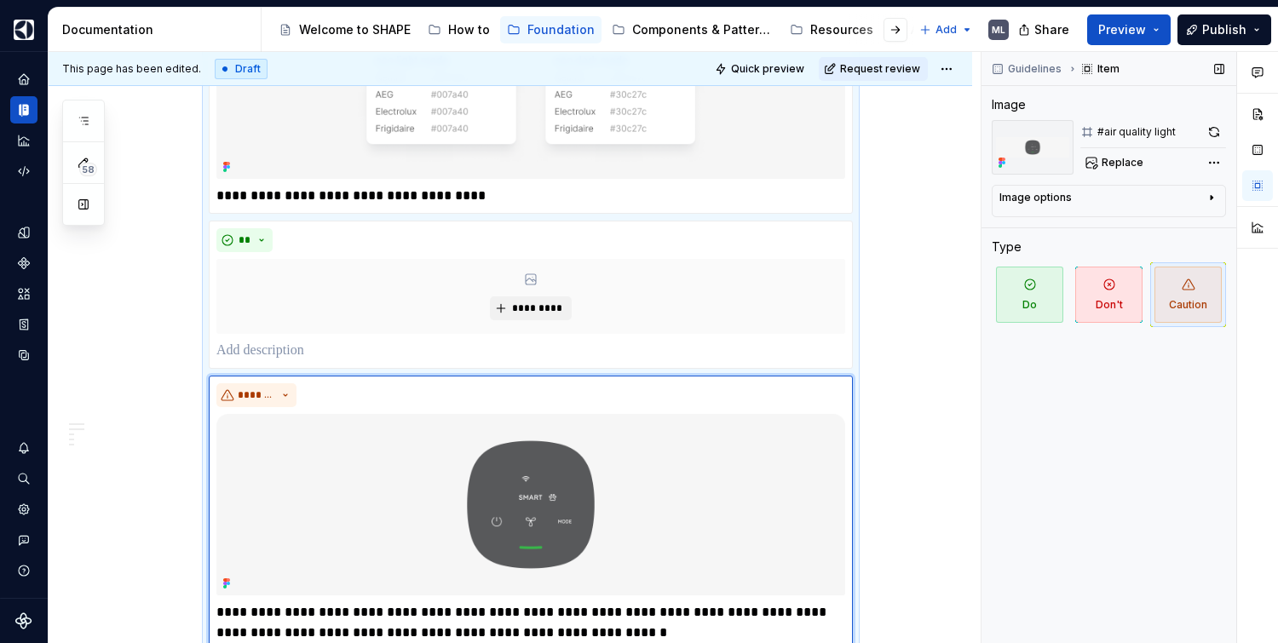
scroll to position [1059, 0]
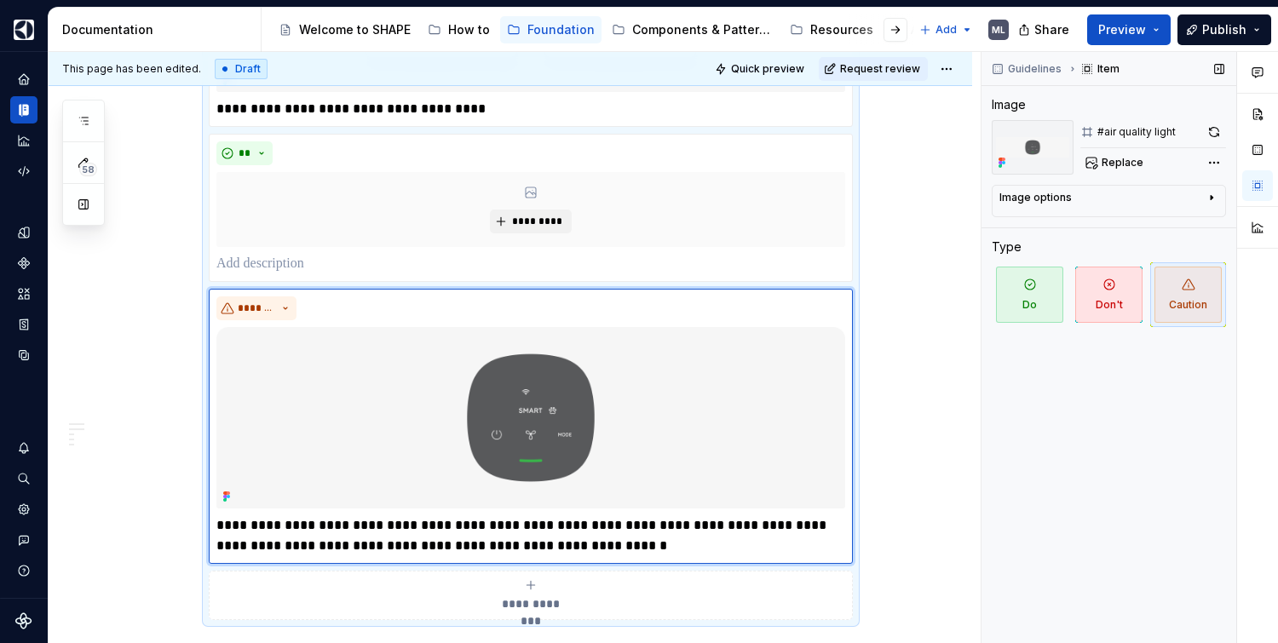
click at [534, 587] on icon "submit" at bounding box center [531, 586] width 14 height 14
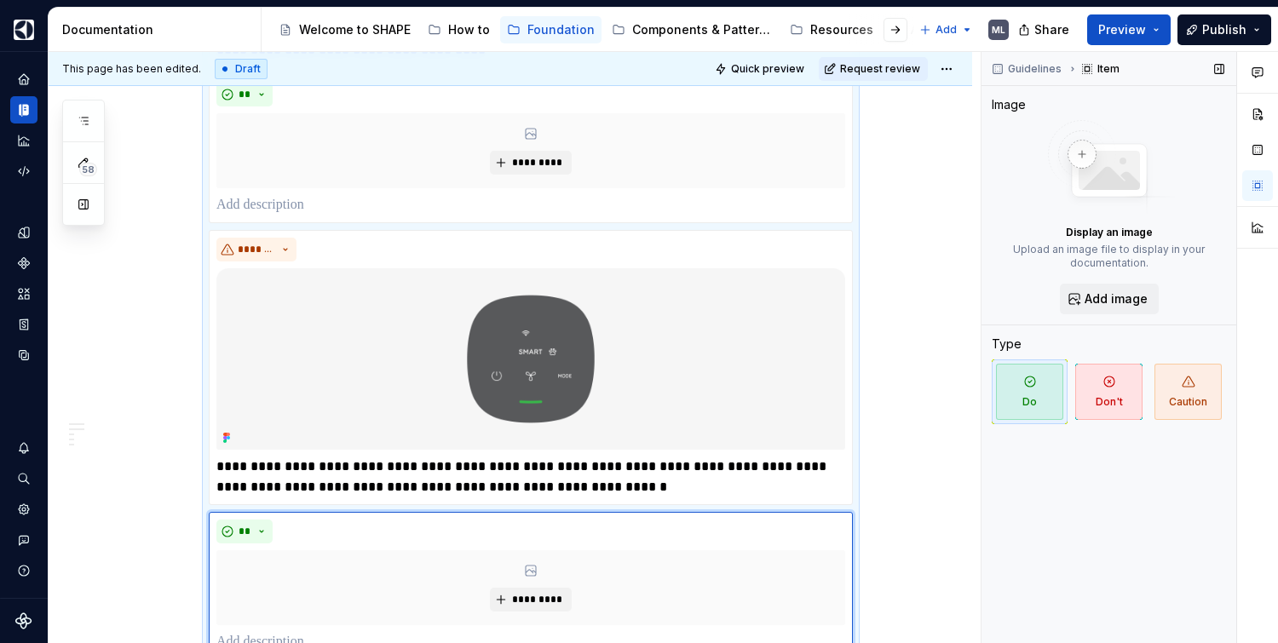
scroll to position [1224, 0]
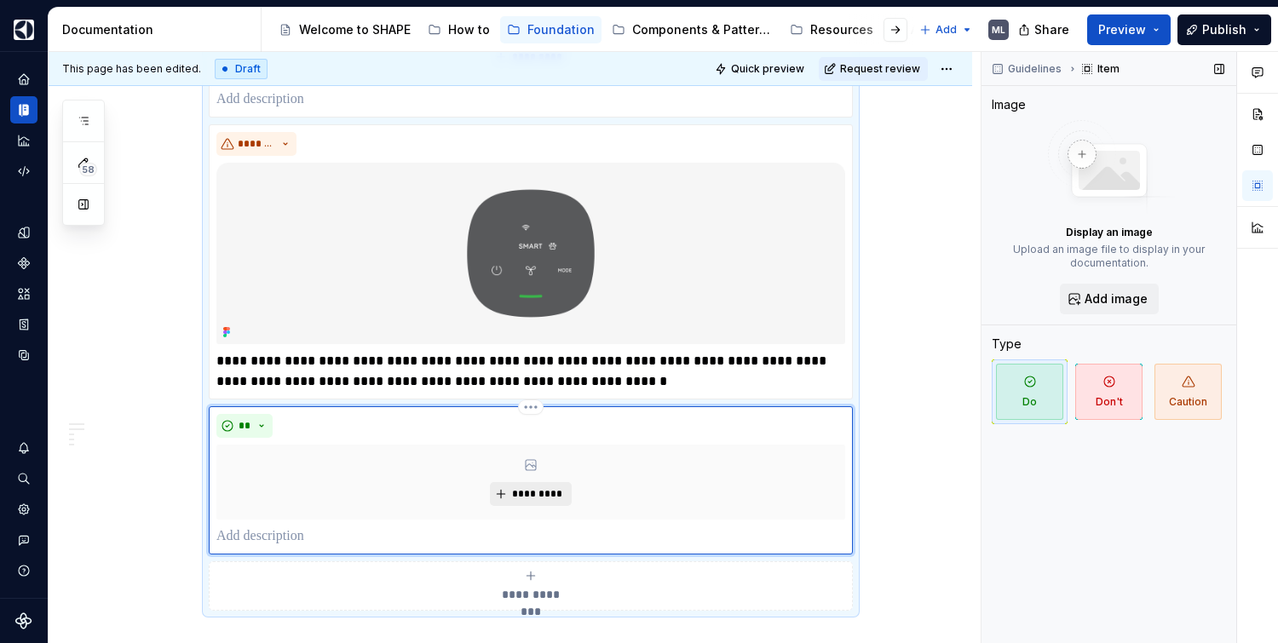
click at [544, 498] on span "*********" at bounding box center [537, 494] width 52 height 14
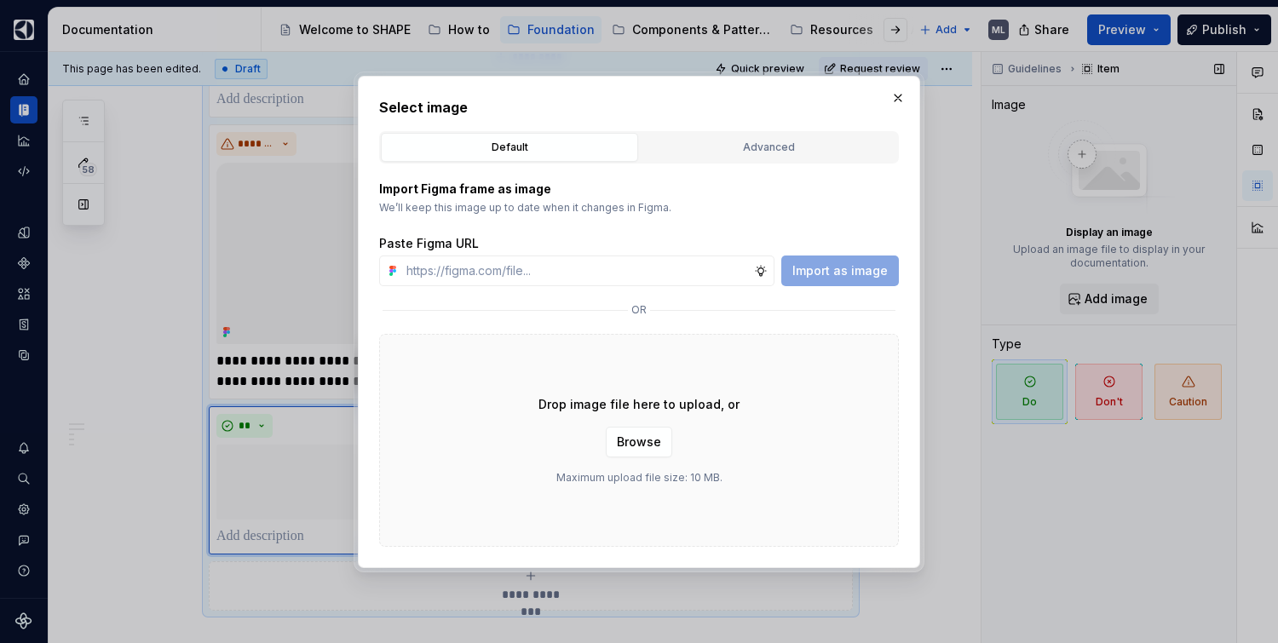
click at [700, 145] on div "Advanced" at bounding box center [768, 147] width 245 height 17
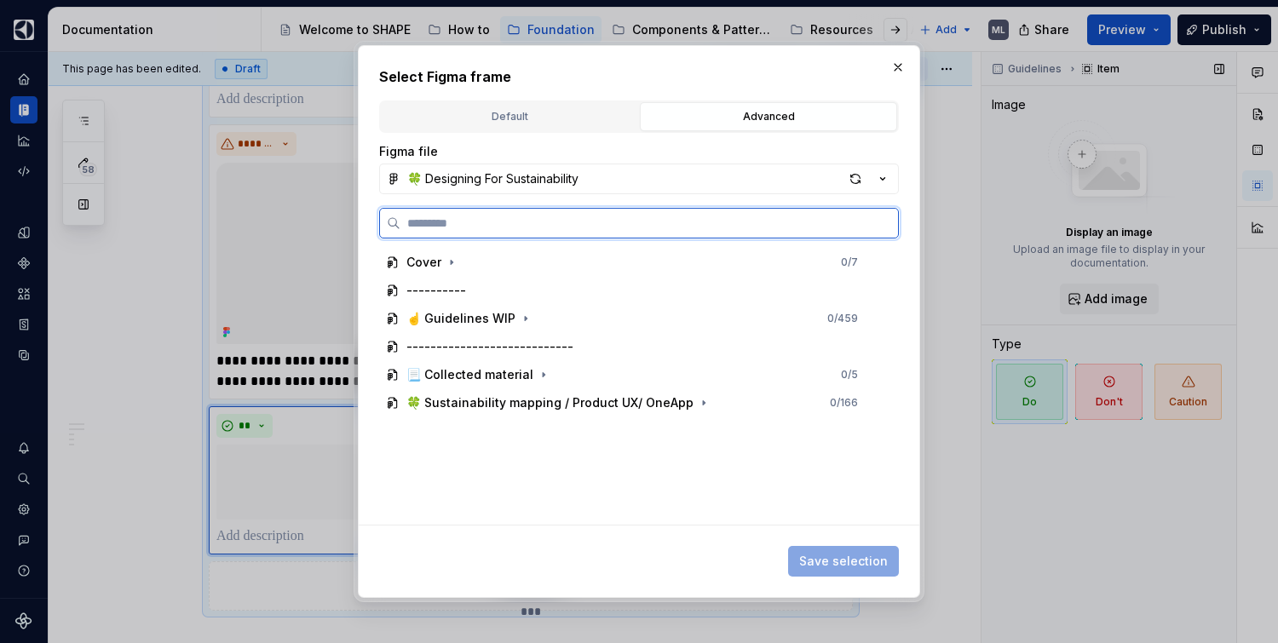
click at [581, 221] on input "search" at bounding box center [649, 223] width 498 height 17
type input "****"
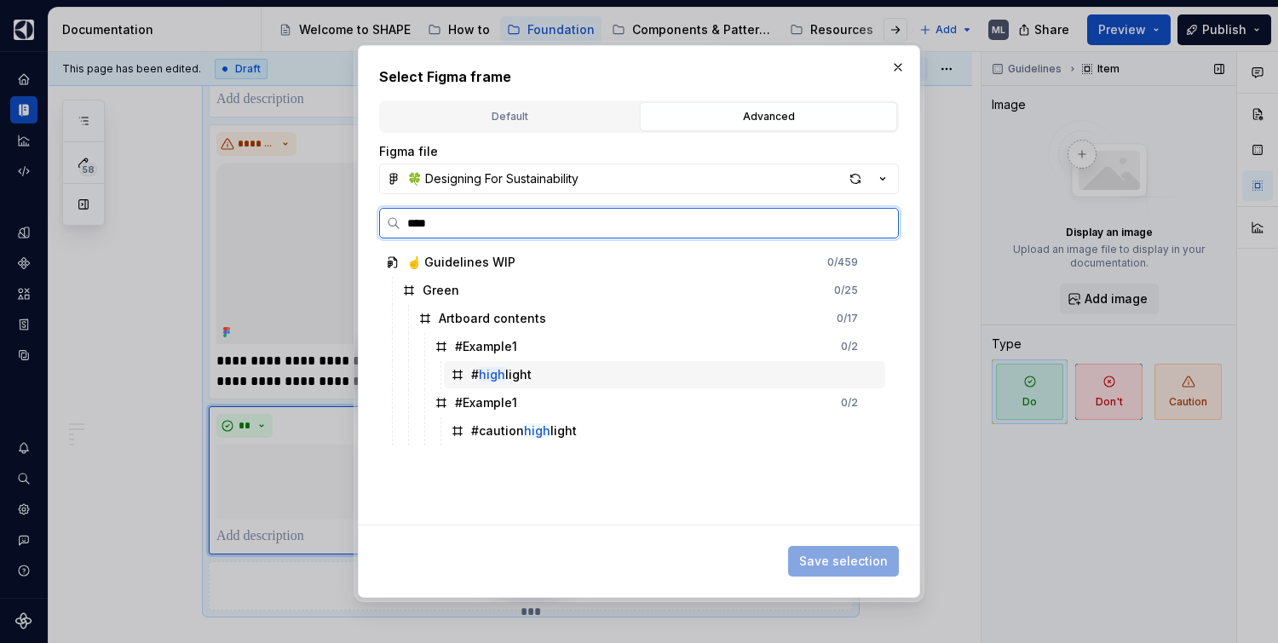
click at [570, 380] on div "# high light" at bounding box center [664, 374] width 441 height 27
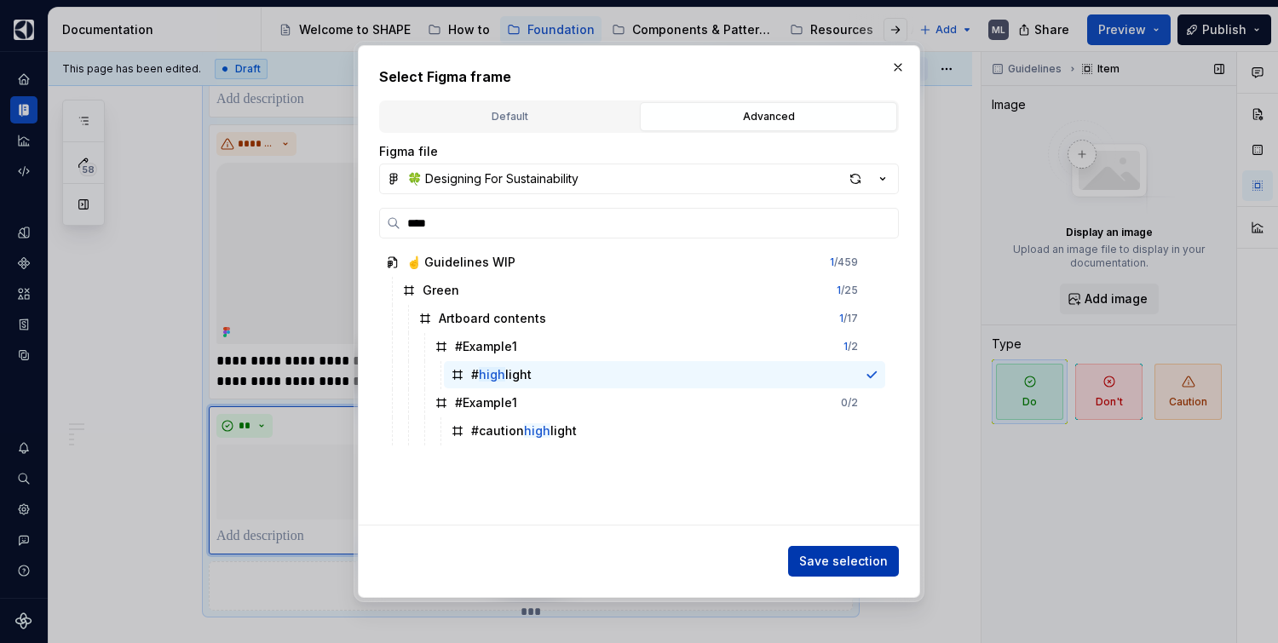
click at [853, 561] on span "Save selection" at bounding box center [843, 561] width 89 height 17
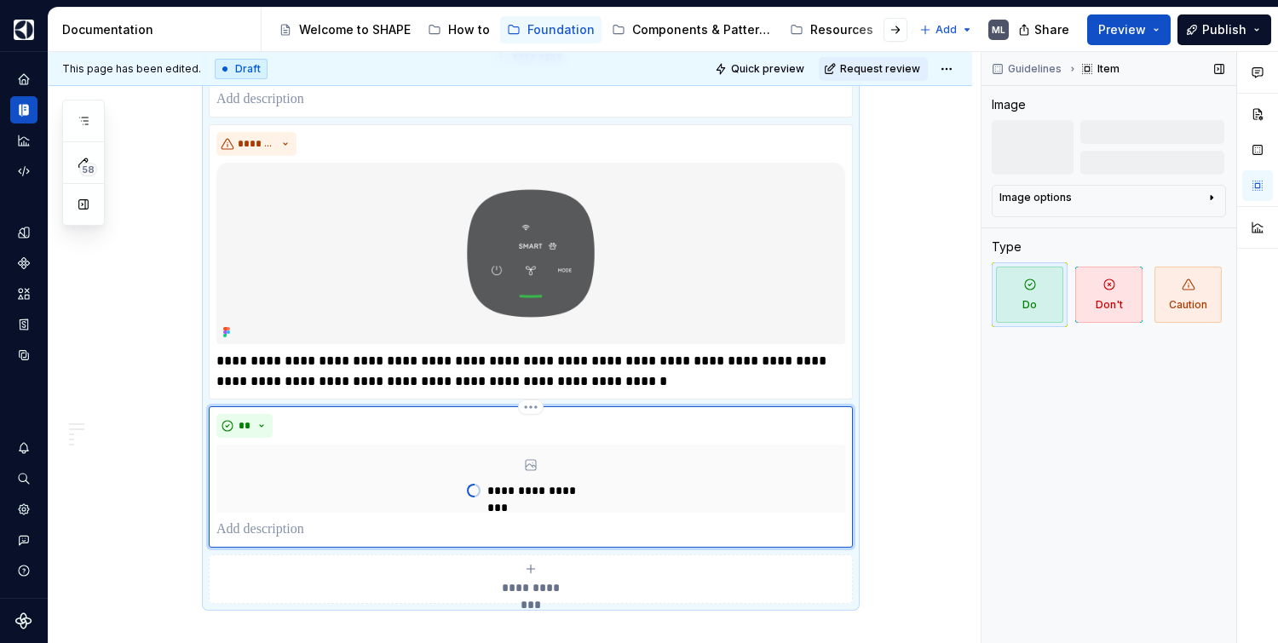
click at [340, 521] on p at bounding box center [530, 530] width 629 height 20
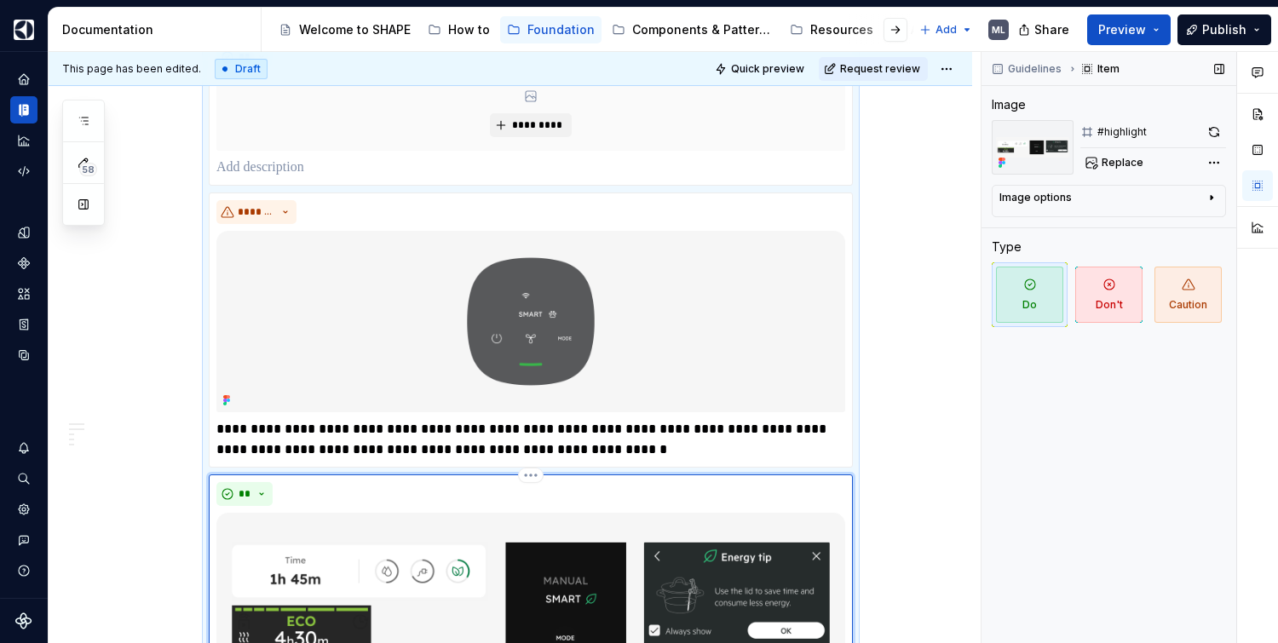
scroll to position [1338, 0]
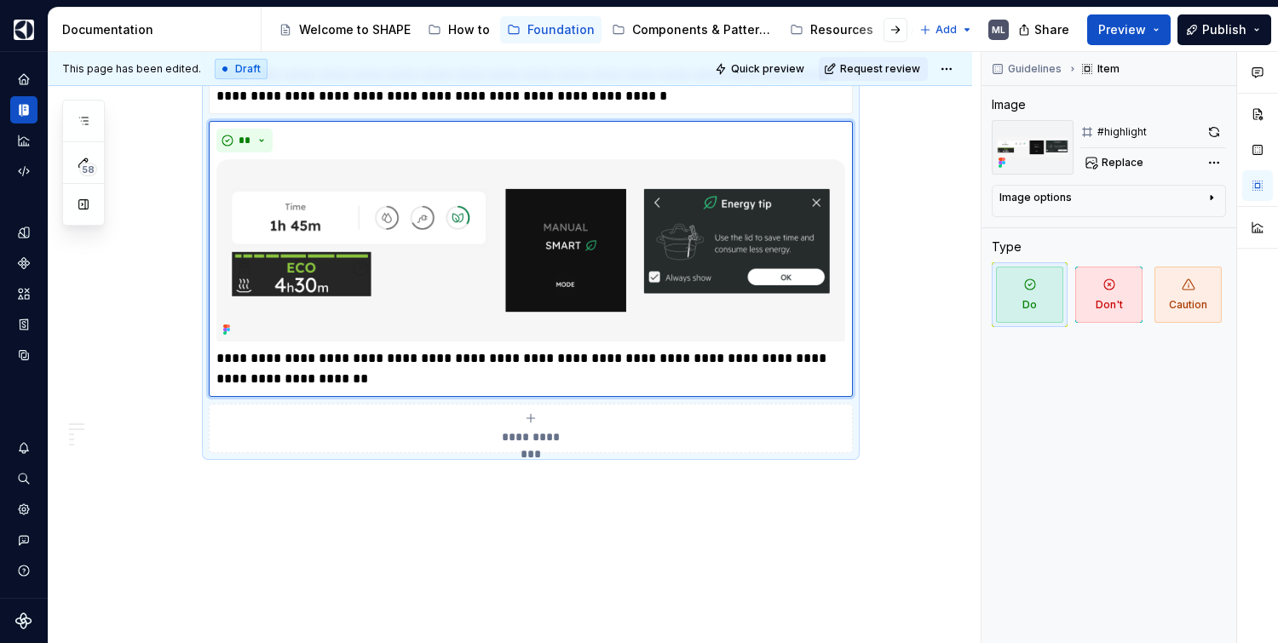
scroll to position [1531, 0]
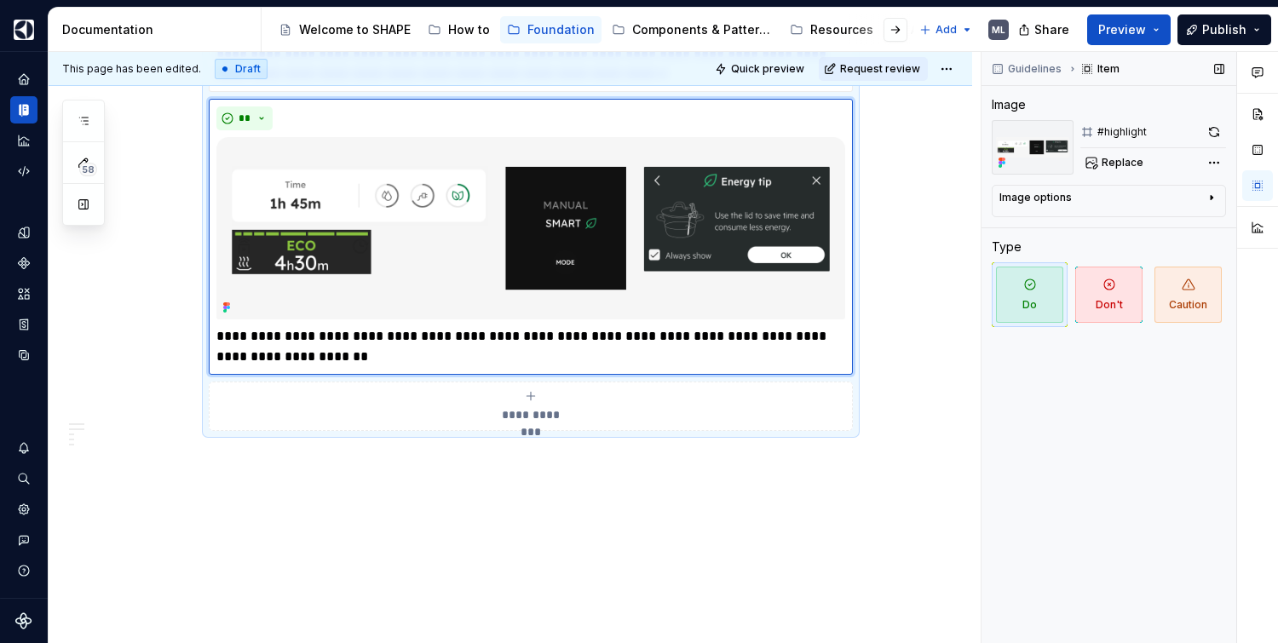
type textarea "*"
